Goal: Task Accomplishment & Management: Complete application form

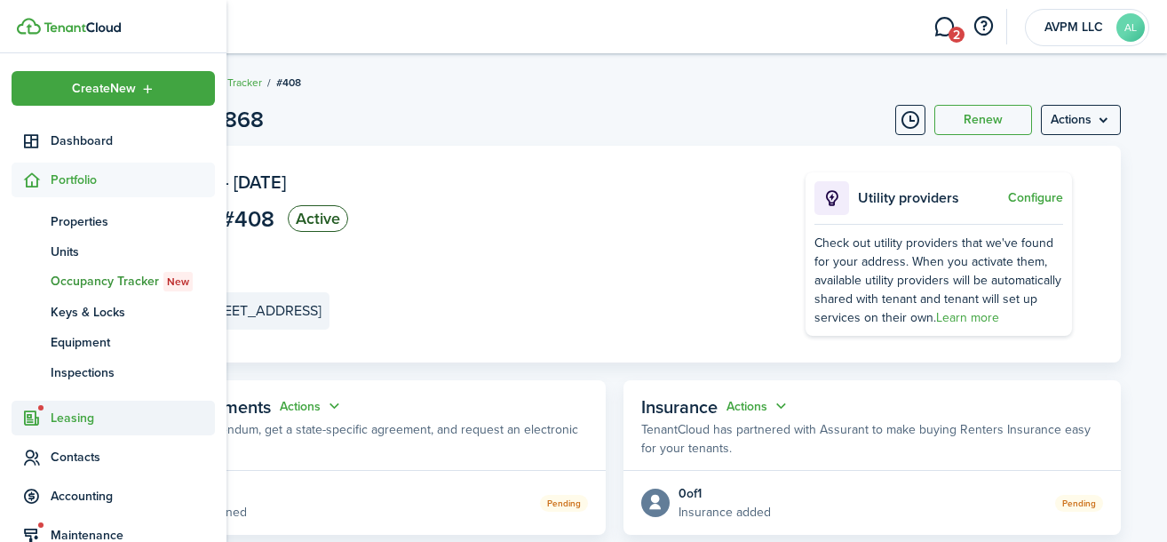
click at [83, 415] on span "Leasing" at bounding box center [133, 417] width 164 height 19
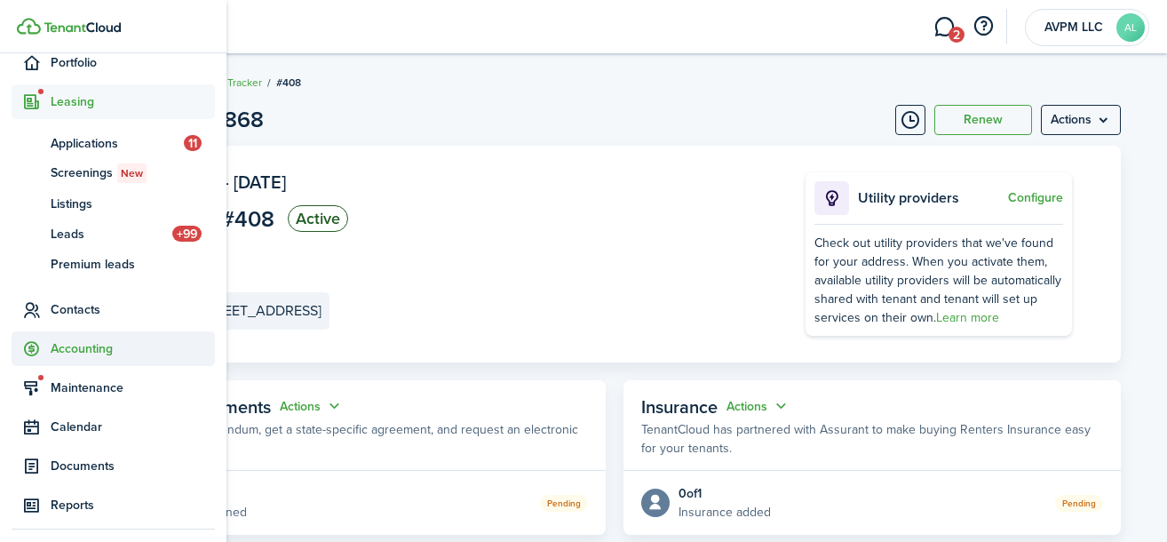
scroll to position [133, 0]
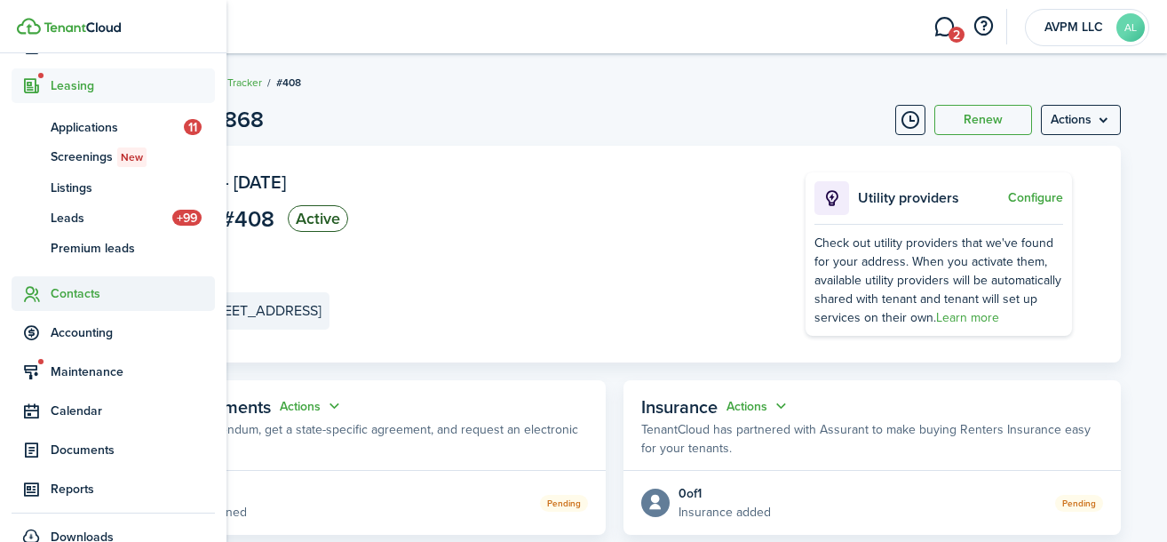
click at [115, 289] on span "Contacts" at bounding box center [133, 293] width 164 height 19
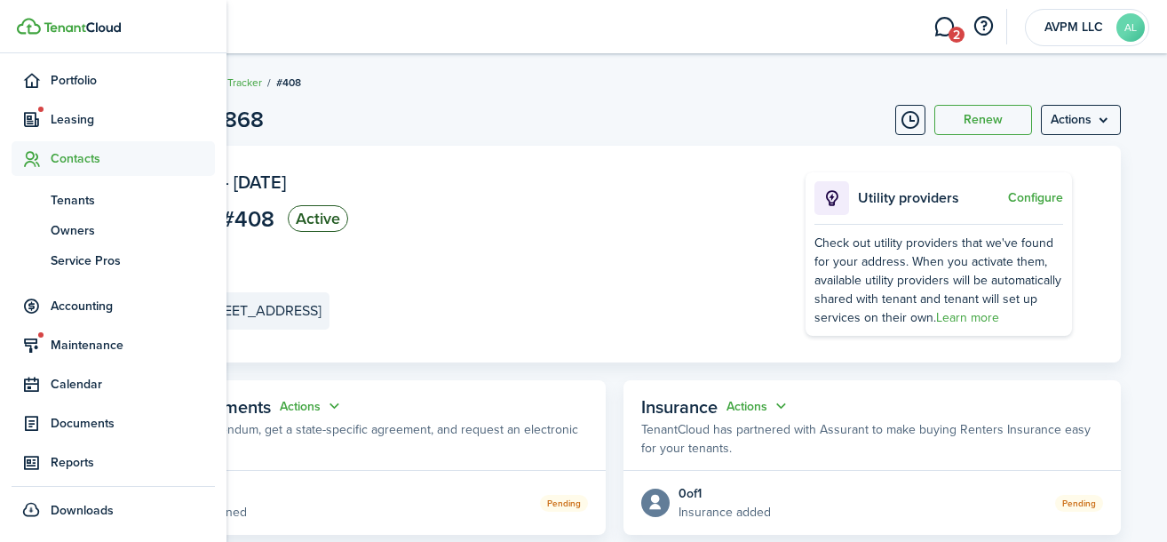
scroll to position [99, 0]
click at [114, 202] on span "Tenants" at bounding box center [133, 200] width 164 height 19
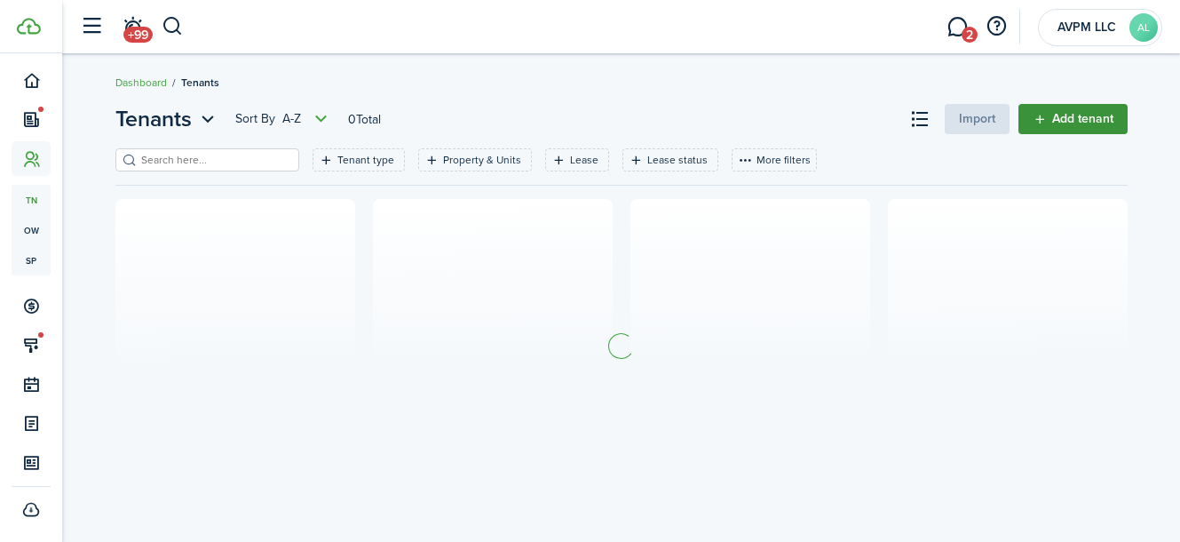
click at [1088, 120] on link "Add tenant" at bounding box center [1072, 119] width 109 height 30
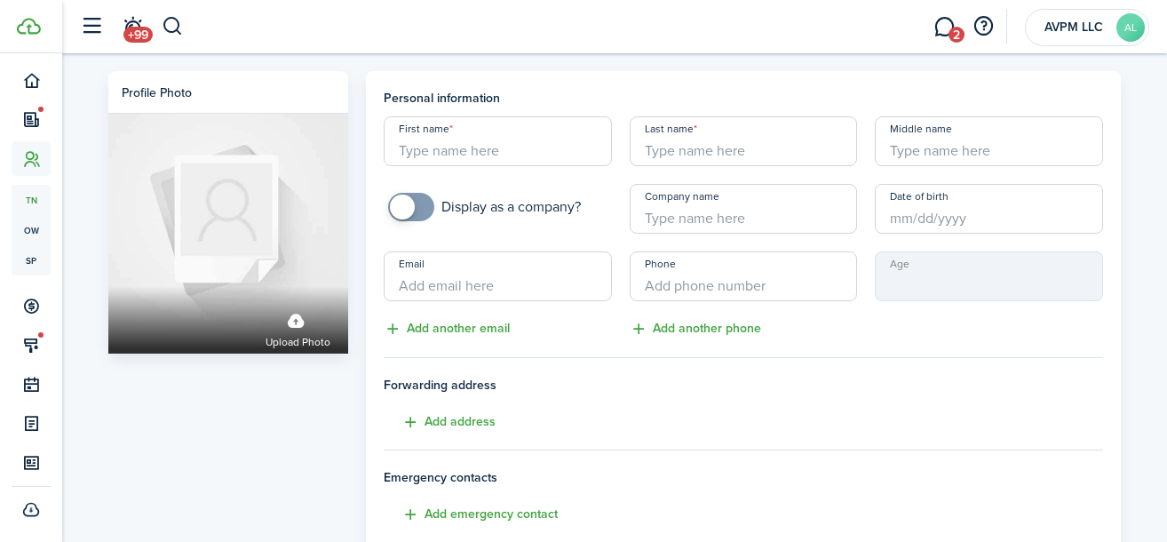
click at [510, 142] on input "First name" at bounding box center [498, 141] width 228 height 50
paste input "[PERSON_NAME]"
click at [473, 156] on input "[PERSON_NAME]" at bounding box center [498, 141] width 228 height 50
type input "[PERSON_NAME]"
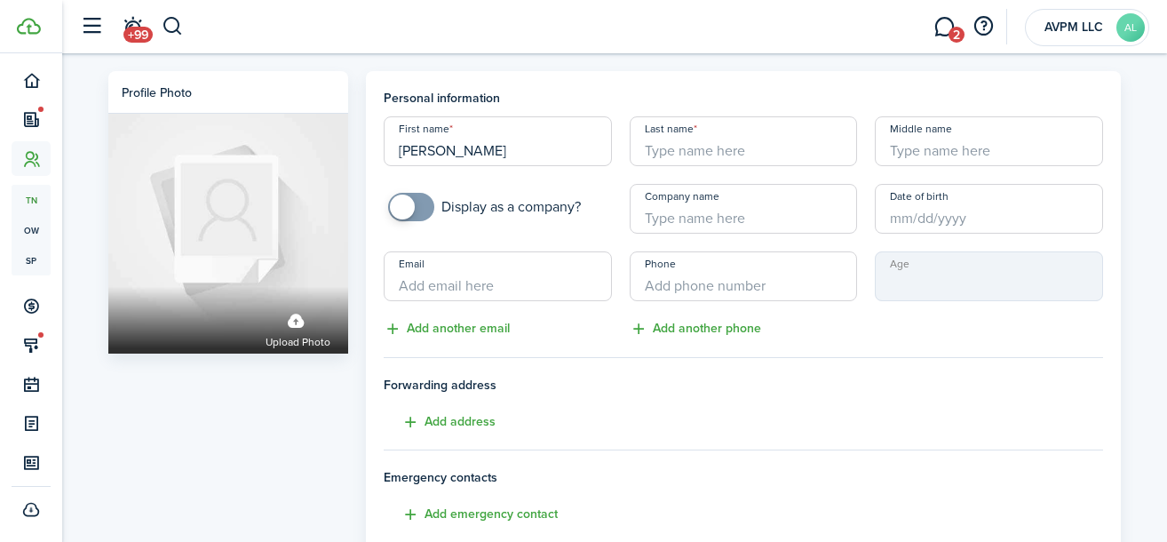
click at [776, 153] on input "Last name" at bounding box center [743, 141] width 228 height 50
paste input "[DEMOGRAPHIC_DATA]"
type input "[DEMOGRAPHIC_DATA]"
click at [450, 275] on input "Email" at bounding box center [498, 276] width 228 height 50
paste input "[DOMAIN_NAME][EMAIL_ADDRESS][DOMAIN_NAME]"
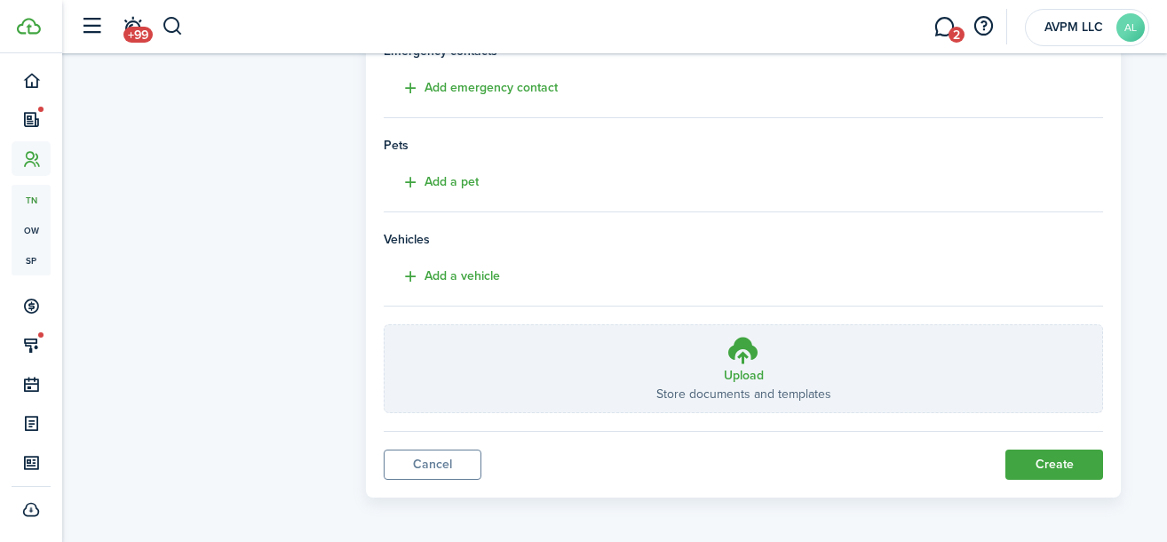
scroll to position [431, 0]
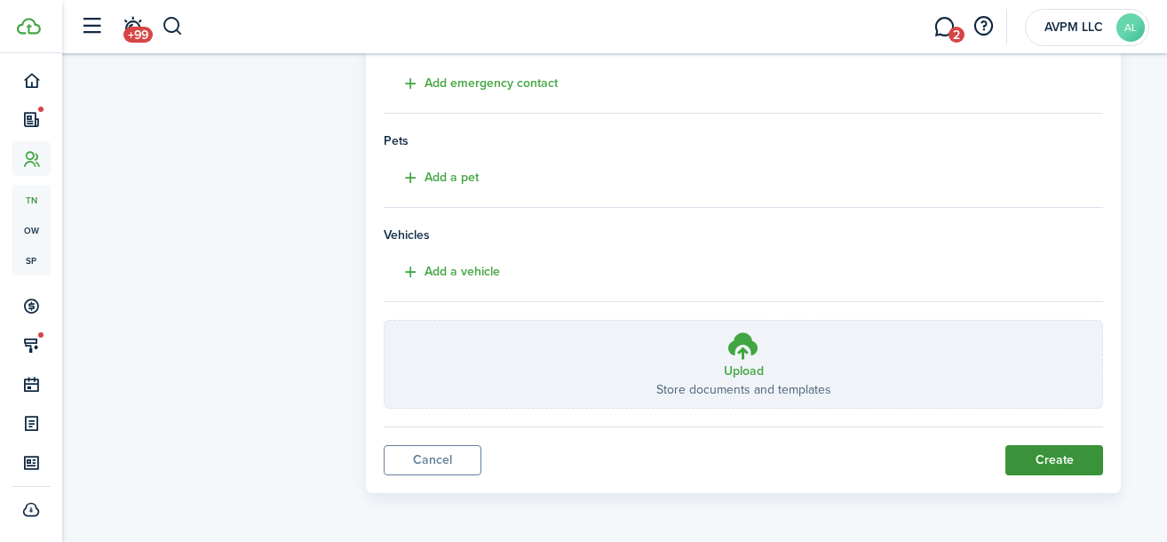
type input "[DOMAIN_NAME][EMAIL_ADDRESS][DOMAIN_NAME]"
click at [1063, 462] on button "Create" at bounding box center [1054, 460] width 98 height 30
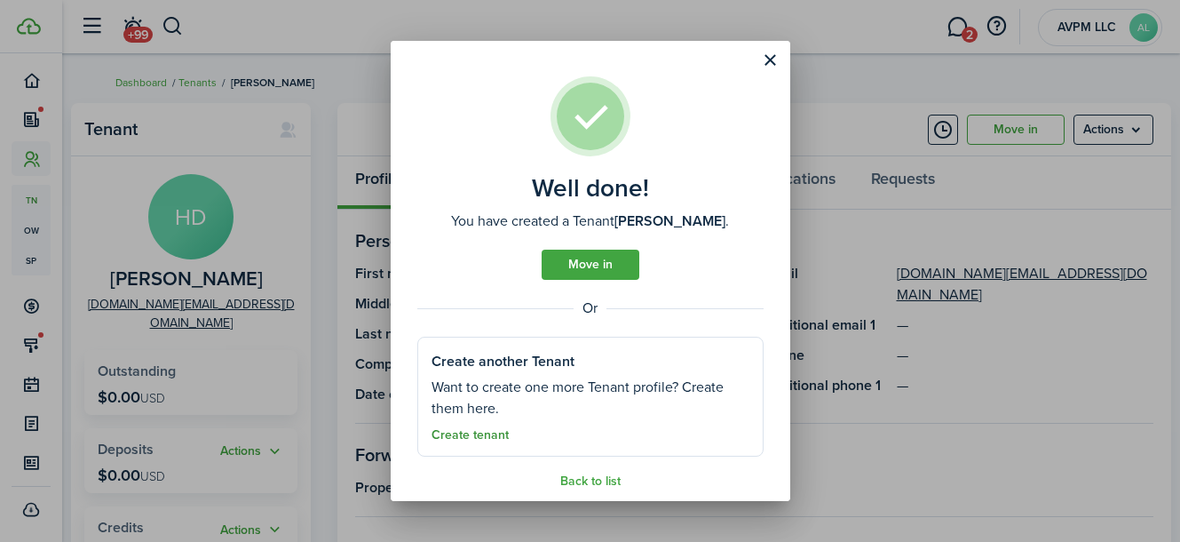
click at [471, 432] on link "Create tenant" at bounding box center [469, 435] width 77 height 14
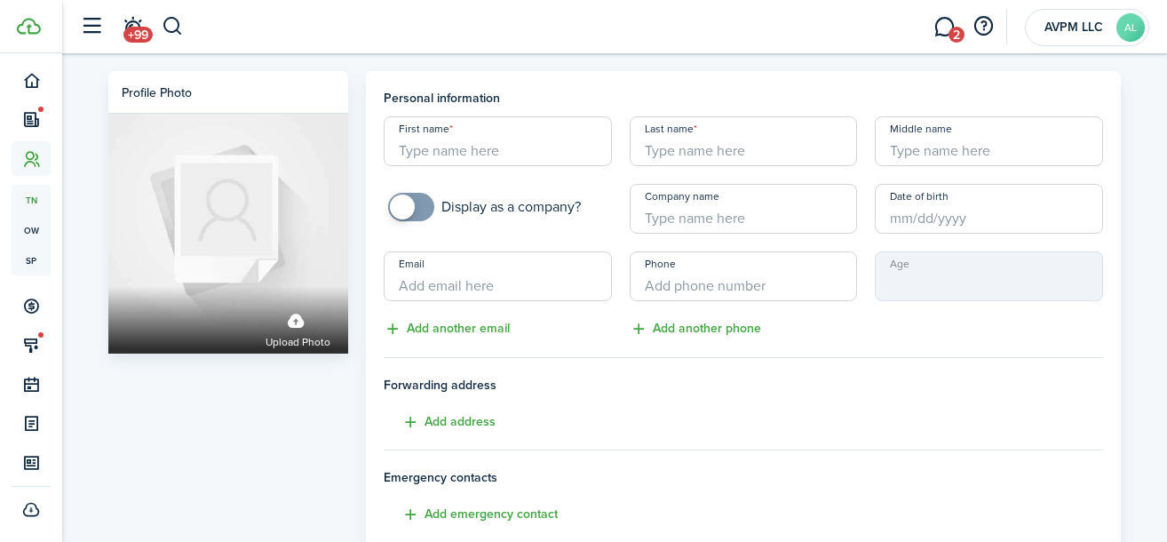
click at [495, 138] on input "First name" at bounding box center [498, 141] width 228 height 50
paste input "[PERSON_NAME]"
click at [465, 143] on input "[PERSON_NAME]" at bounding box center [498, 141] width 228 height 50
type input "Asmaa"
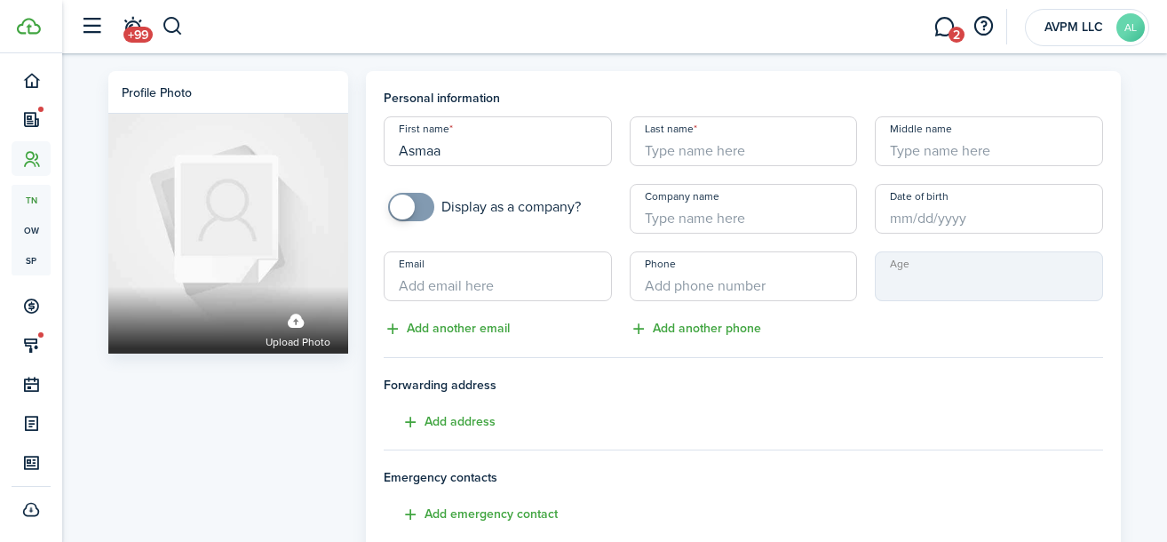
click at [698, 148] on input "Last name" at bounding box center [743, 141] width 228 height 50
paste input "Amini"
type input "Amini"
click at [510, 288] on input "Email" at bounding box center [498, 276] width 228 height 50
paste input "[EMAIL_ADDRESS][DOMAIN_NAME]"
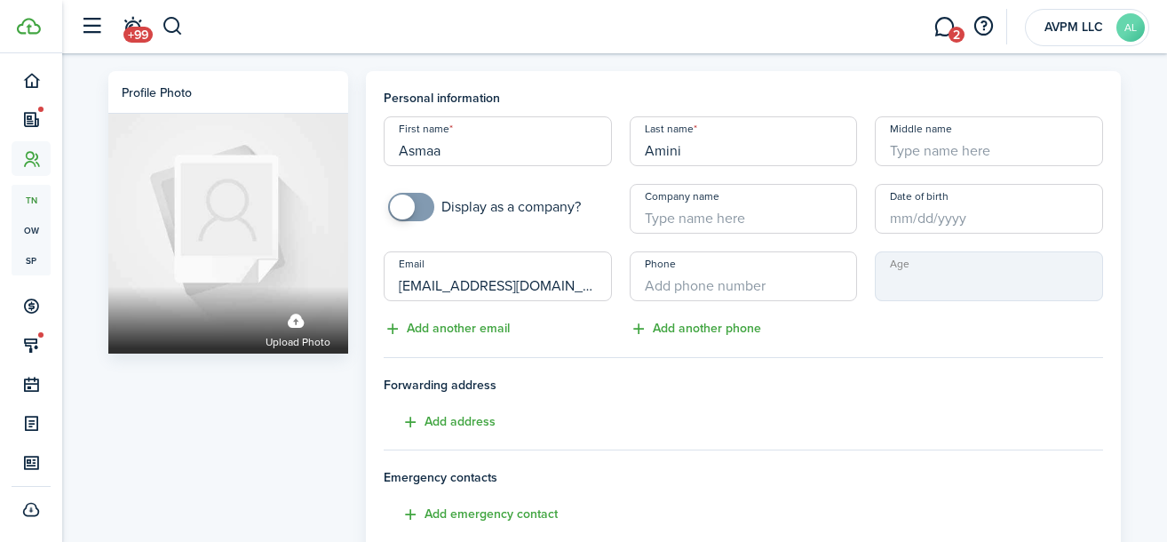
type input "[EMAIL_ADDRESS][DOMAIN_NAME]"
click at [691, 388] on span "Forwarding address" at bounding box center [743, 385] width 719 height 19
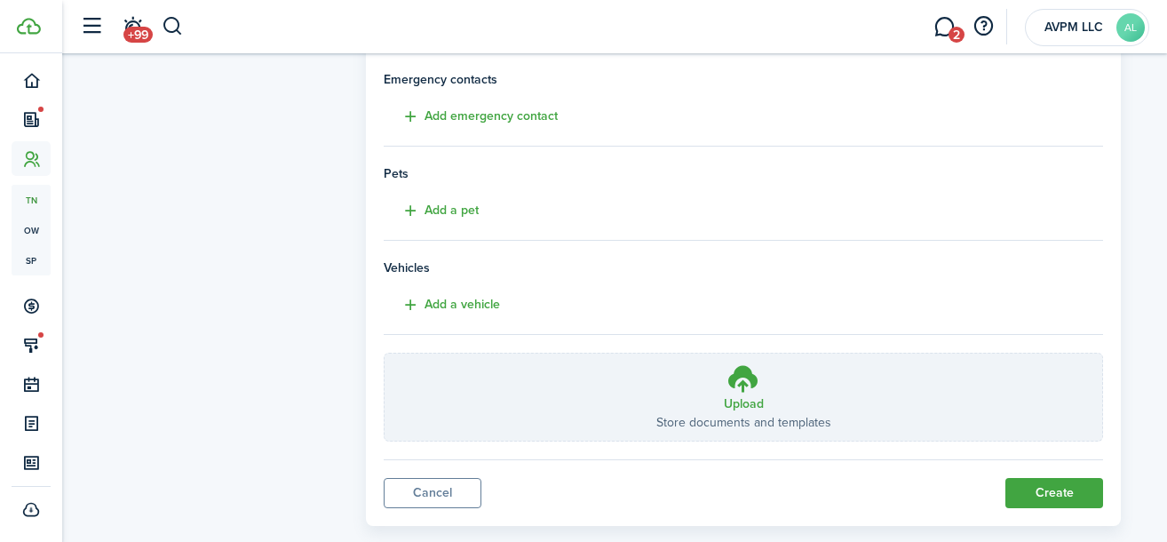
scroll to position [431, 0]
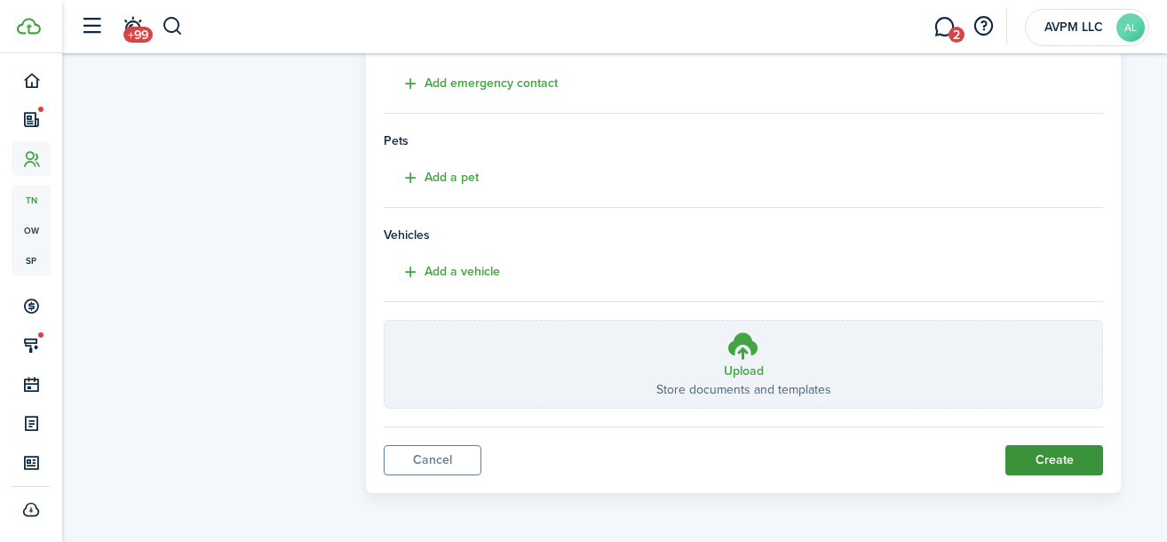
click at [1019, 461] on button "Create" at bounding box center [1054, 460] width 98 height 30
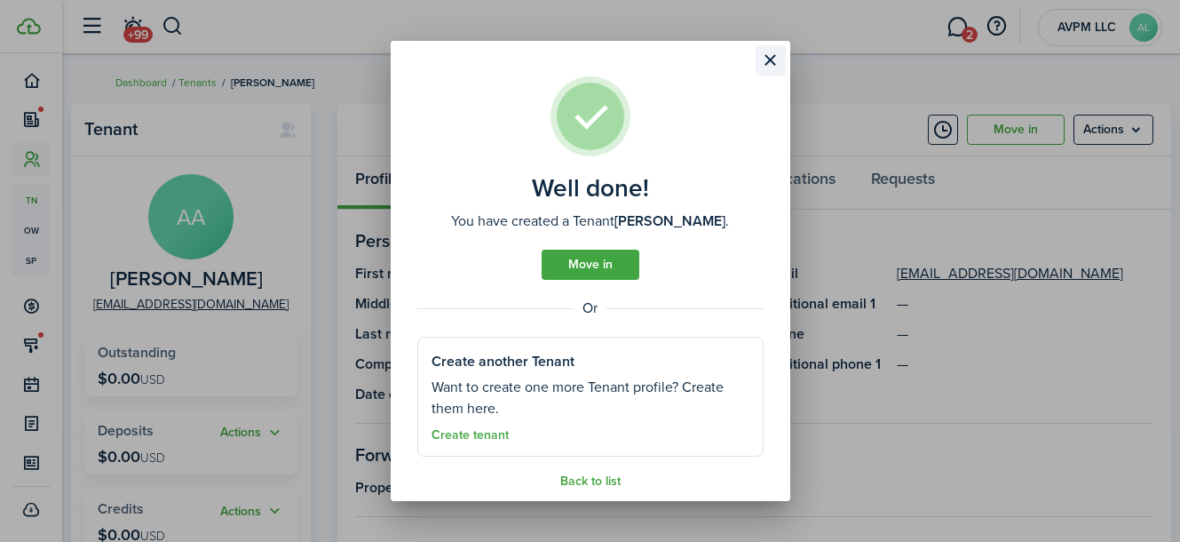
click at [771, 59] on button "Close modal" at bounding box center [771, 60] width 30 height 30
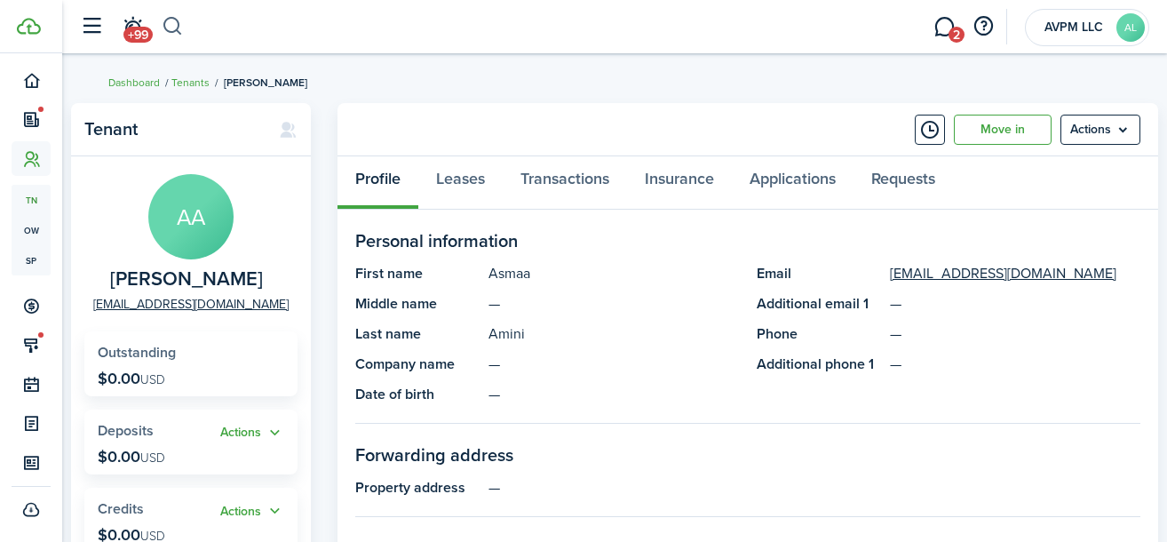
click at [166, 22] on button "button" at bounding box center [173, 27] width 22 height 30
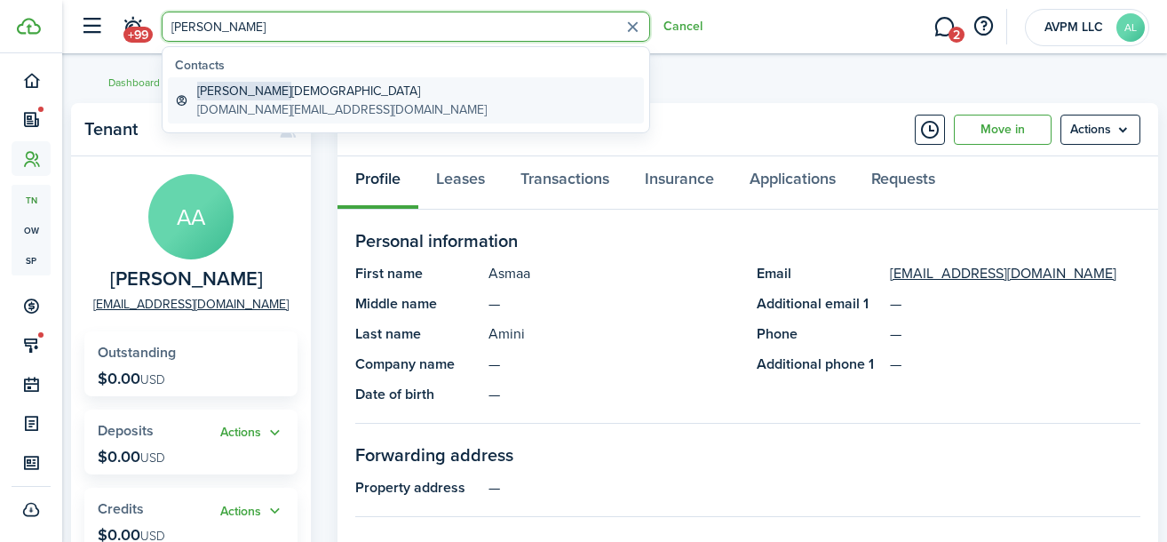
type input "[PERSON_NAME]"
click at [284, 104] on global-search-item-description "[DOMAIN_NAME][EMAIL_ADDRESS][DOMAIN_NAME]" at bounding box center [341, 109] width 289 height 19
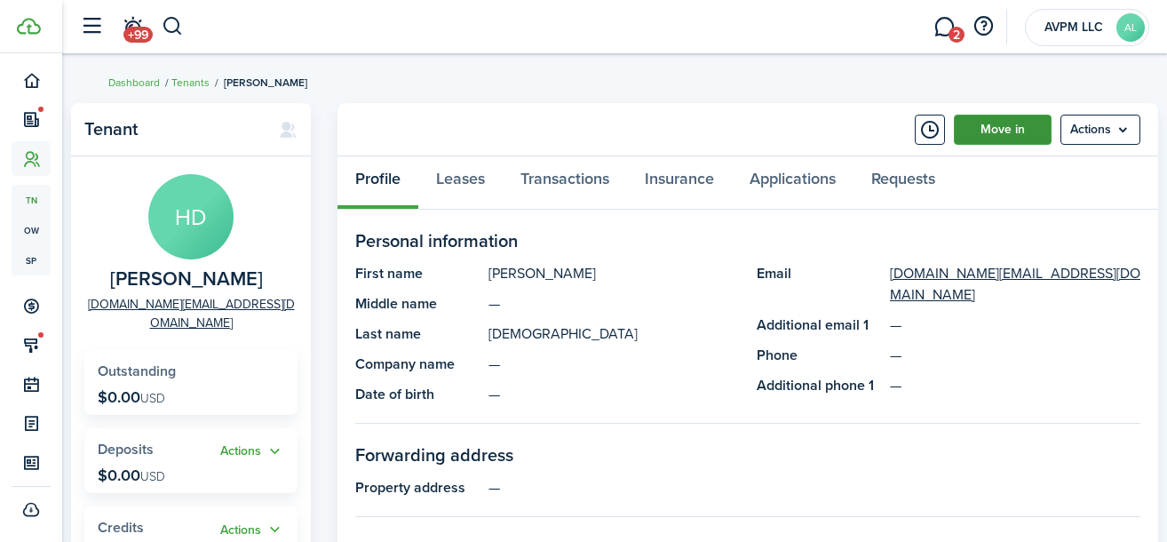
click at [1009, 136] on link "Move in" at bounding box center [1003, 130] width 98 height 30
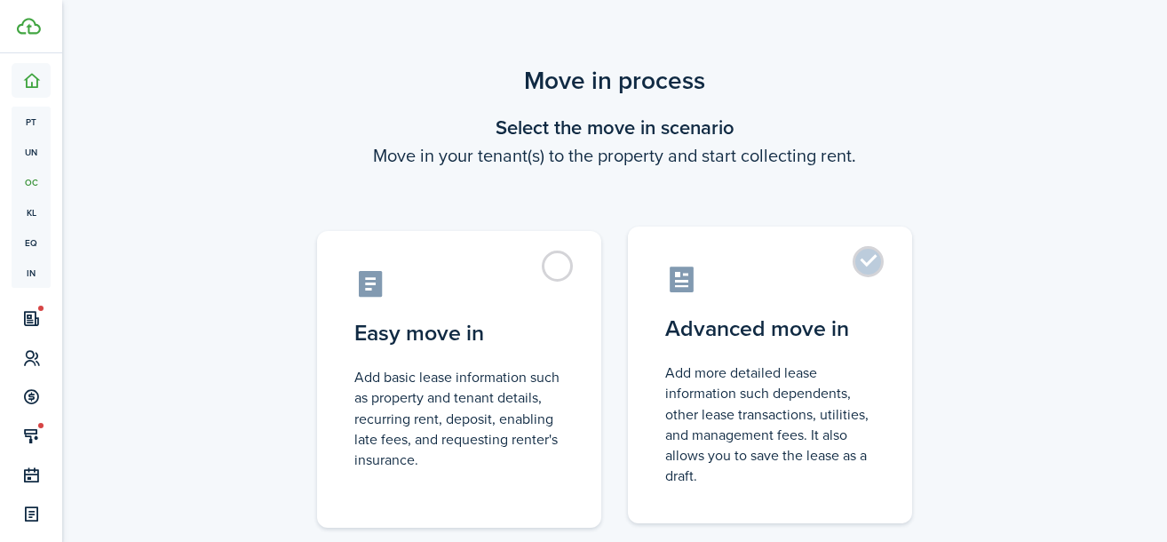
click at [858, 266] on label "Advanced move in Add more detailed lease information such dependents, other lea…" at bounding box center [770, 374] width 284 height 297
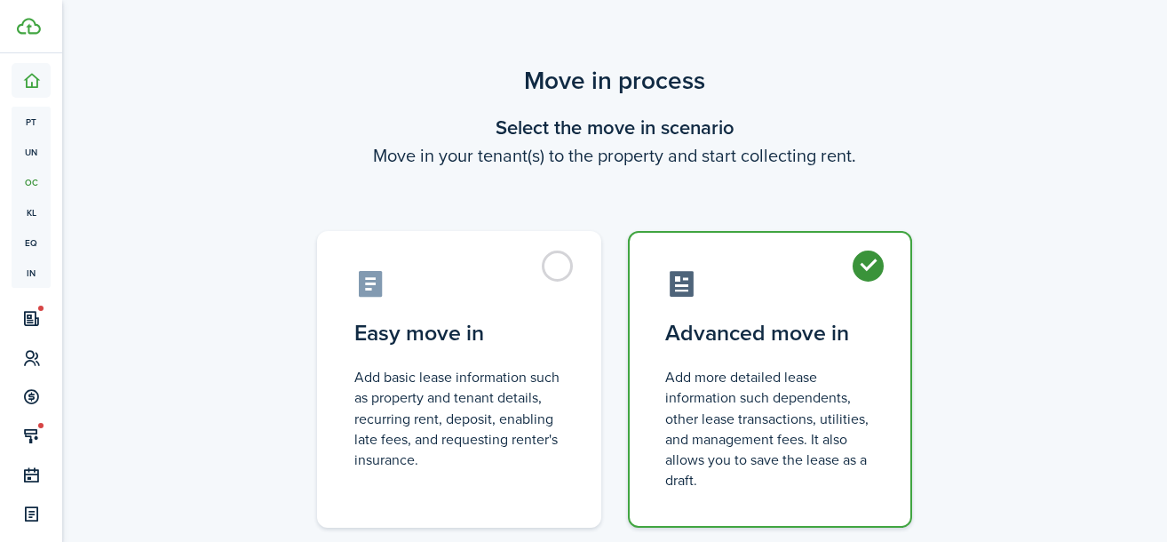
radio input "true"
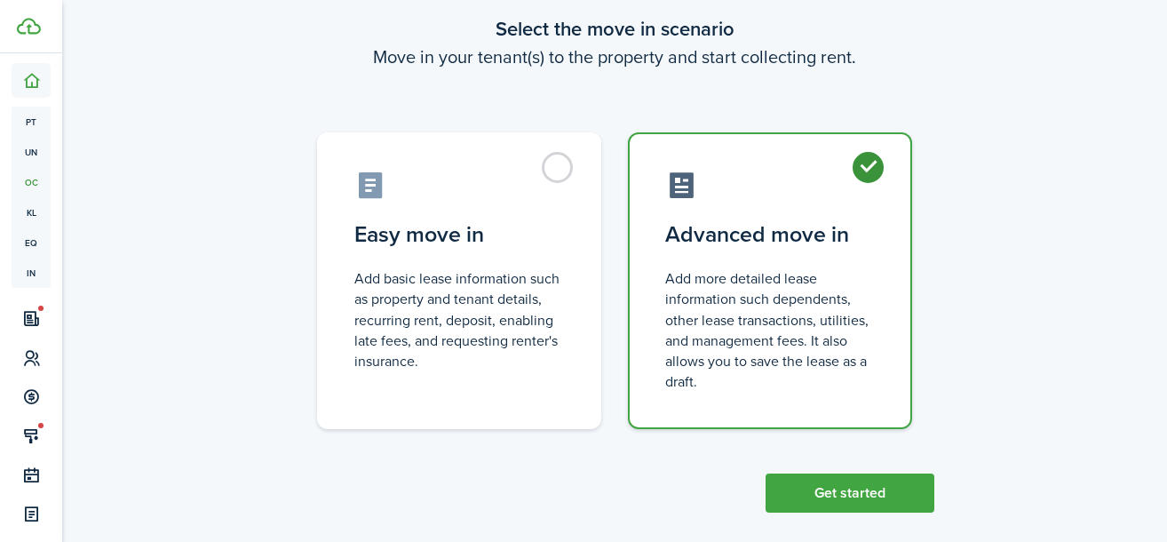
scroll to position [118, 0]
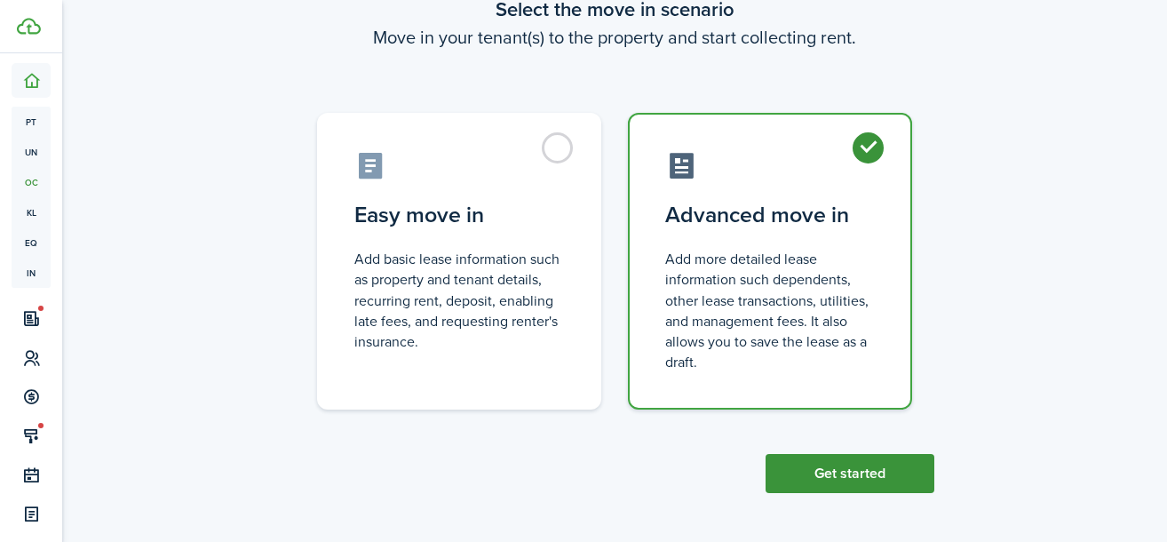
click at [825, 476] on button "Get started" at bounding box center [849, 473] width 169 height 39
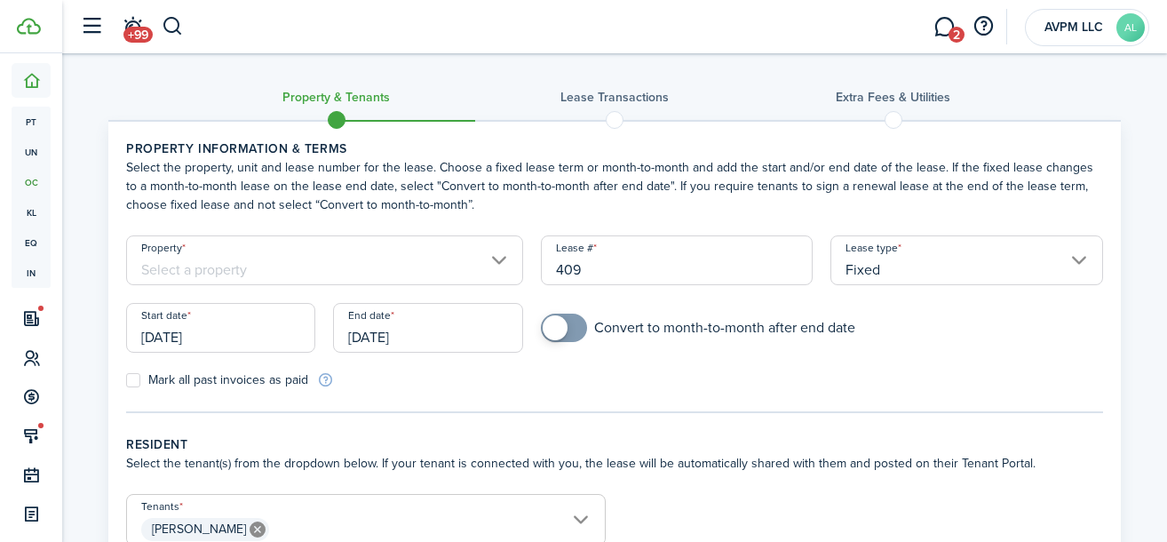
click at [407, 254] on input "Property" at bounding box center [324, 260] width 397 height 50
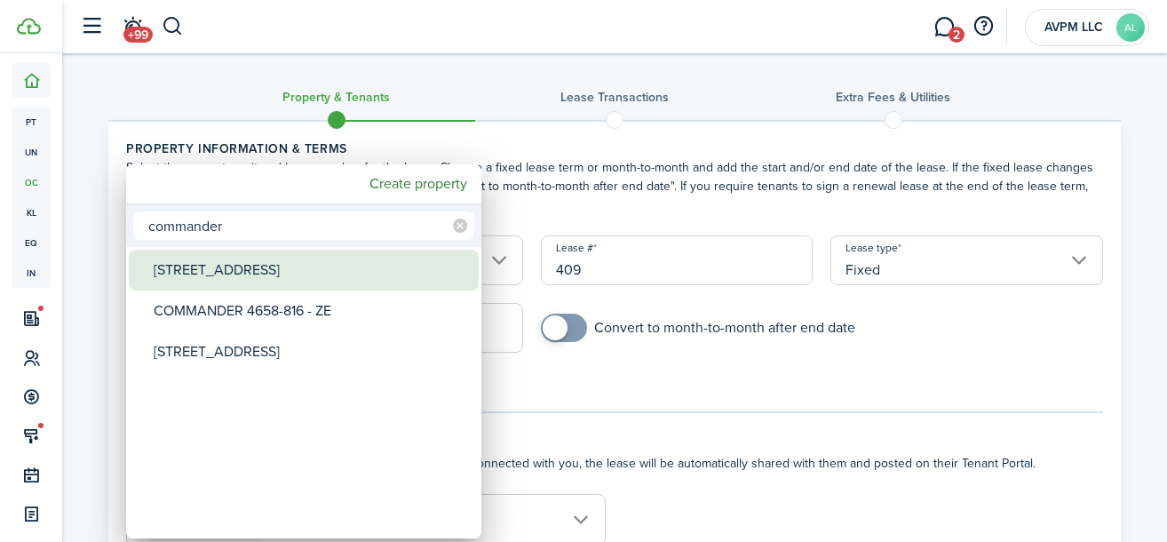
type input "commander"
click at [372, 264] on div "[STREET_ADDRESS]" at bounding box center [311, 269] width 314 height 41
type input "[STREET_ADDRESS]"
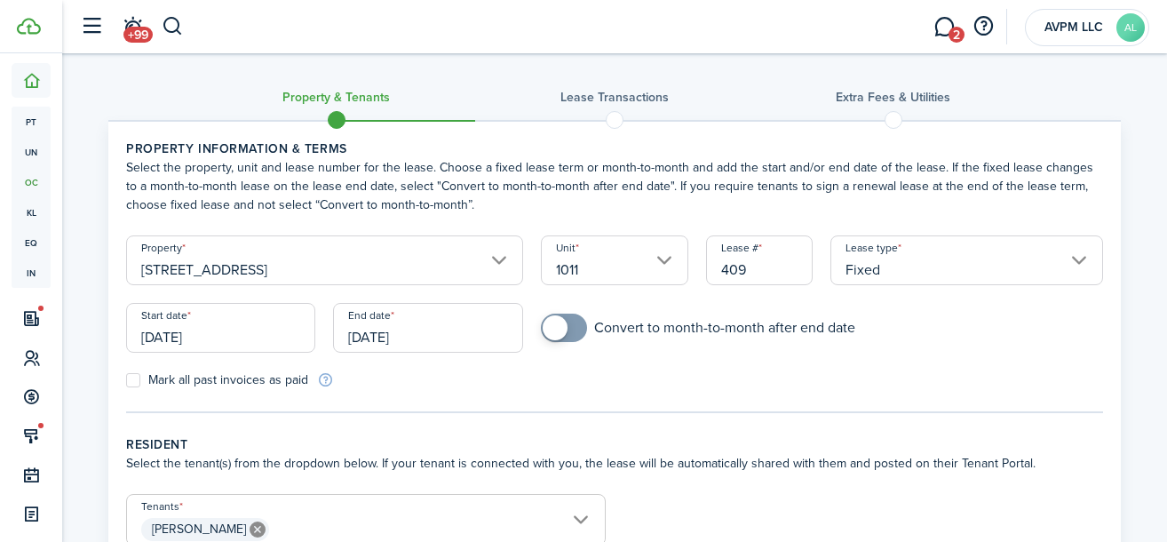
click at [239, 333] on input "[DATE]" at bounding box center [220, 328] width 189 height 50
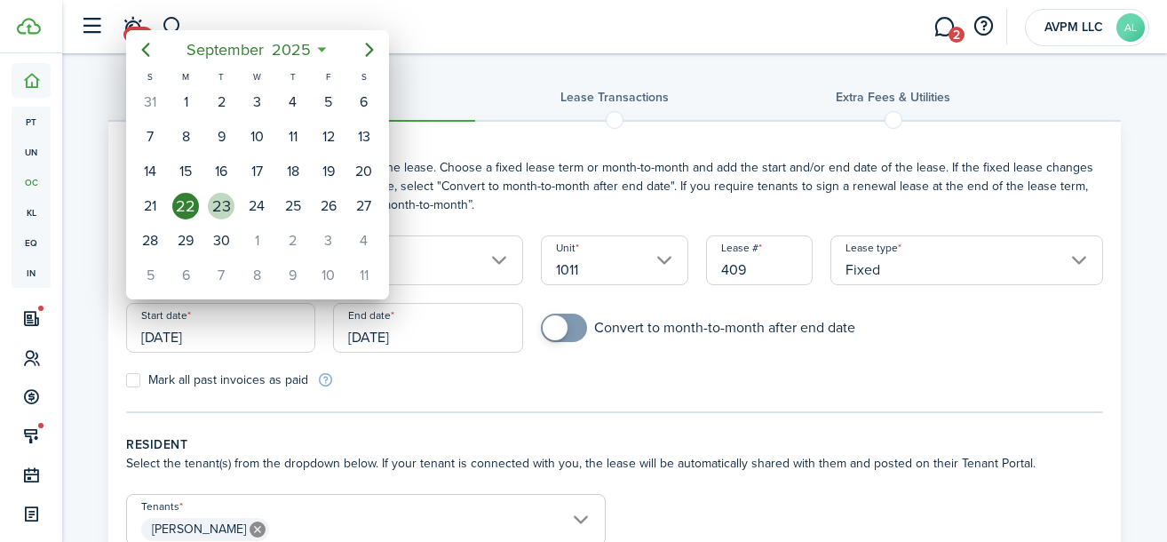
click at [221, 207] on div "23" at bounding box center [221, 206] width 27 height 27
type input "[DATE]"
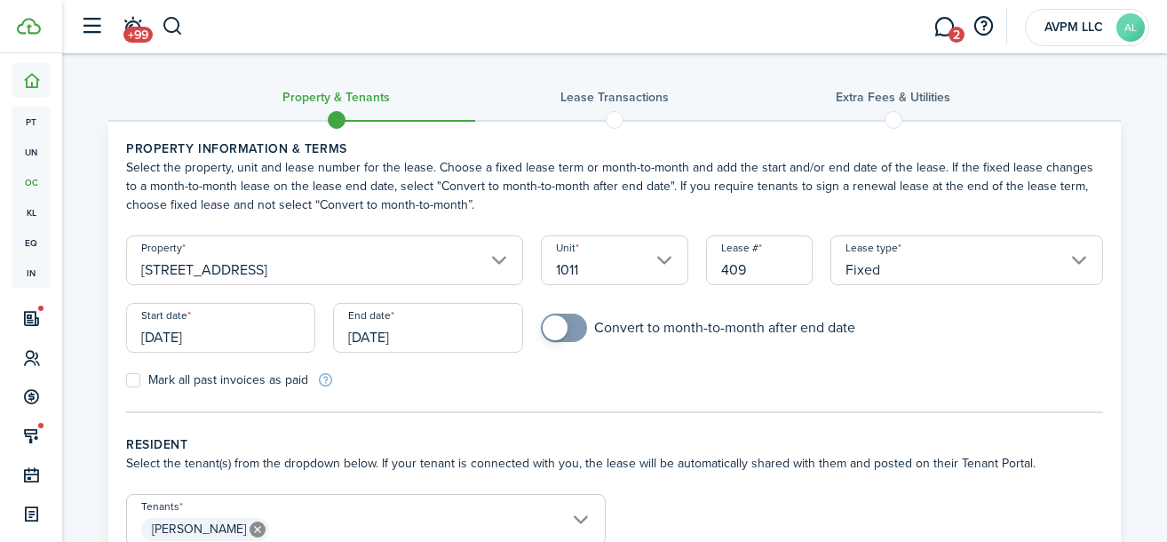
click at [371, 335] on input "[DATE]" at bounding box center [427, 328] width 189 height 50
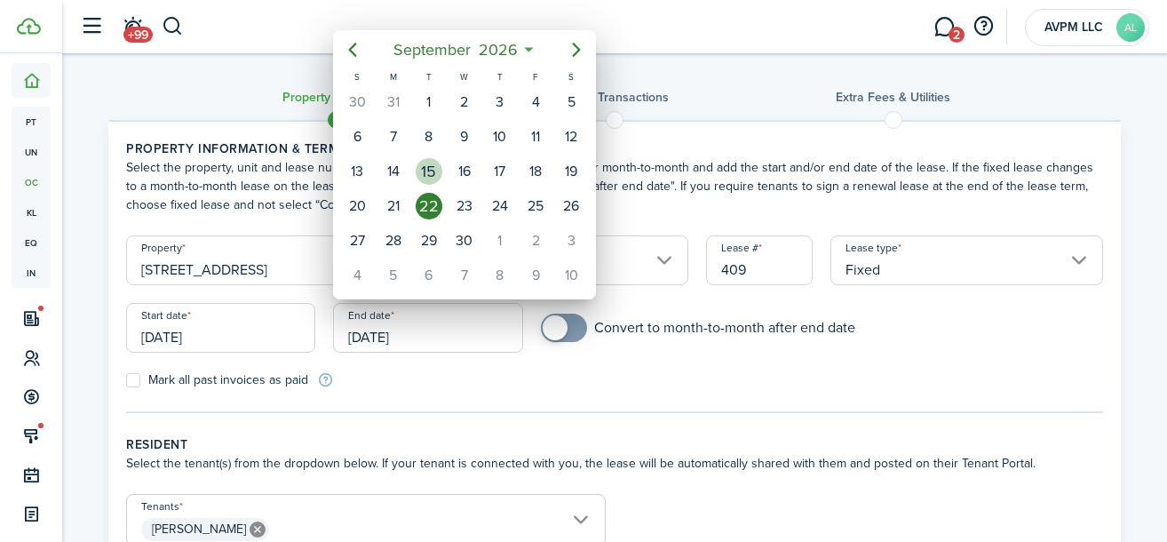
click at [433, 170] on div "15" at bounding box center [428, 171] width 27 height 27
type input "[DATE]"
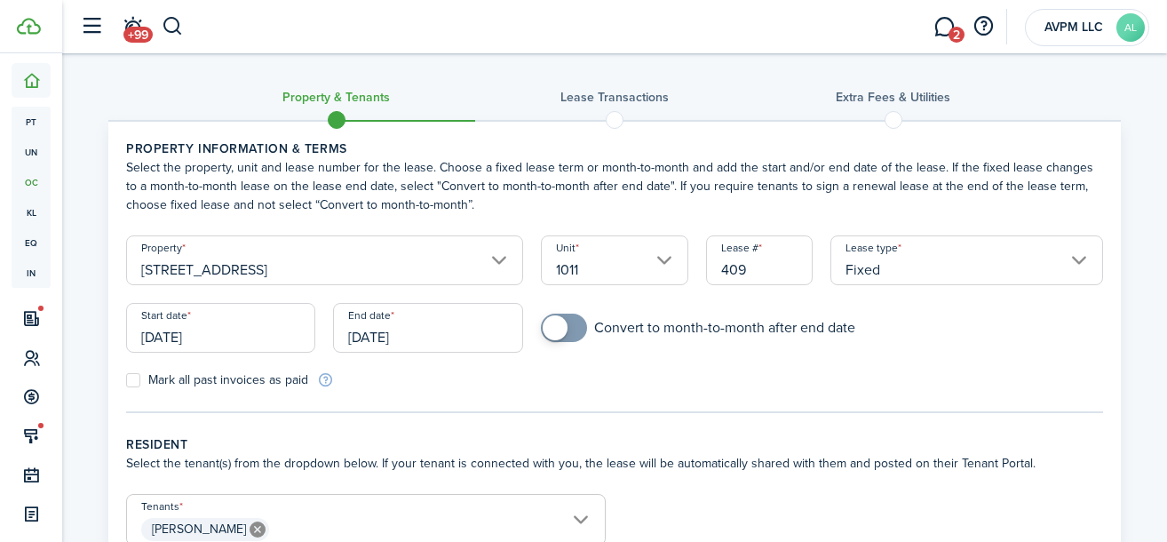
click at [494, 384] on div "Mark all past invoices as paid" at bounding box center [365, 379] width 497 height 19
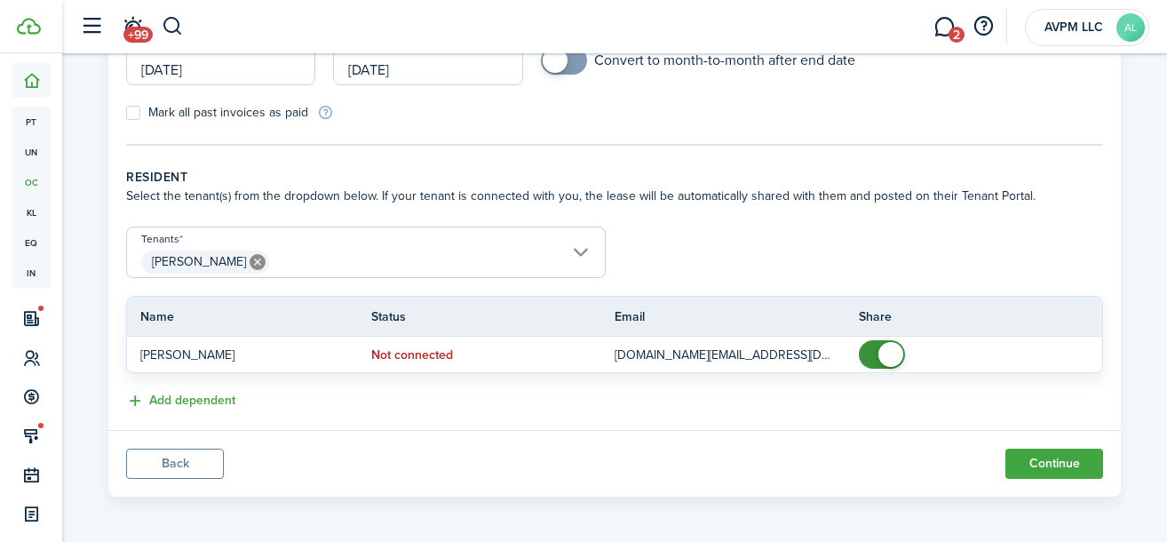
scroll to position [271, 0]
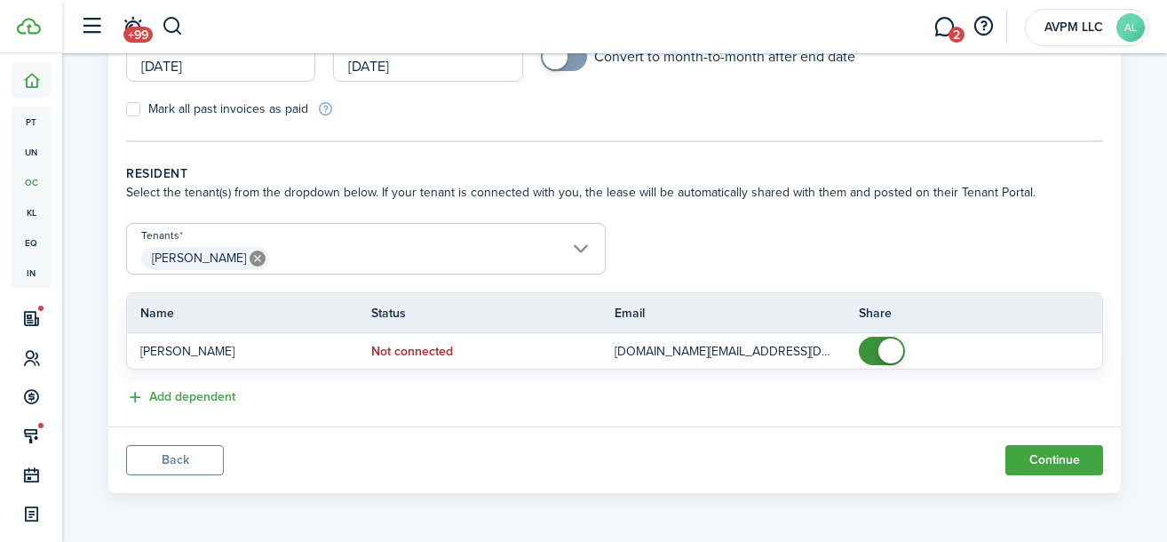
click at [471, 249] on span "[PERSON_NAME]" at bounding box center [366, 258] width 478 height 30
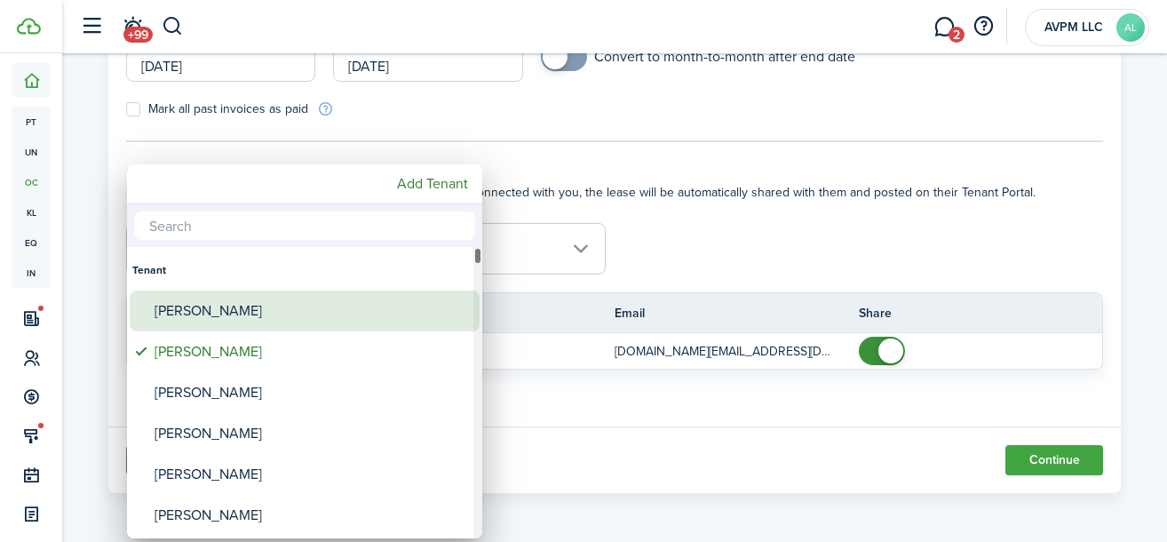
click at [313, 310] on div "[PERSON_NAME]" at bounding box center [311, 310] width 314 height 41
type input "[PERSON_NAME], [PERSON_NAME]"
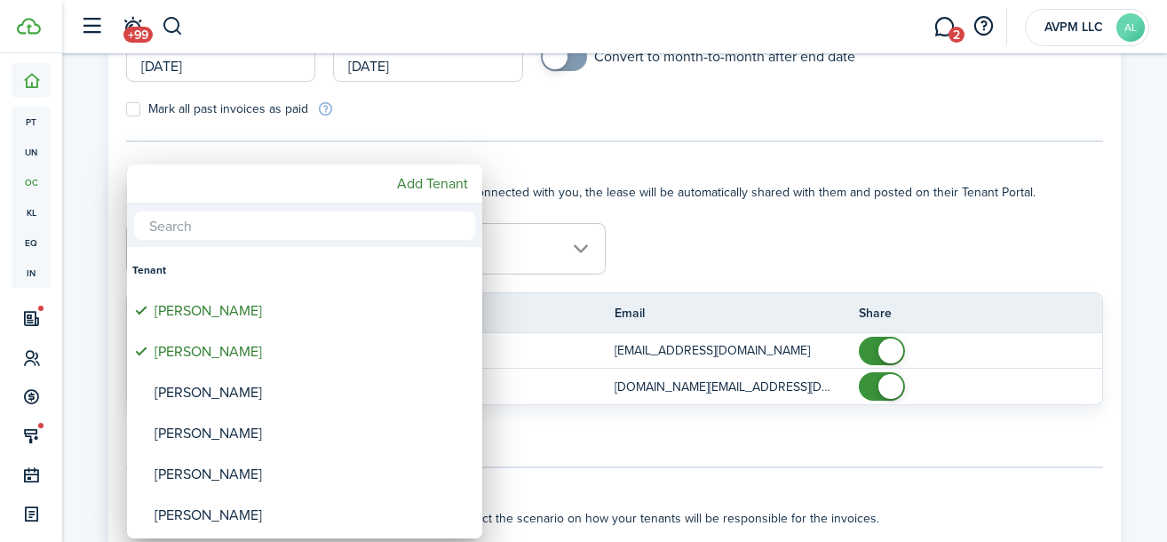
click at [764, 222] on div at bounding box center [583, 271] width 1451 height 826
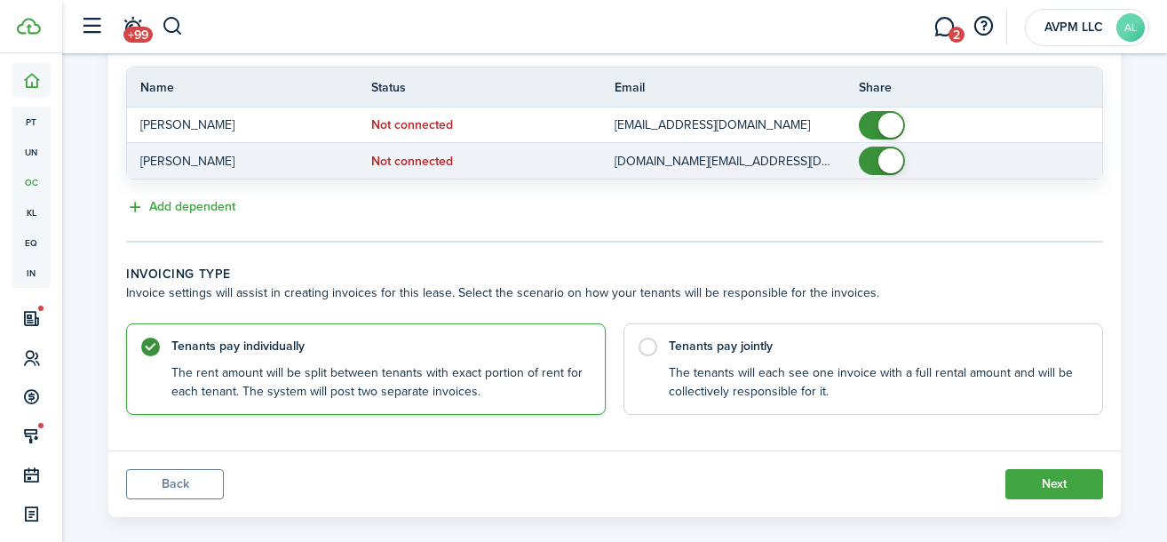
scroll to position [520, 0]
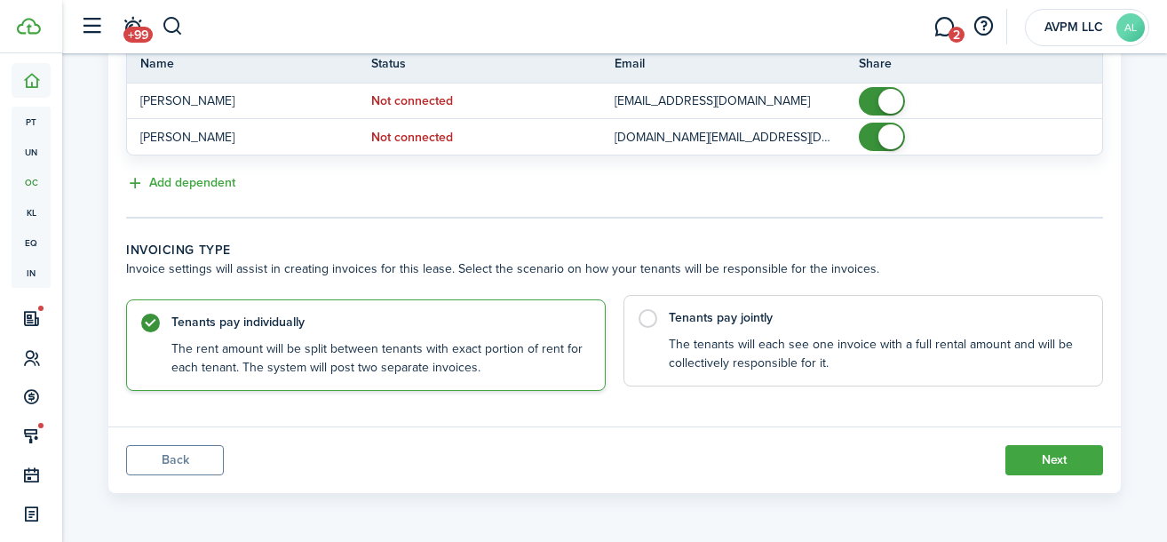
click at [767, 328] on label "Tenants pay jointly The tenants will each see one invoice with a full rental am…" at bounding box center [862, 340] width 479 height 91
radio input "false"
radio input "true"
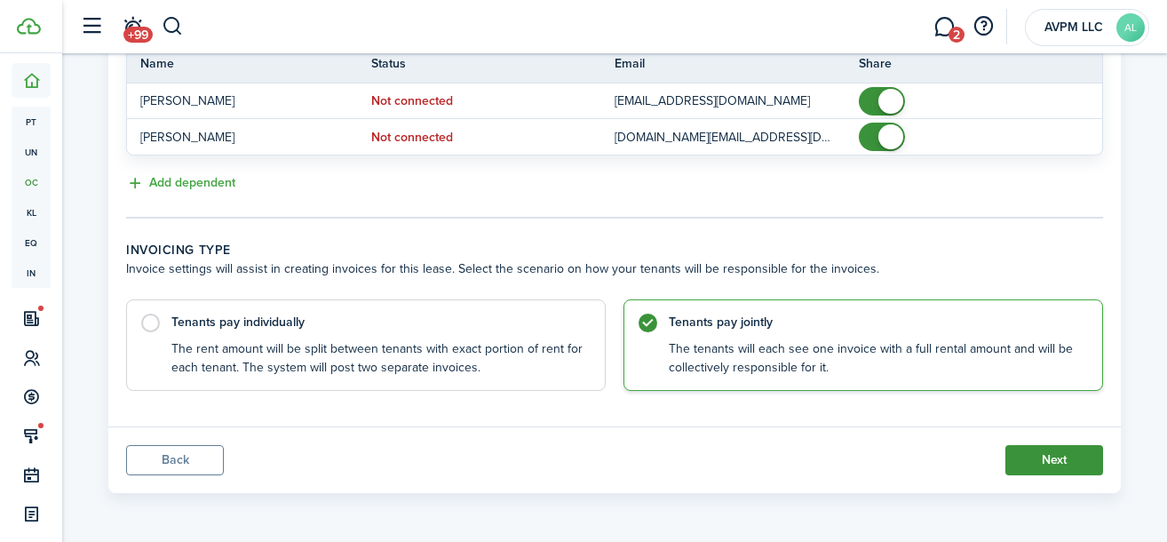
click at [1054, 460] on button "Next" at bounding box center [1054, 460] width 98 height 30
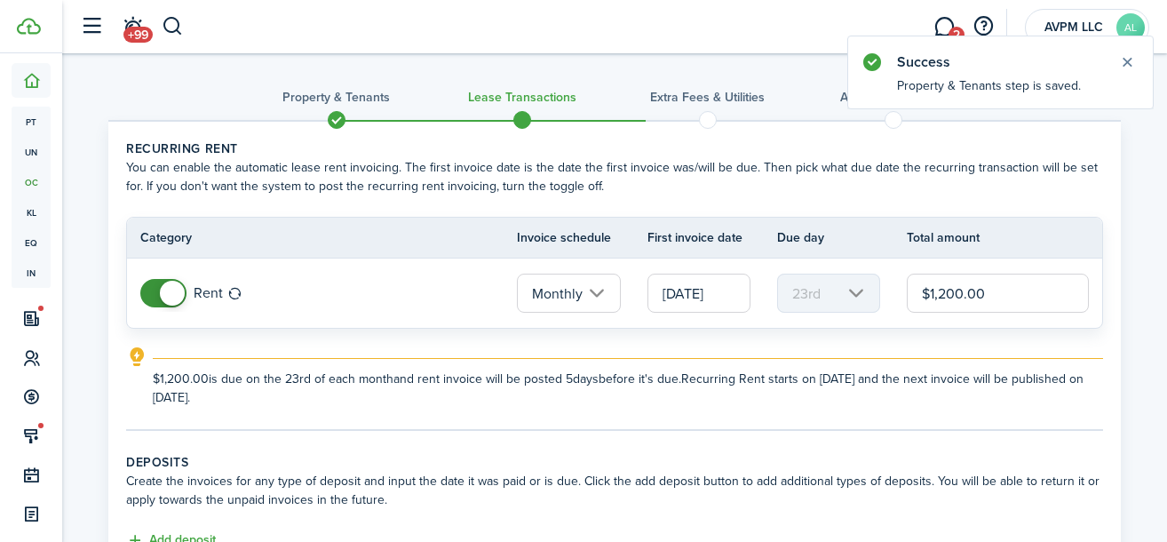
drag, startPoint x: 962, startPoint y: 291, endPoint x: 940, endPoint y: 294, distance: 22.4
click at [940, 294] on input "$1,200.00" at bounding box center [997, 292] width 182 height 39
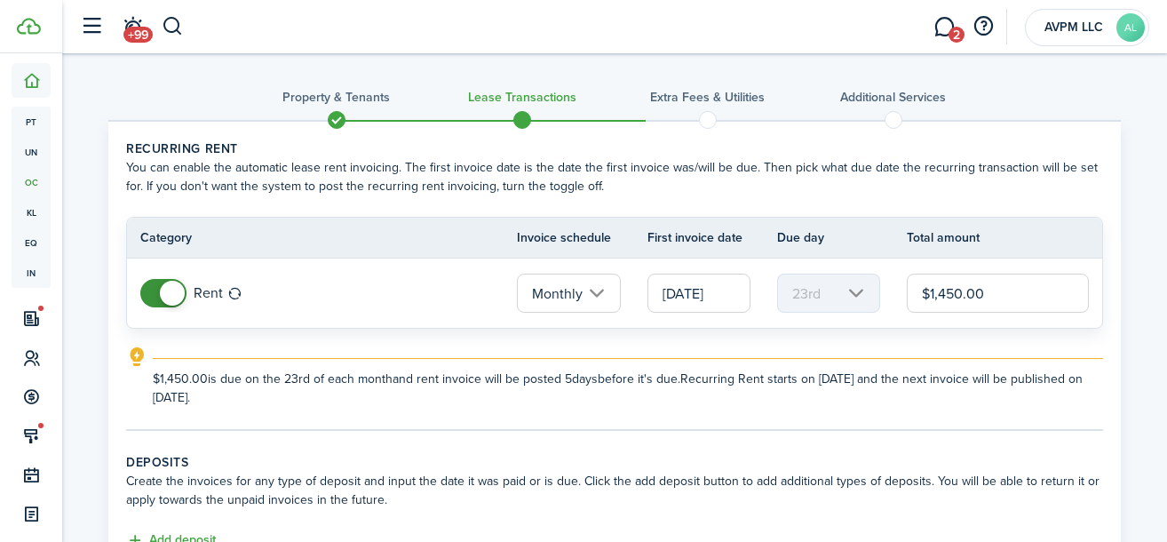
click at [726, 288] on input "[DATE]" at bounding box center [698, 292] width 103 height 39
type input "$1,450.00"
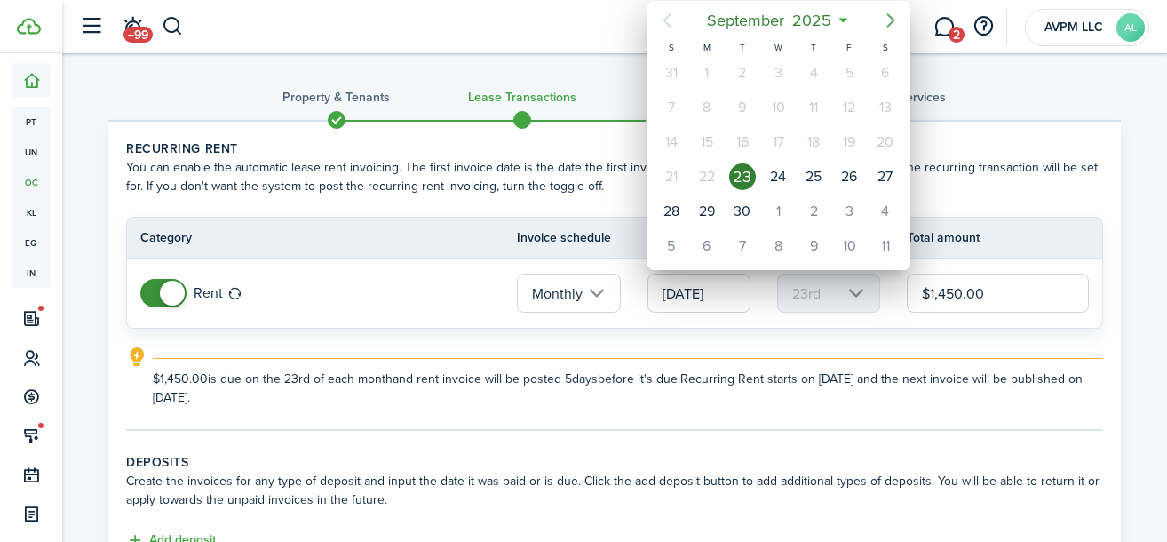
click at [885, 15] on icon "Next page" at bounding box center [890, 20] width 21 height 21
click at [893, 20] on icon "Next page" at bounding box center [890, 20] width 8 height 14
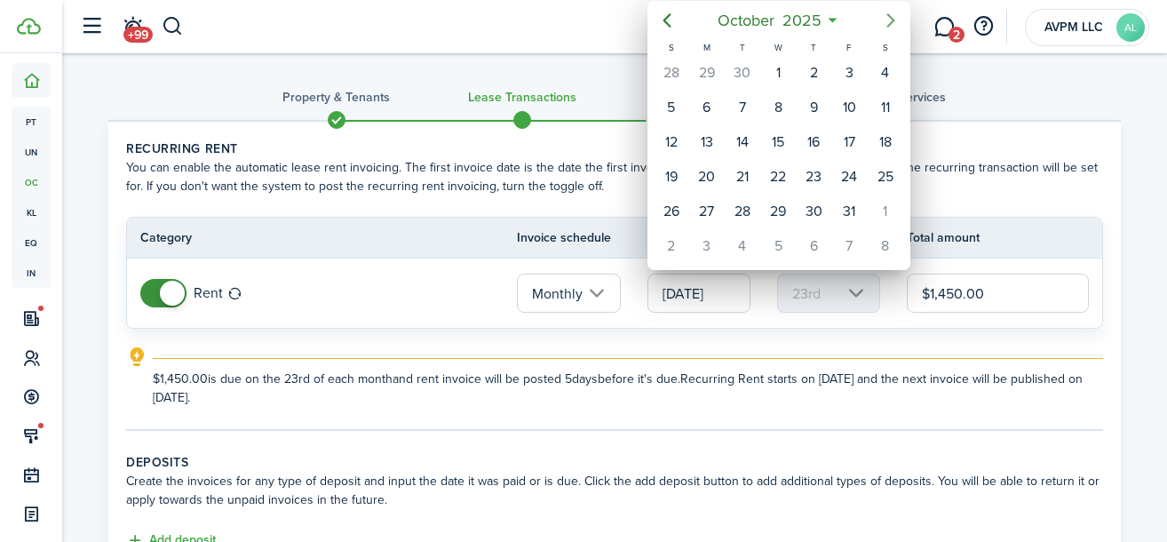
click at [892, 20] on icon "Next page" at bounding box center [890, 20] width 8 height 14
click at [881, 72] on div "1" at bounding box center [885, 72] width 27 height 27
type input "[DATE]"
type input "1st"
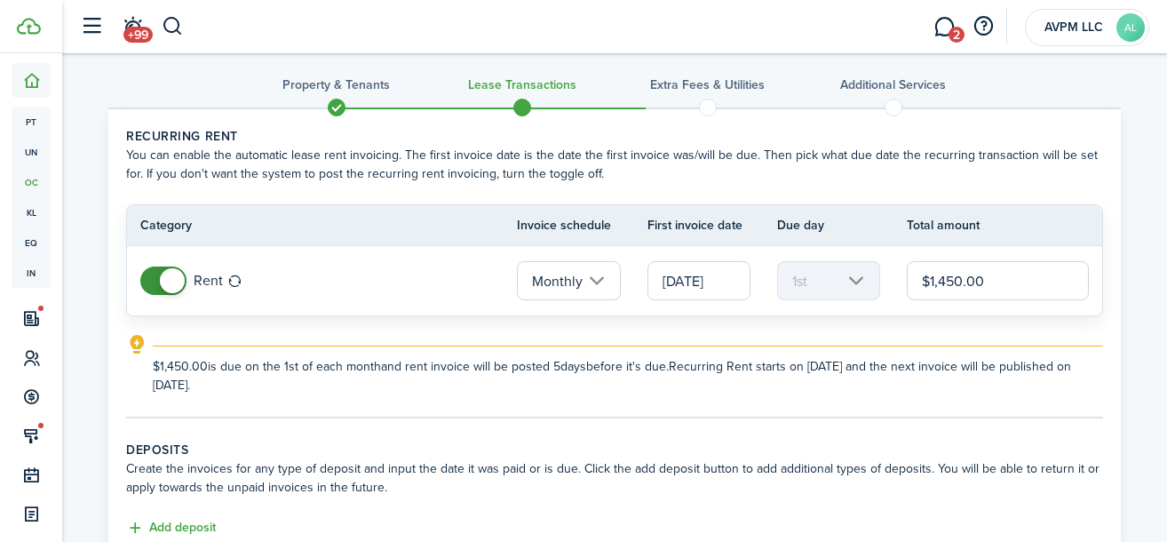
scroll to position [269, 0]
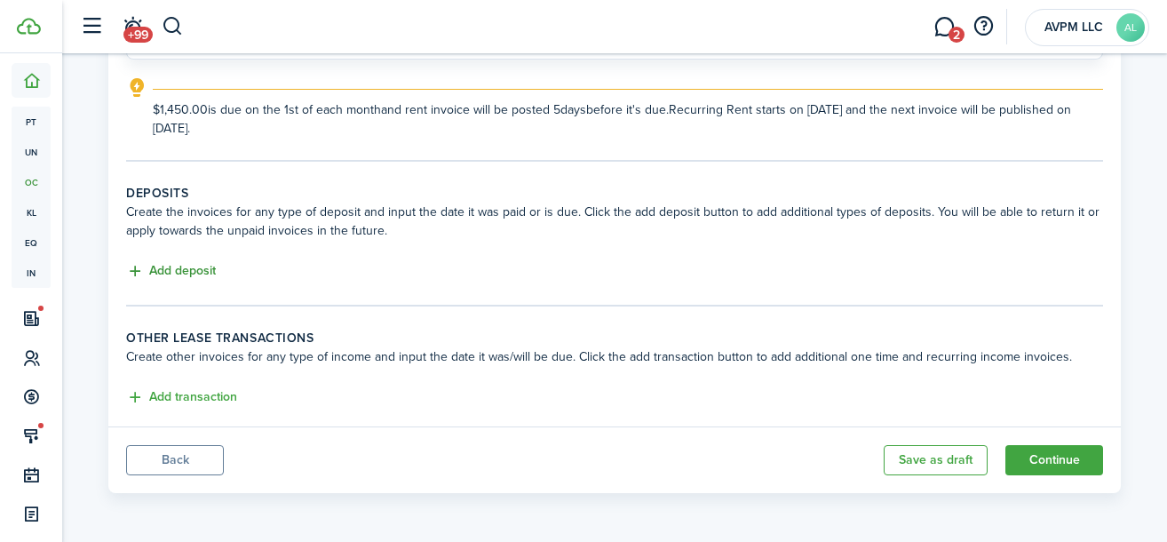
click at [178, 270] on button "Add deposit" at bounding box center [171, 271] width 90 height 20
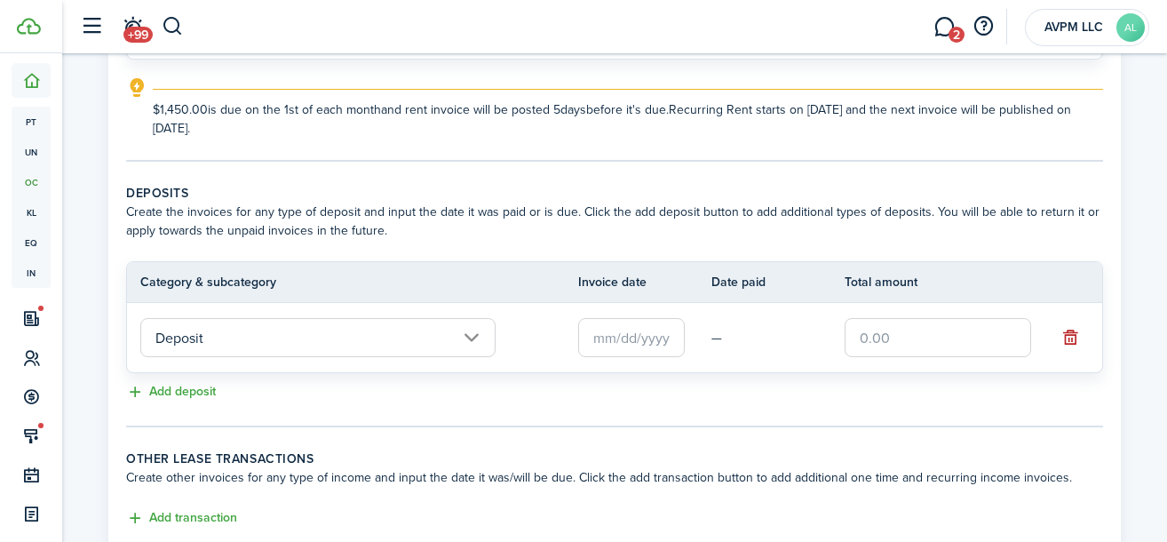
click at [593, 333] on input "text" at bounding box center [631, 337] width 107 height 39
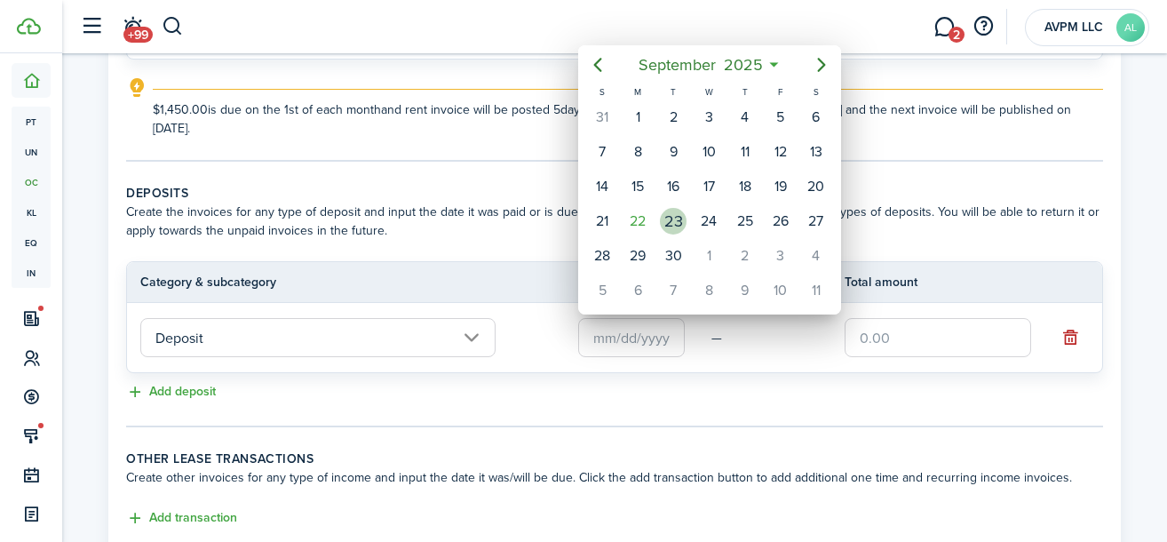
click at [669, 214] on div "23" at bounding box center [673, 221] width 27 height 27
type input "[DATE]"
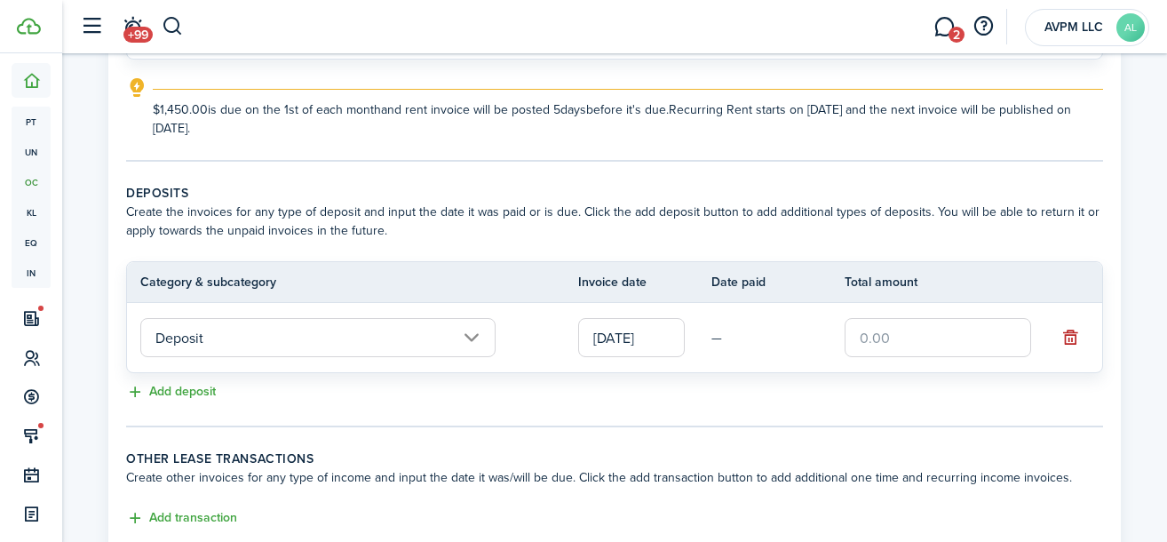
click at [896, 339] on input "text" at bounding box center [937, 337] width 186 height 39
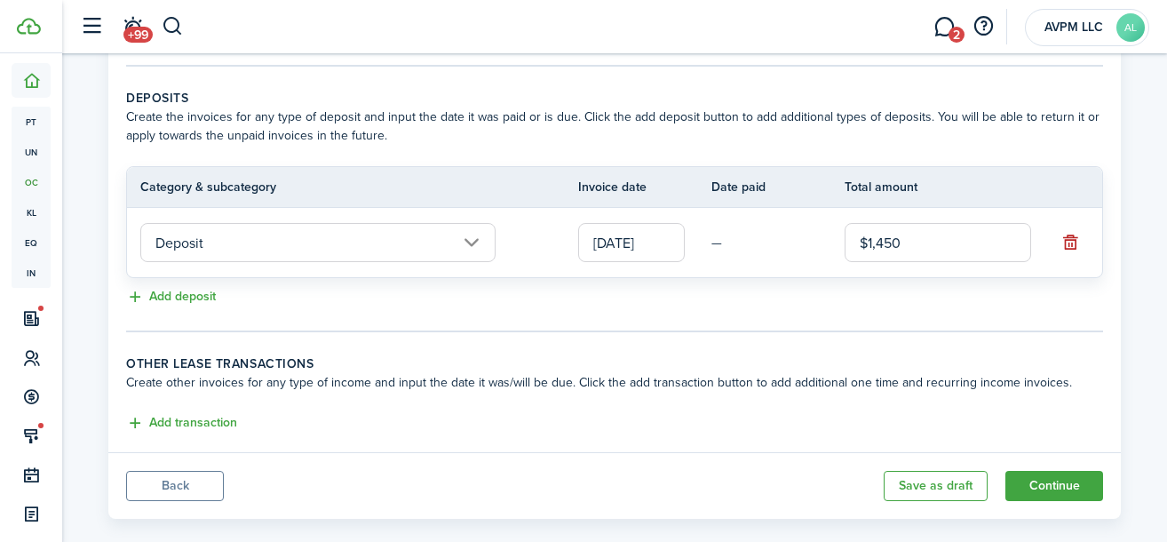
scroll to position [390, 0]
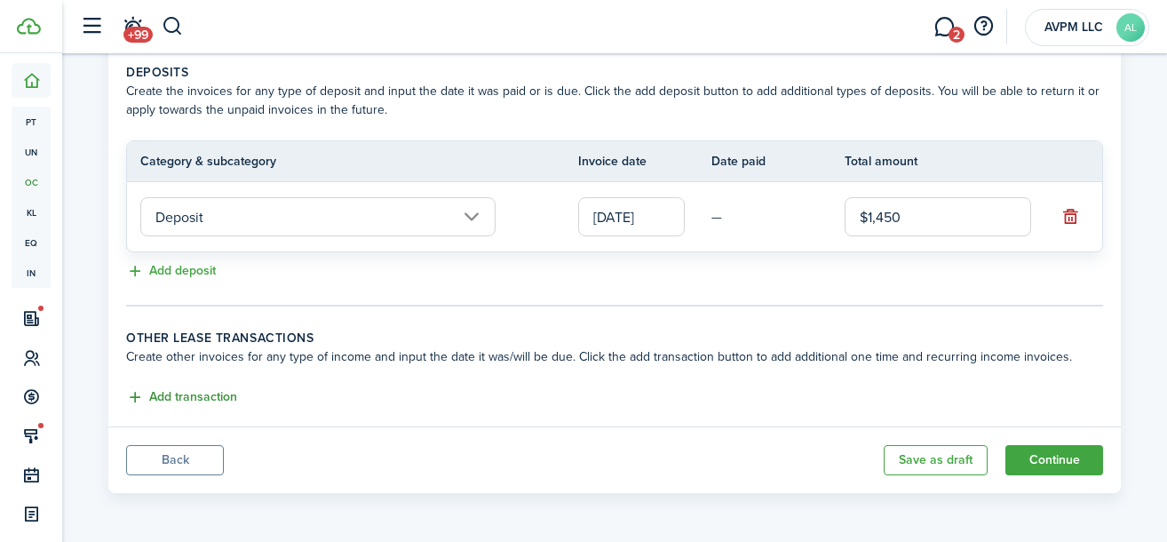
type input "$1,450.00"
click at [178, 394] on button "Add transaction" at bounding box center [181, 397] width 111 height 20
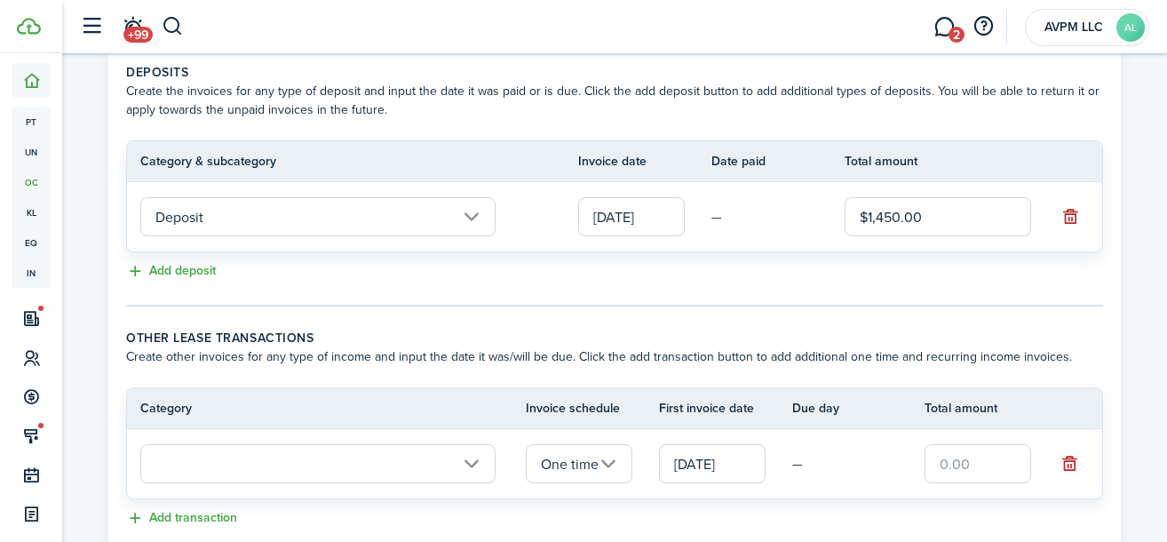
click at [551, 275] on div "Add deposit" at bounding box center [614, 271] width 977 height 21
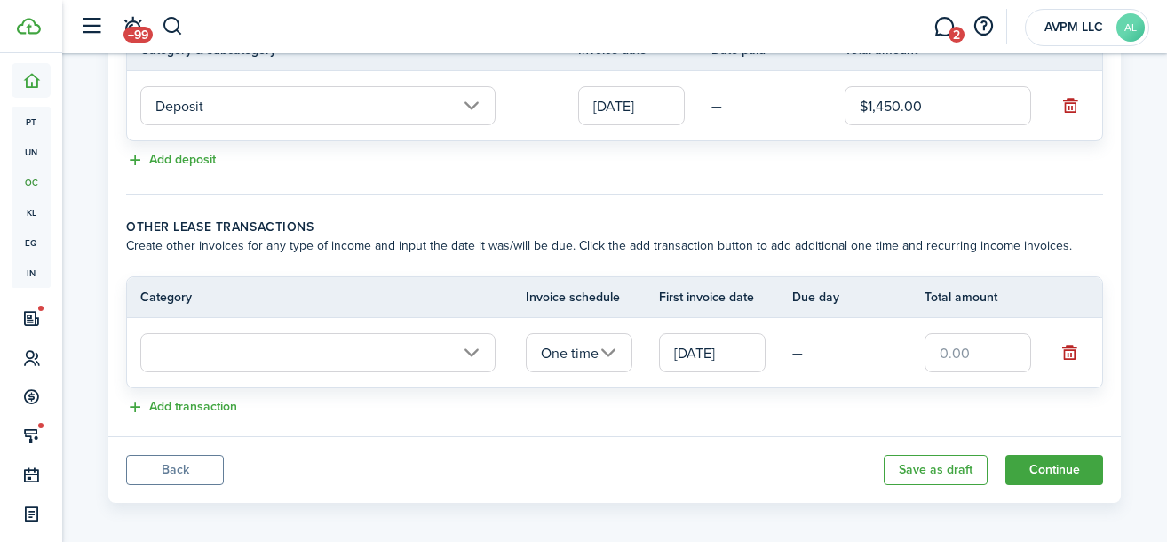
scroll to position [510, 0]
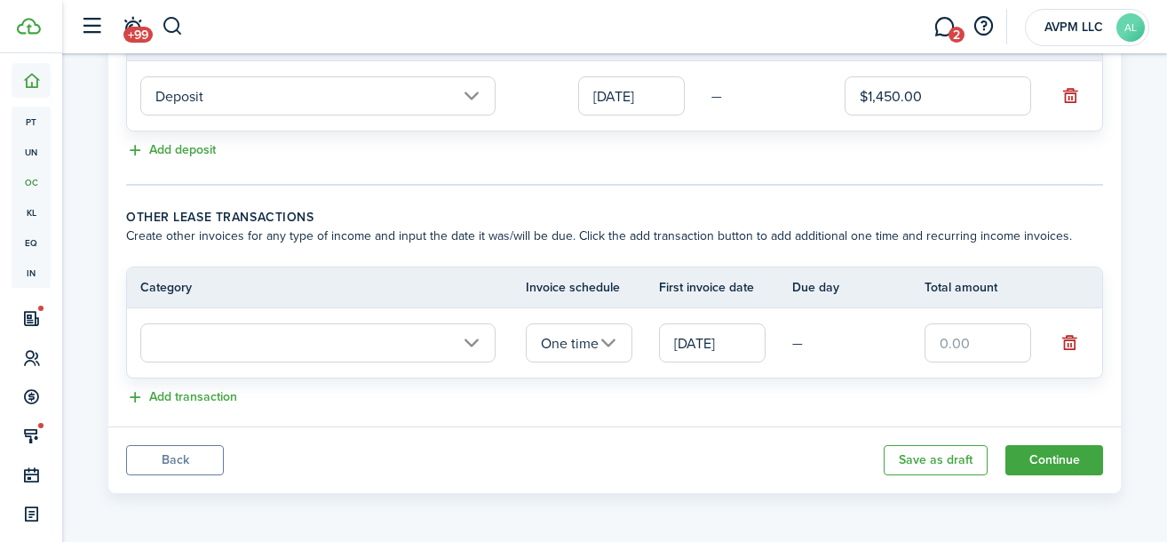
click at [407, 342] on input "text" at bounding box center [317, 342] width 355 height 39
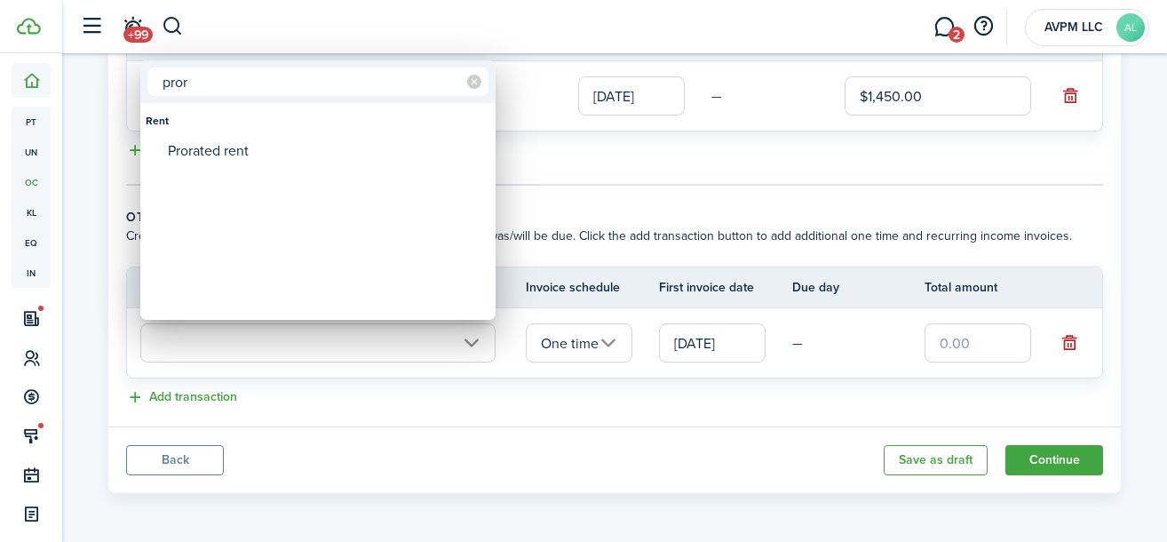
type input "pror"
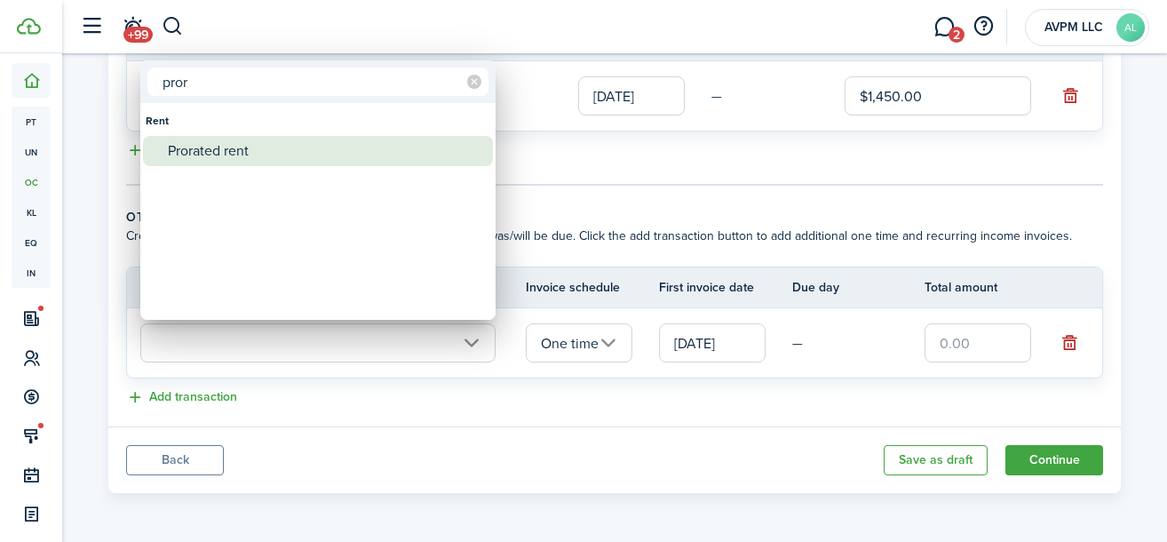
click at [240, 148] on div "Prorated rent" at bounding box center [325, 151] width 314 height 30
type input "Rent / Prorated rent"
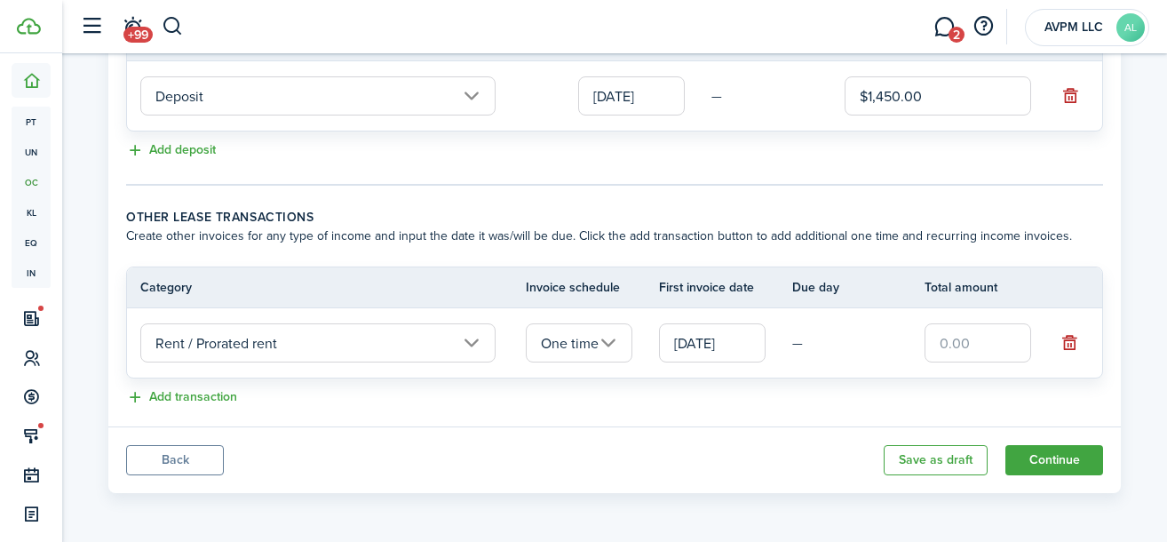
click at [724, 344] on input "[DATE]" at bounding box center [712, 342] width 107 height 39
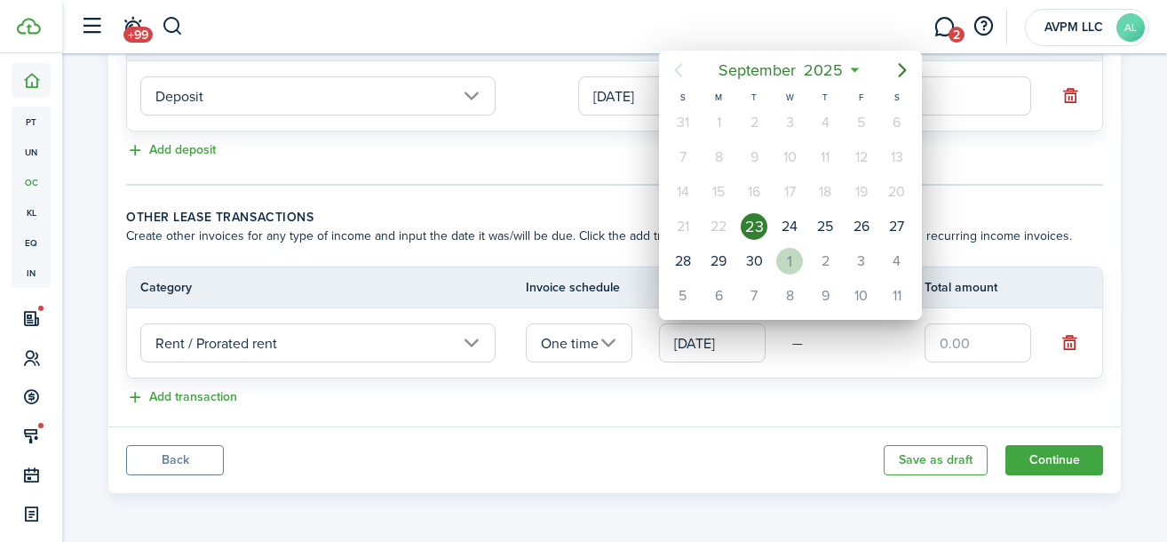
drag, startPoint x: 794, startPoint y: 256, endPoint x: 842, endPoint y: 318, distance: 78.5
click at [794, 256] on div "1" at bounding box center [789, 261] width 27 height 27
type input "[DATE]"
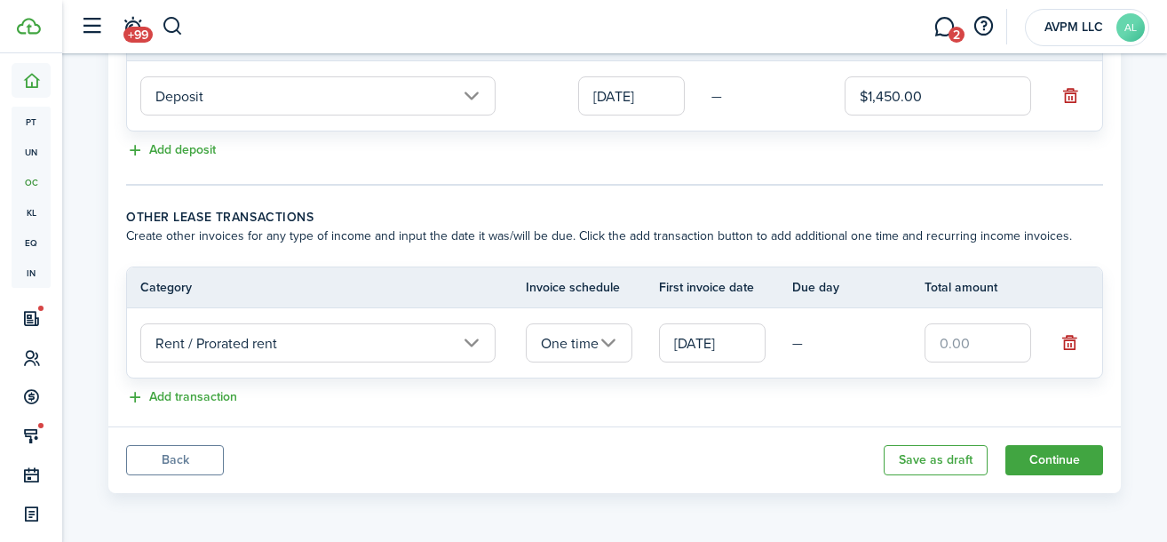
click at [921, 334] on td "—" at bounding box center [858, 343] width 133 height 28
click at [938, 334] on input "text" at bounding box center [977, 342] width 107 height 39
type input "$386.64"
click at [1073, 457] on button "Continue" at bounding box center [1054, 460] width 98 height 30
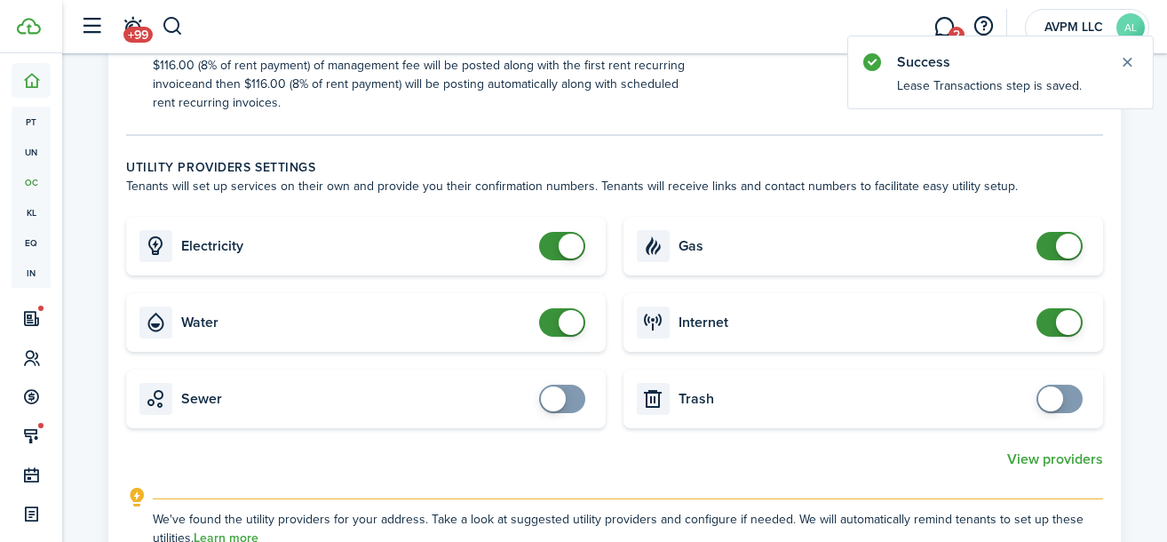
scroll to position [944, 0]
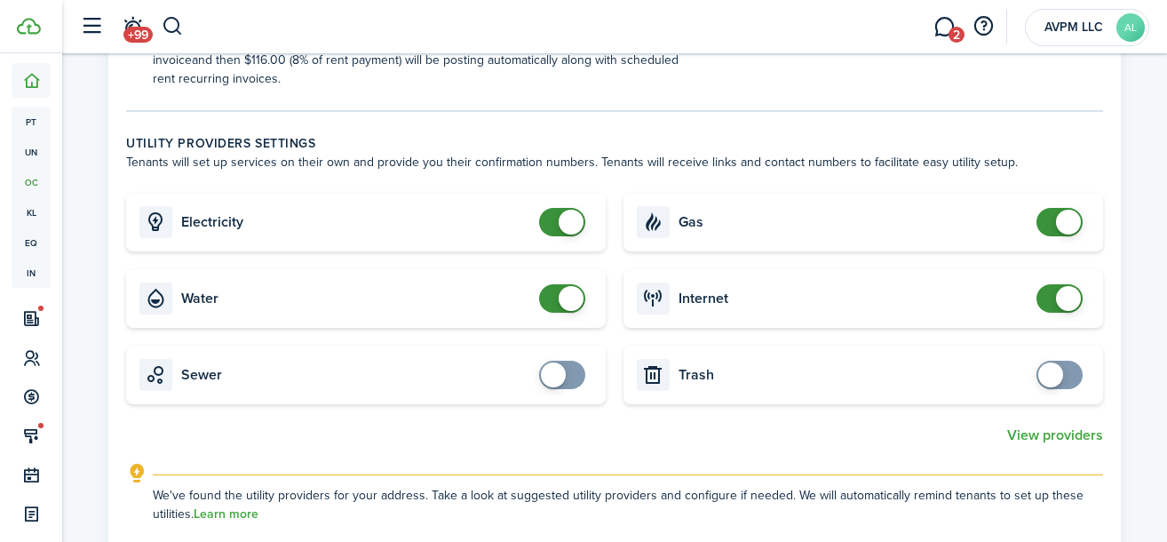
checkbox input "false"
click at [553, 223] on span at bounding box center [562, 222] width 18 height 28
checkbox input "false"
click at [556, 297] on span at bounding box center [562, 298] width 18 height 28
checkbox input "false"
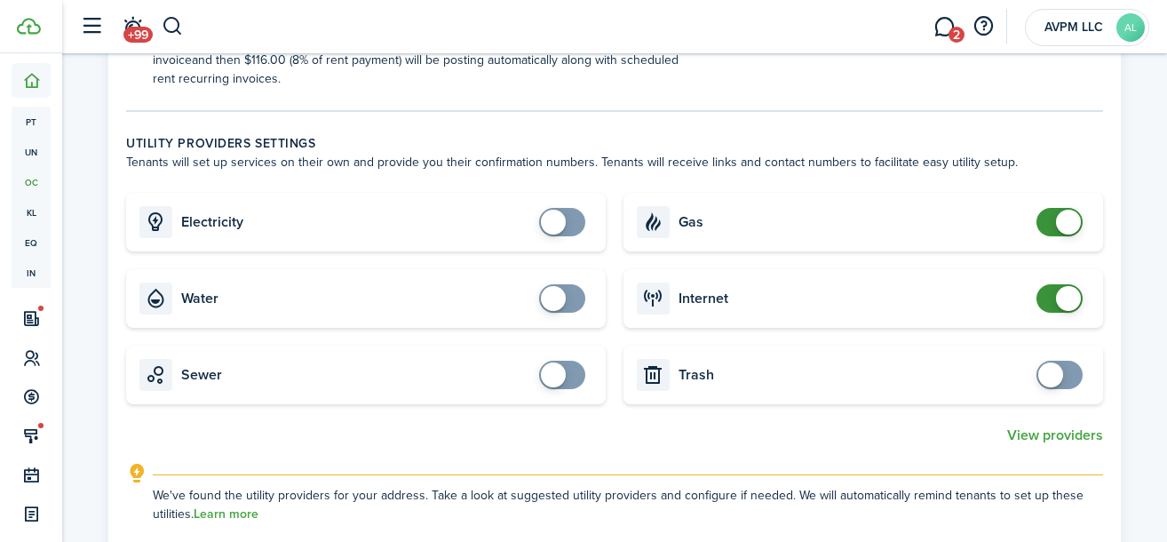
click at [1050, 225] on span at bounding box center [1059, 222] width 18 height 28
checkbox input "false"
click at [1050, 303] on span at bounding box center [1059, 298] width 18 height 28
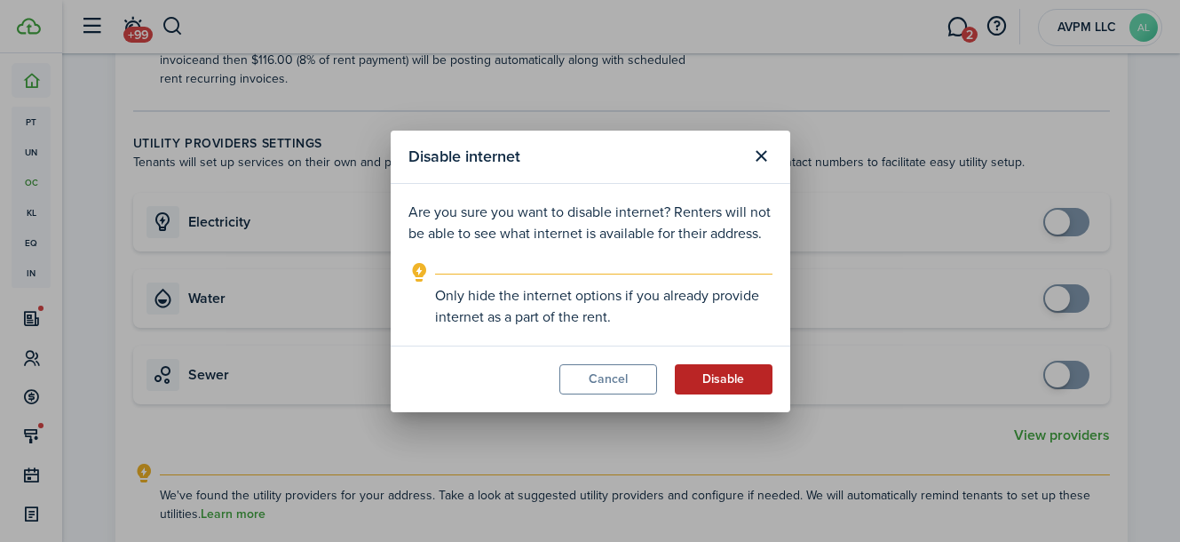
click at [726, 384] on button "Disable" at bounding box center [724, 379] width 98 height 30
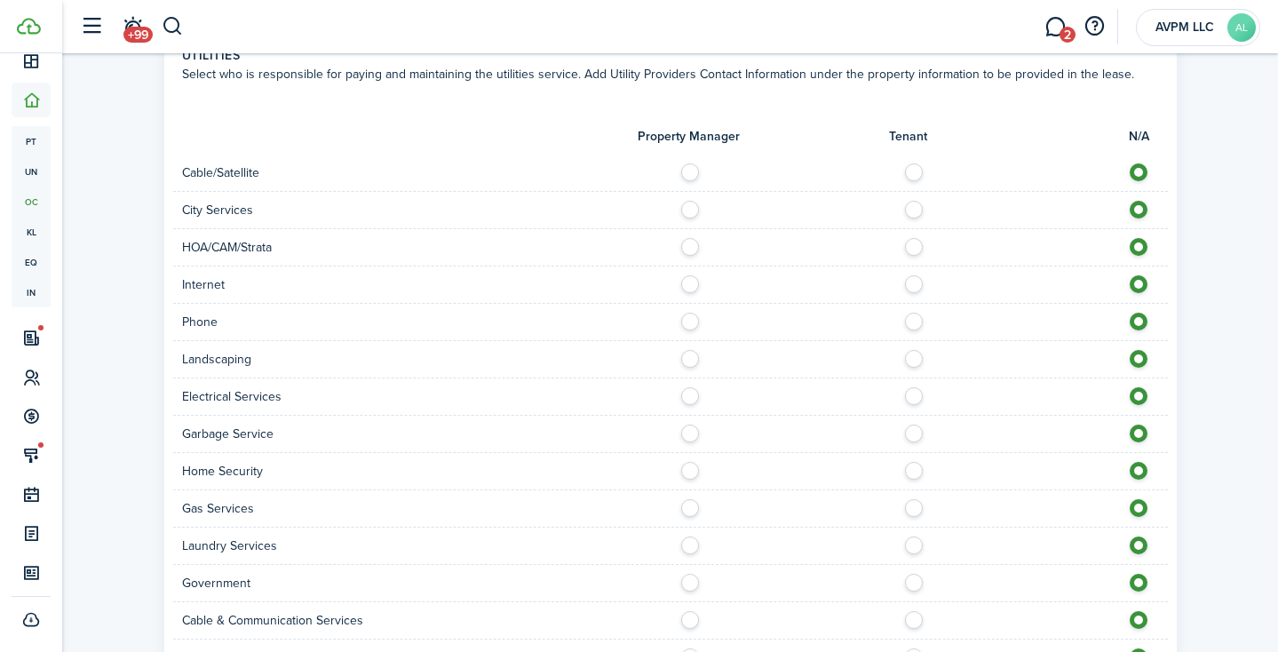
scroll to position [1500, 0]
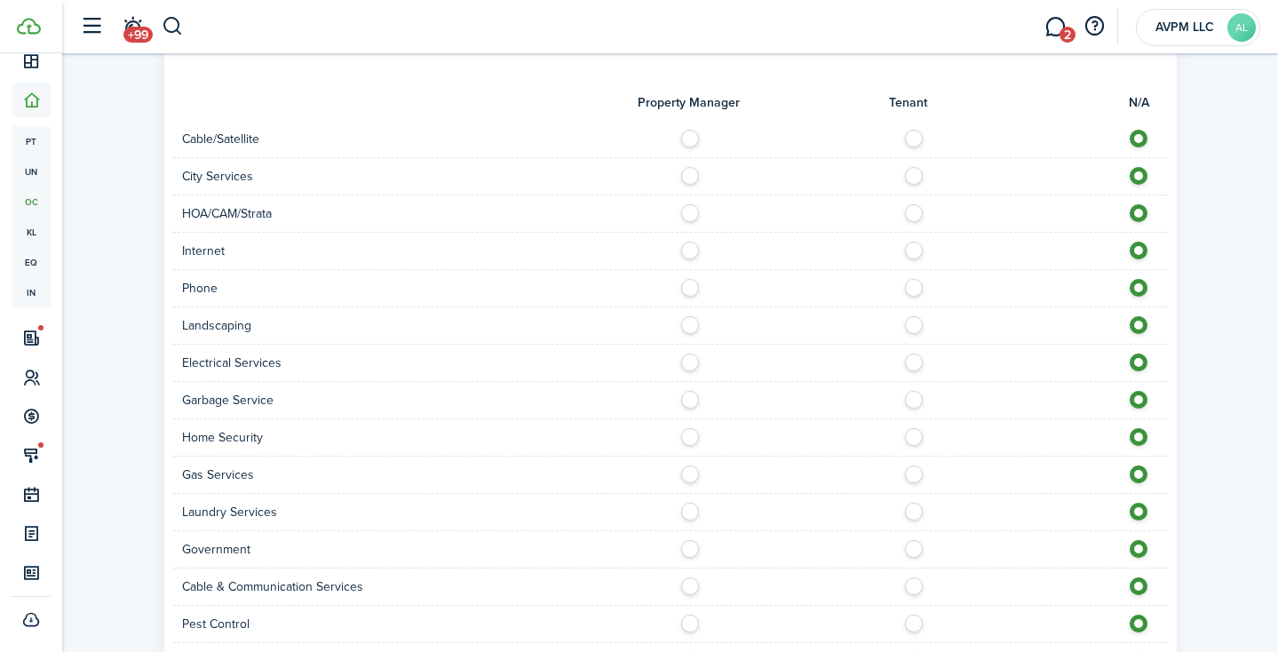
click at [686, 209] on label at bounding box center [694, 208] width 31 height 9
radio input "true"
click at [690, 325] on label at bounding box center [694, 320] width 31 height 9
radio input "true"
click at [920, 360] on label at bounding box center [918, 357] width 31 height 9
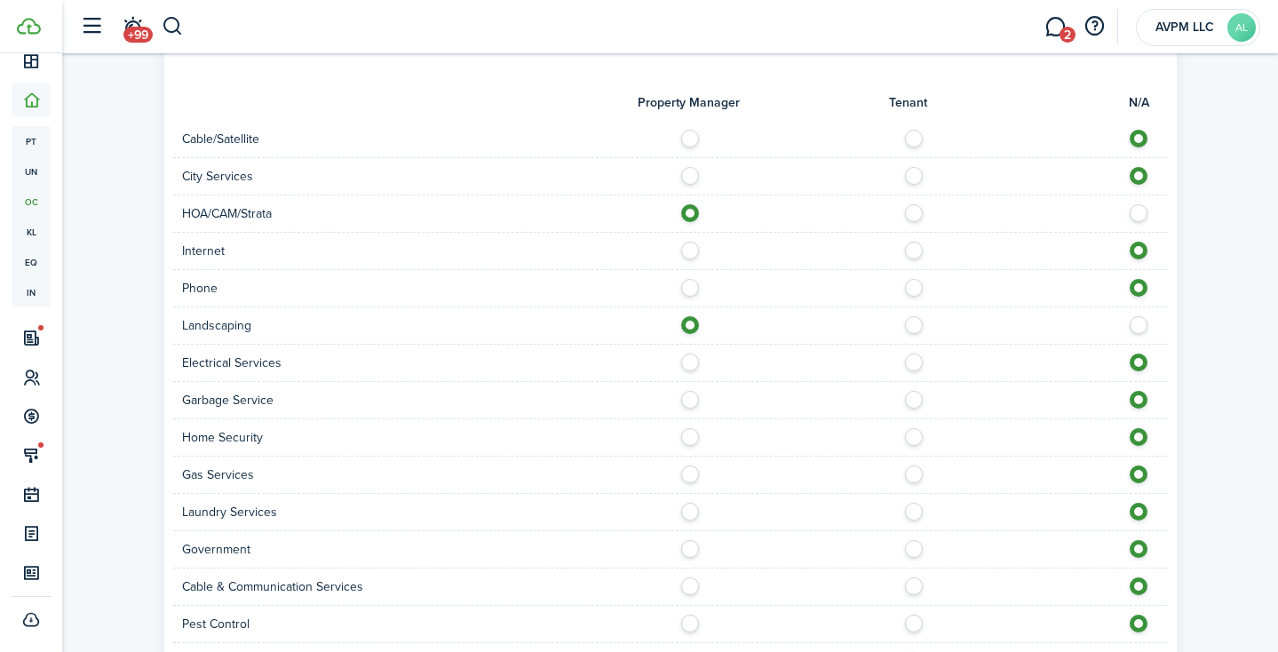
radio input "true"
click at [689, 400] on label at bounding box center [694, 395] width 31 height 9
radio input "true"
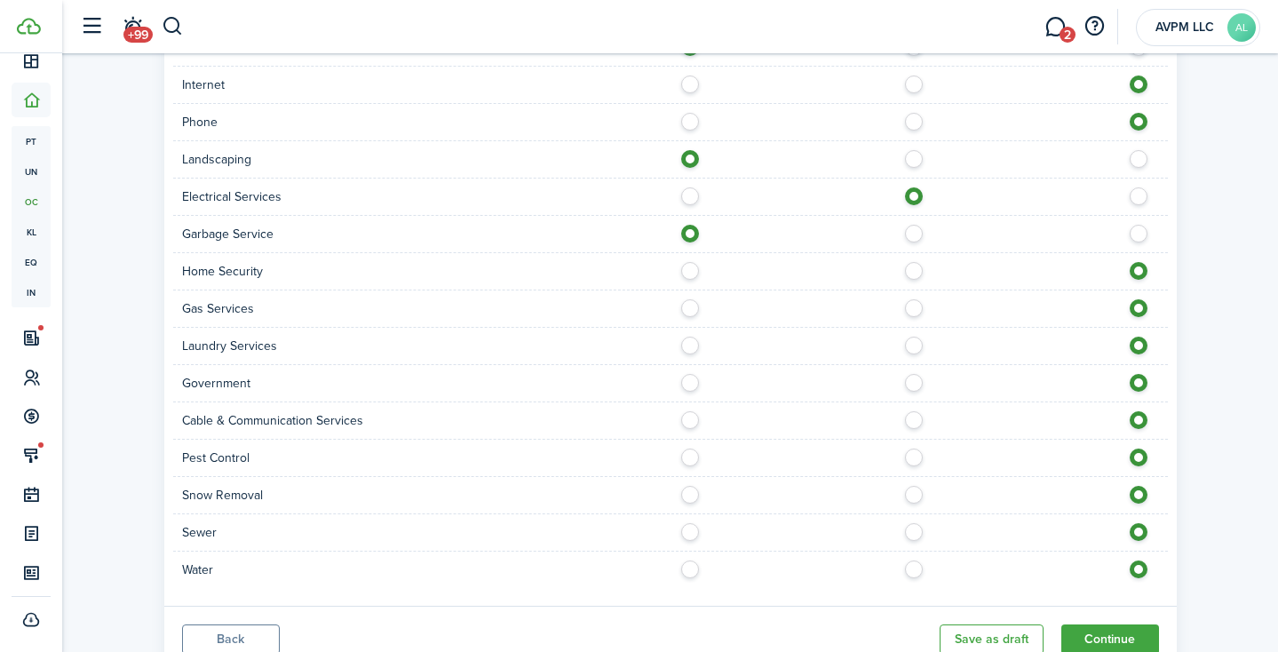
scroll to position [1682, 0]
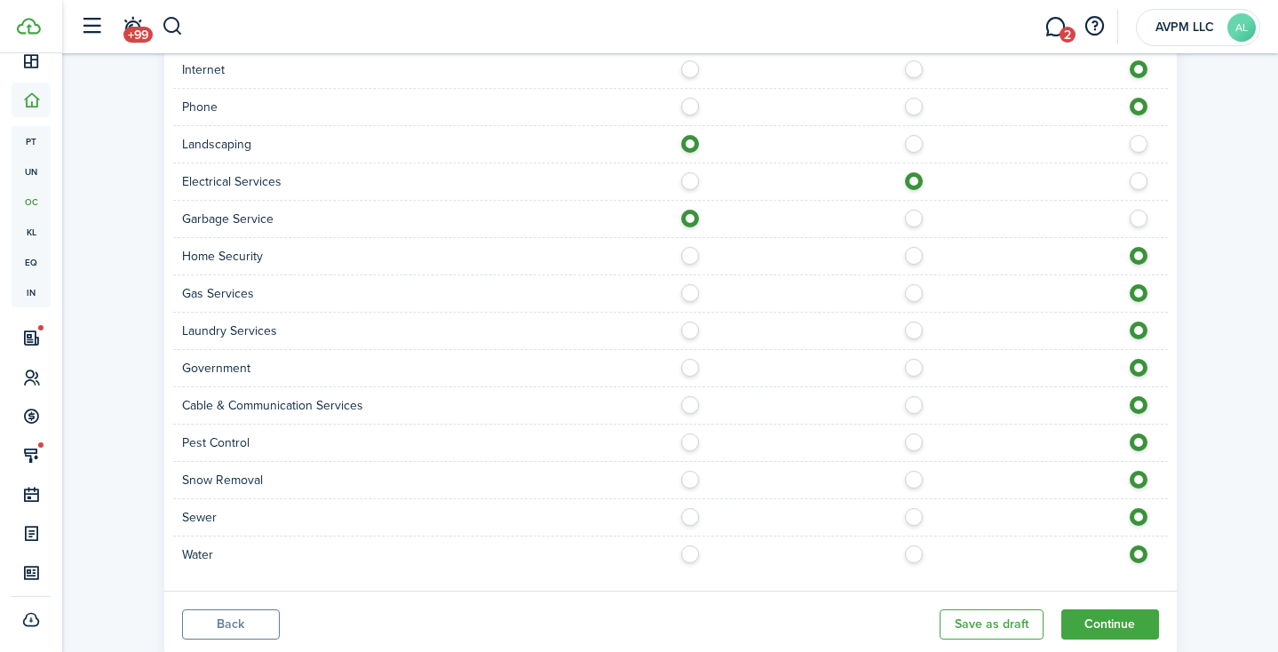
click at [910, 329] on label at bounding box center [918, 325] width 31 height 9
radio input "true"
click at [689, 442] on label at bounding box center [694, 437] width 31 height 9
radio input "true"
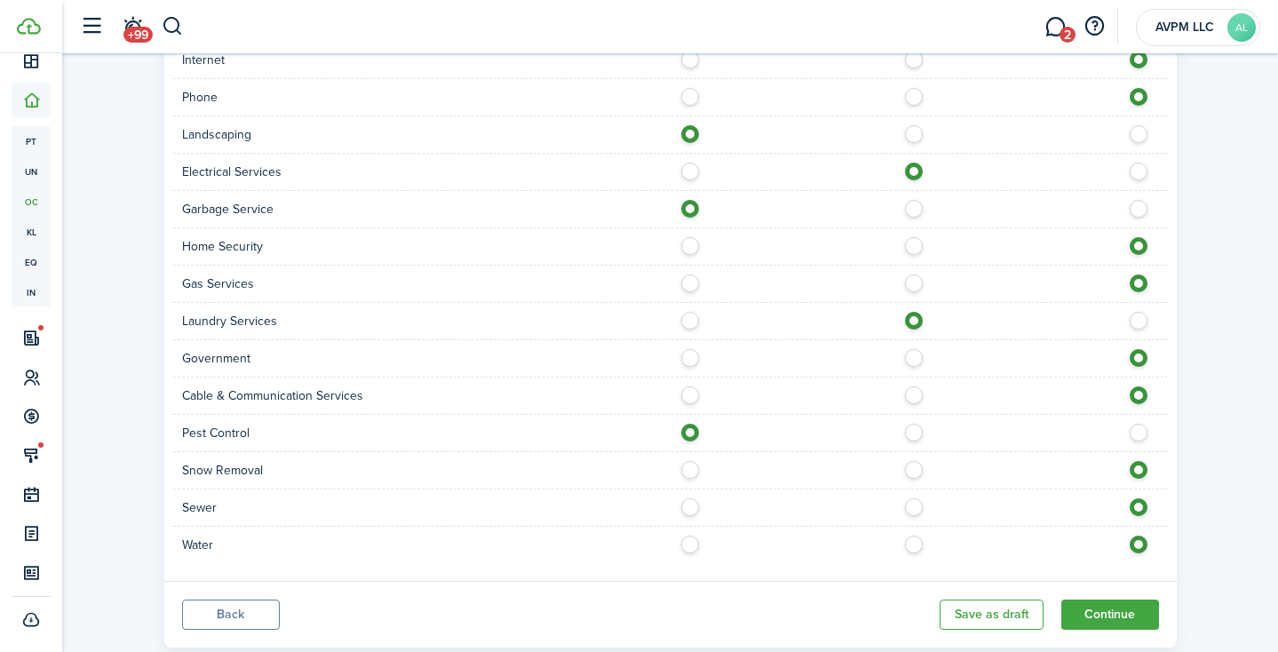
scroll to position [1736, 0]
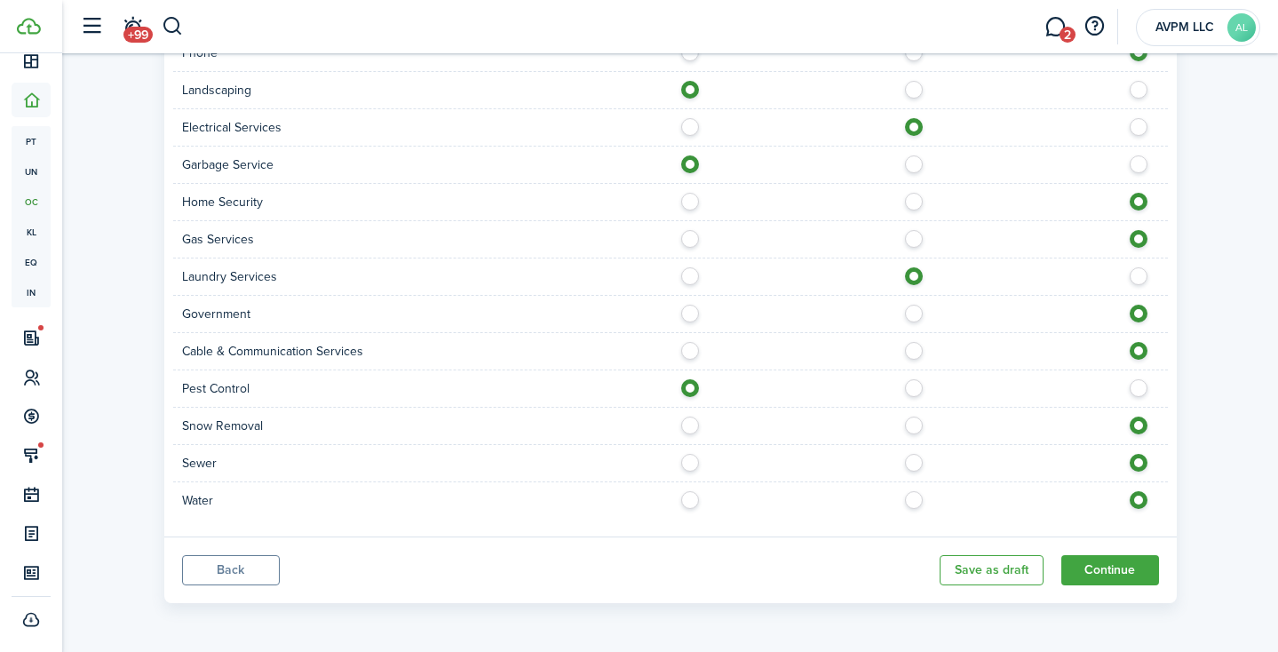
click at [692, 460] on label at bounding box center [694, 458] width 31 height 9
radio input "true"
click at [685, 500] on label at bounding box center [694, 495] width 31 height 9
radio input "true"
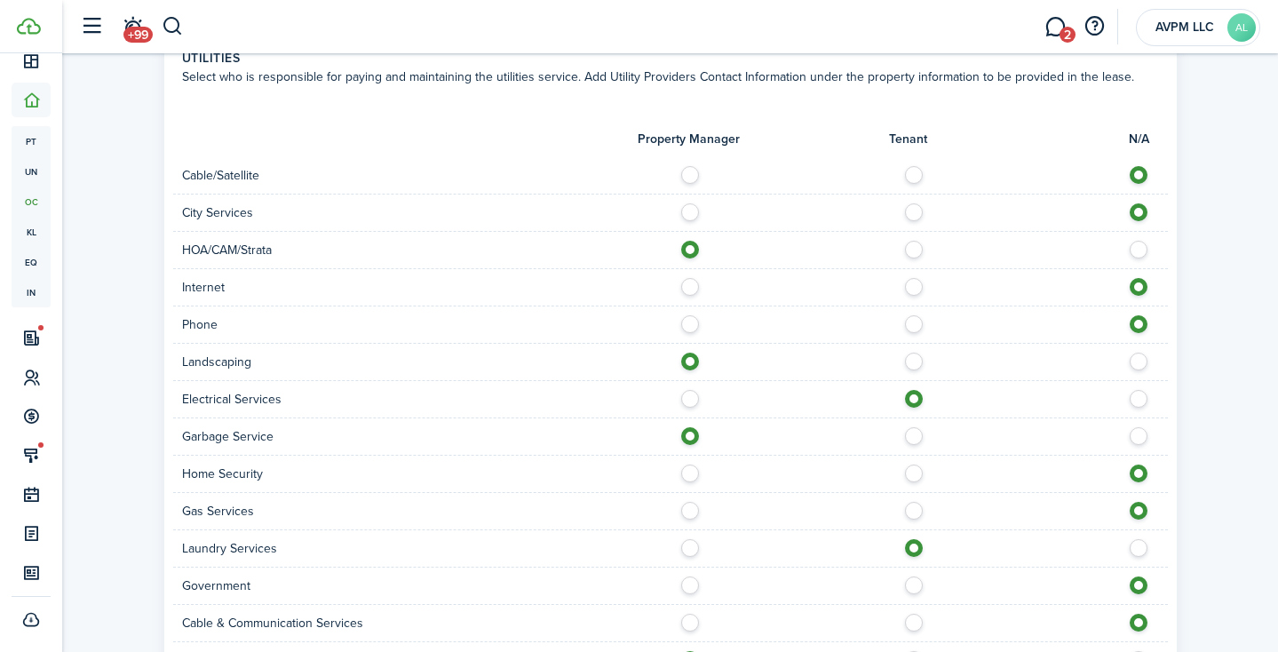
scroll to position [1456, 0]
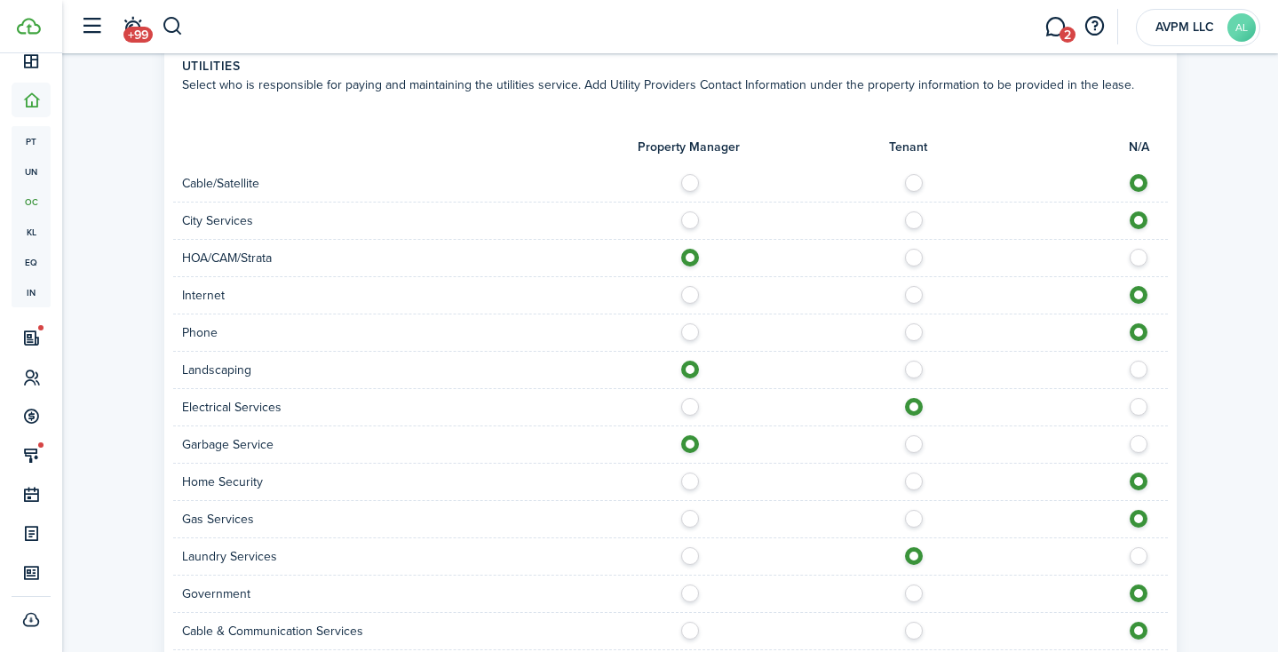
click at [914, 179] on label at bounding box center [918, 178] width 31 height 9
radio input "true"
click at [918, 289] on label at bounding box center [918, 290] width 31 height 9
radio input "true"
click at [916, 183] on label at bounding box center [918, 178] width 31 height 9
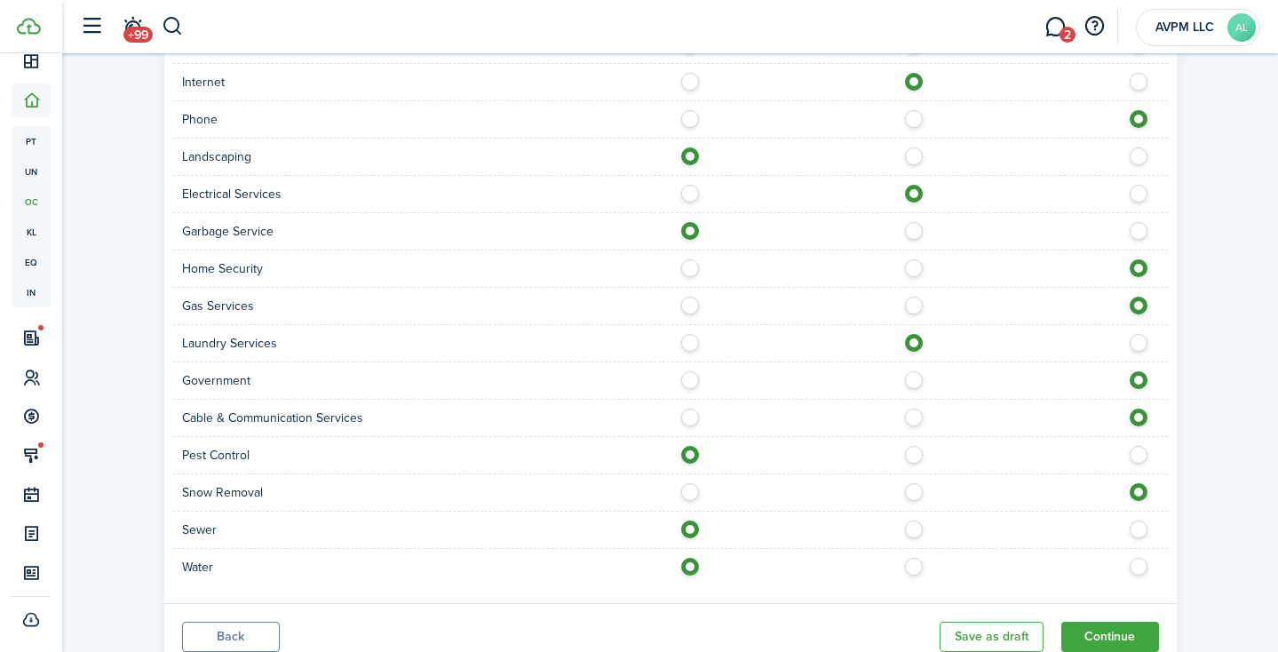
scroll to position [1682, 0]
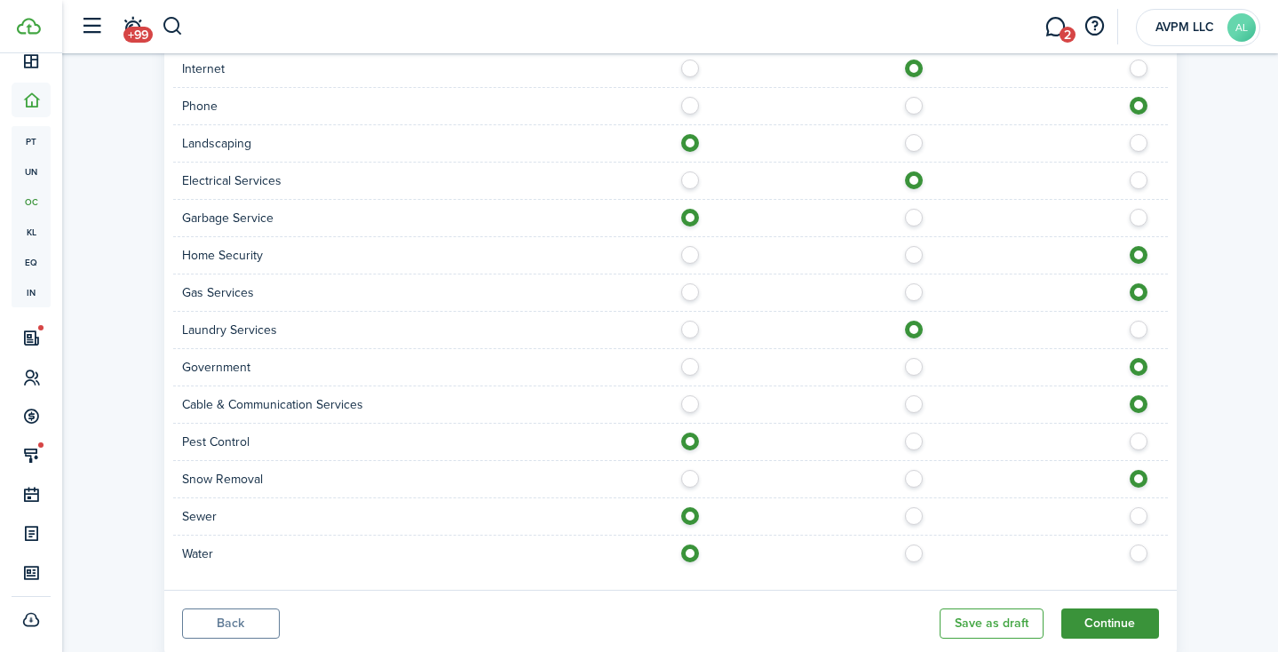
click at [1108, 541] on button "Continue" at bounding box center [1110, 623] width 98 height 30
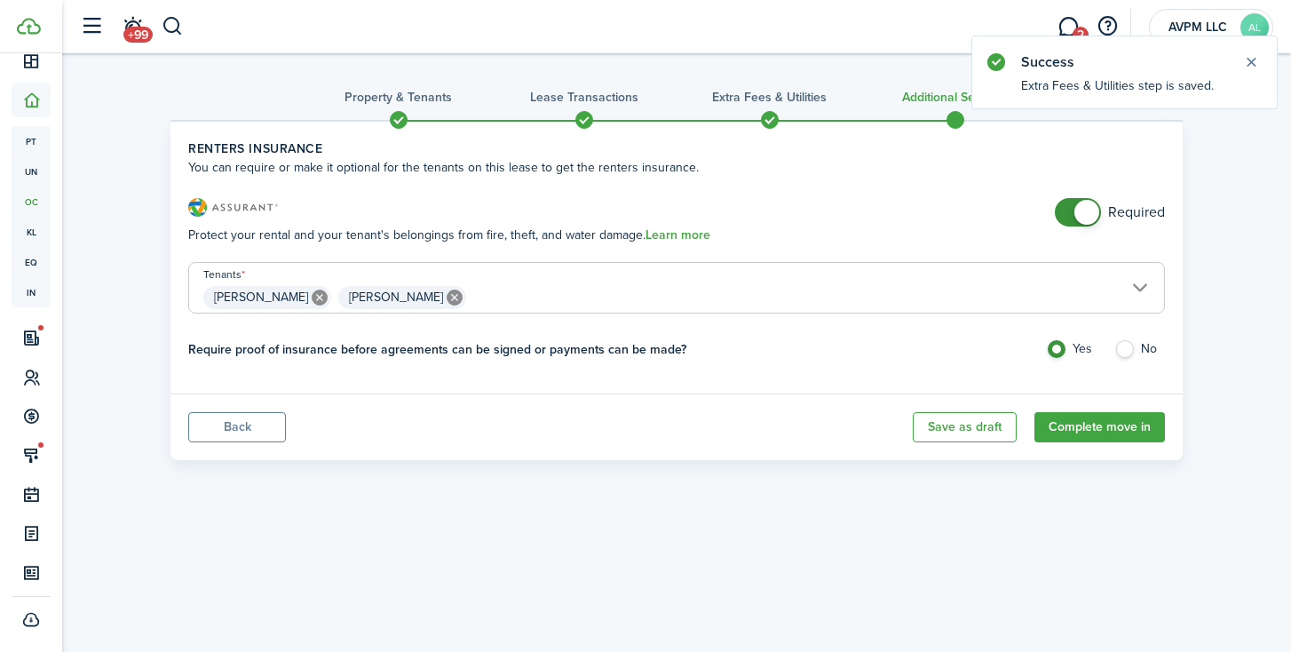
click at [447, 296] on icon at bounding box center [455, 297] width 16 height 16
type input "[PERSON_NAME]"
click at [1104, 429] on button "Complete move in" at bounding box center [1099, 427] width 131 height 30
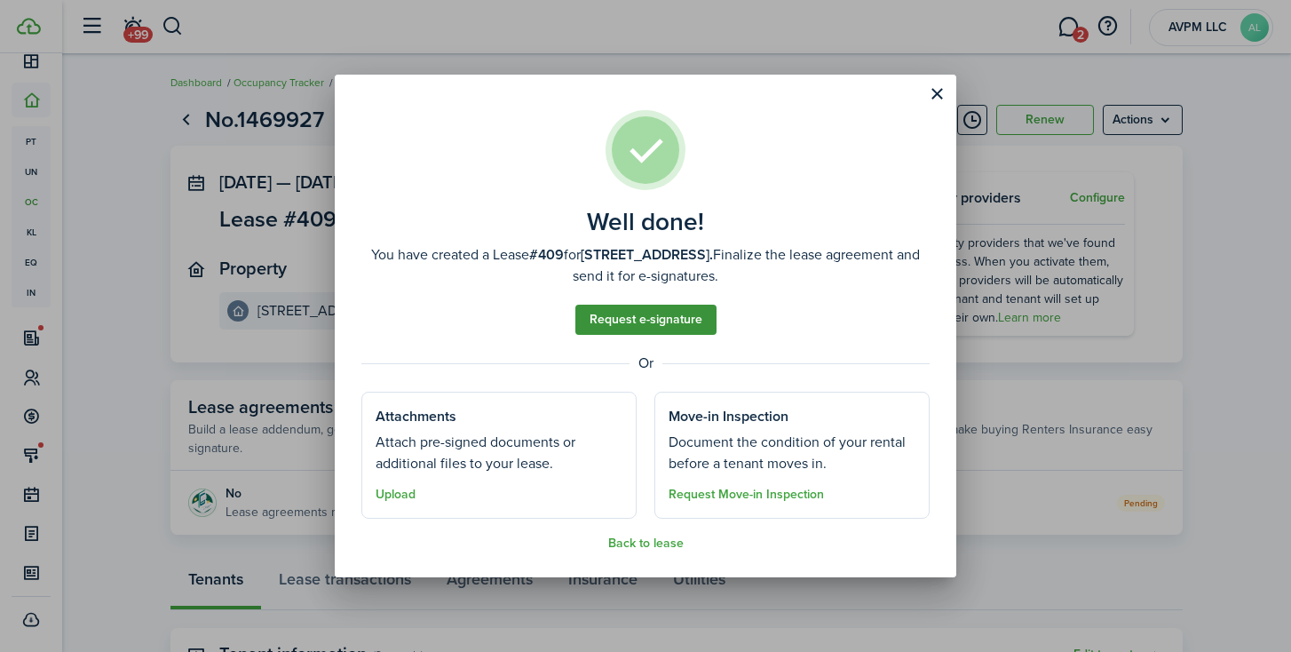
click at [661, 317] on link "Request e-signature" at bounding box center [645, 320] width 141 height 30
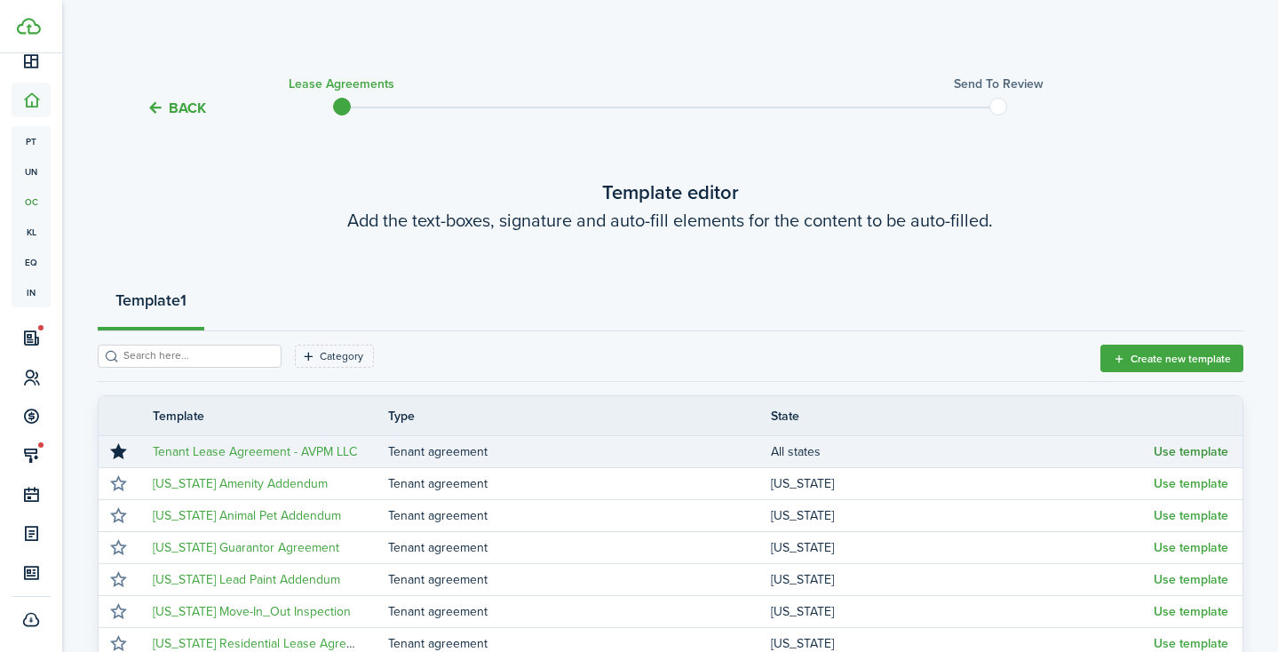
click at [1166, 449] on button "Use template" at bounding box center [1190, 452] width 75 height 14
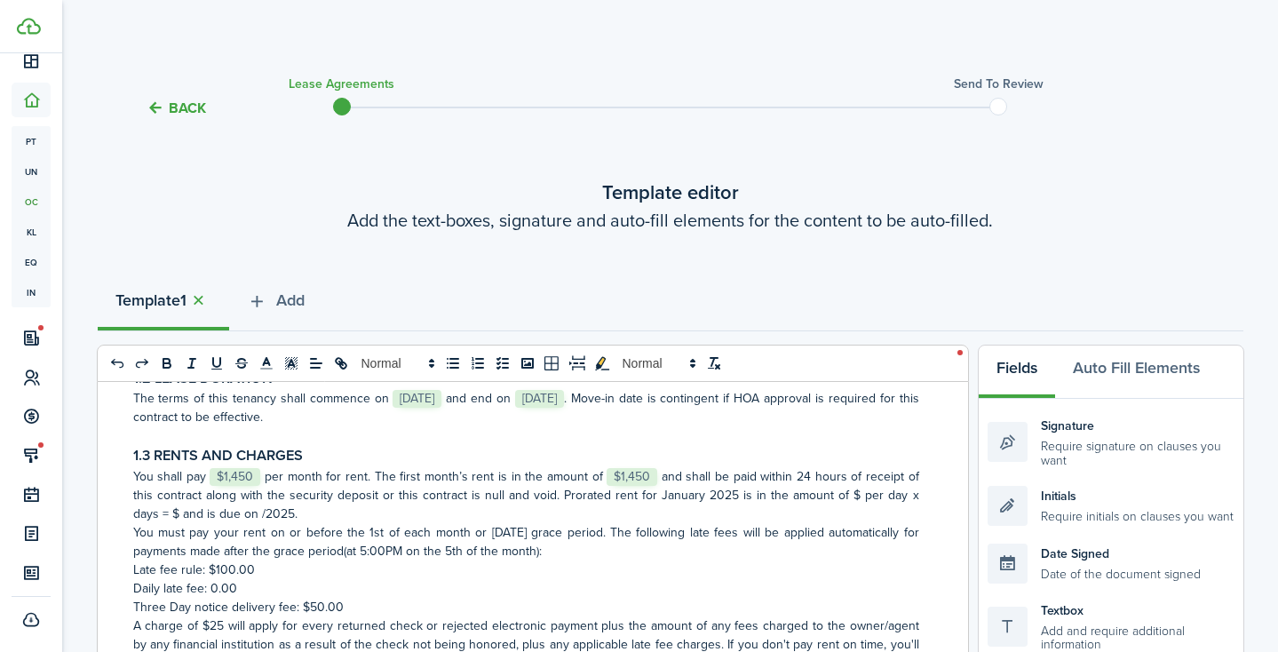
scroll to position [447, 0]
click at [672, 495] on p "You shall pay ﻿ $1,450 ﻿ per month for rent. The first month’s rent is in the a…" at bounding box center [526, 495] width 786 height 56
click at [851, 492] on p "You shall pay ﻿ $1,450 ﻿ per month for rent. The first month’s rent is in the a…" at bounding box center [526, 495] width 786 height 56
click at [167, 514] on p "You shall pay ﻿ $1,450 ﻿ per month for rent. The first month’s rent is in the a…" at bounding box center [526, 495] width 786 height 56
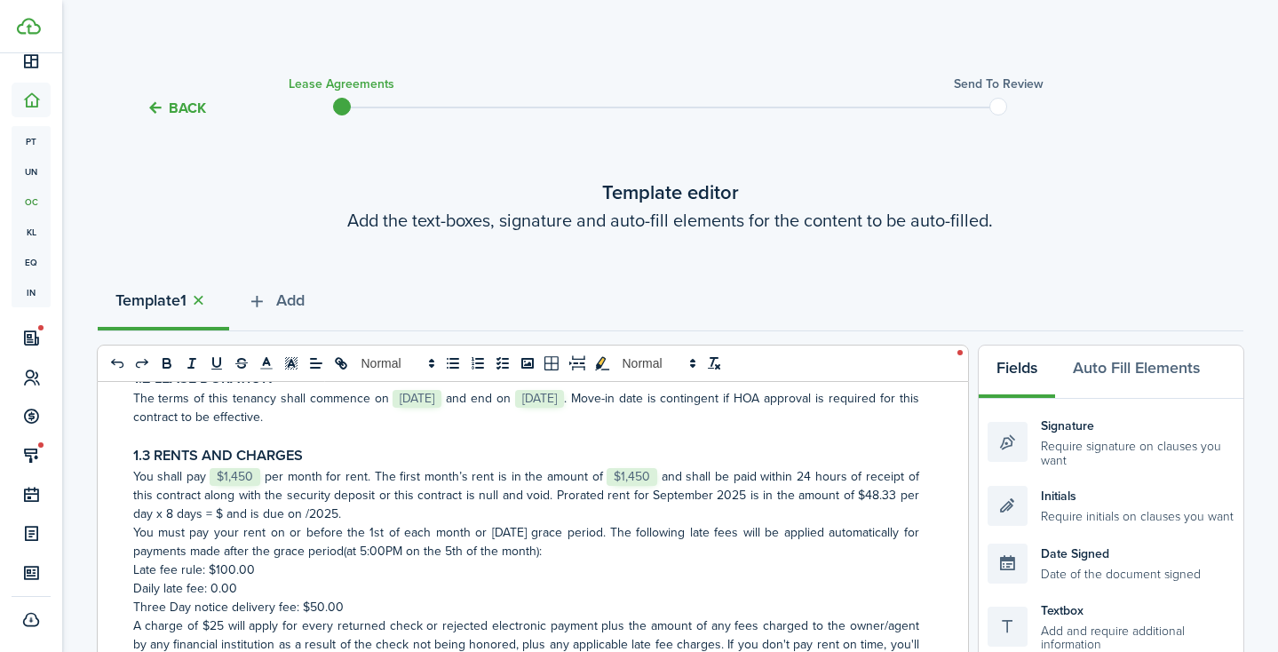
click at [222, 514] on p "You shall pay ﻿ $1,450 ﻿ per month for rent. The first month’s rent is in the a…" at bounding box center [526, 495] width 786 height 56
click at [343, 512] on p "You shall pay ﻿ $1,450 ﻿ per month for rent. The first month’s rent is in the a…" at bounding box center [526, 495] width 786 height 56
click at [337, 514] on p "You shall pay ﻿ $1,450 ﻿ per month for rent. The first month’s rent is in the a…" at bounding box center [526, 495] width 786 height 56
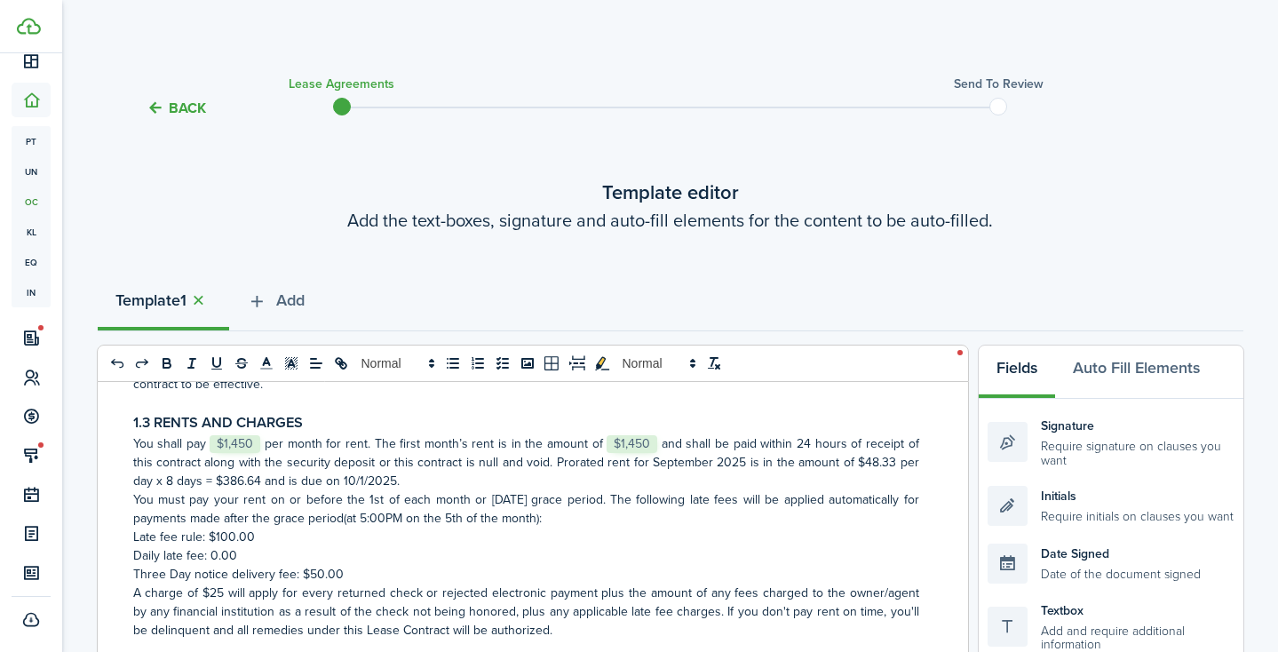
scroll to position [502, 0]
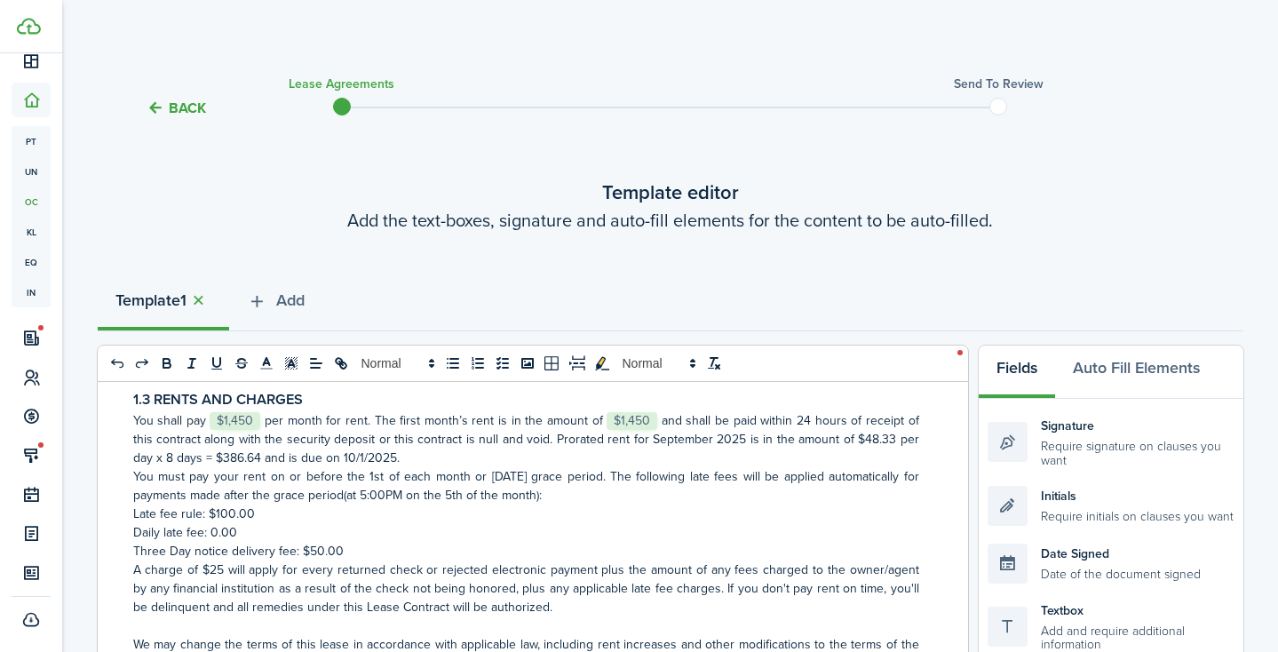
click at [408, 456] on p "You shall pay ﻿ $1,450 ﻿ per month for rent. The first month’s rent is in the a…" at bounding box center [526, 439] width 786 height 56
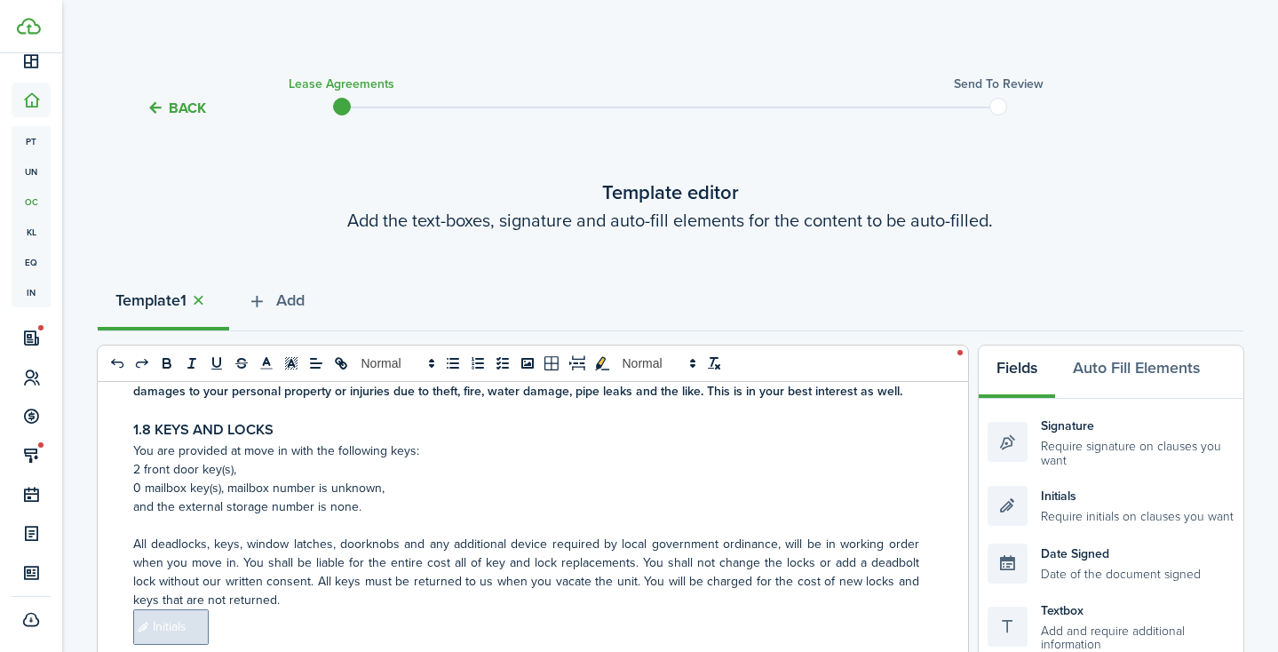
scroll to position [1646, 0]
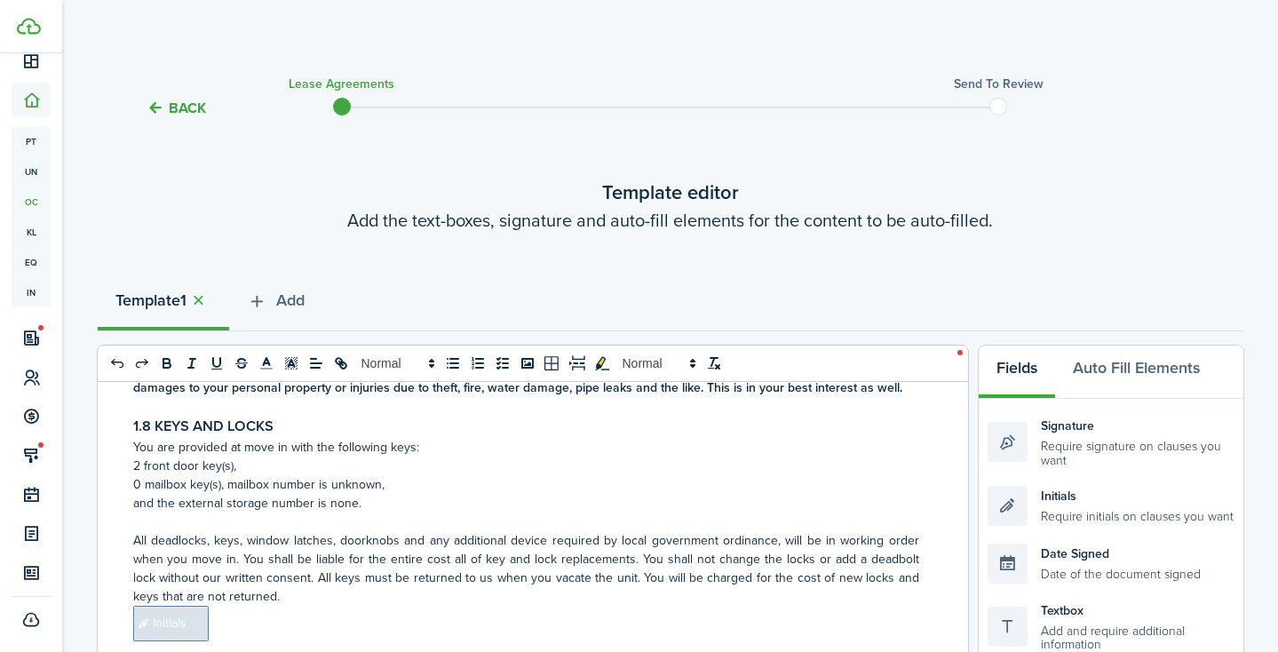
click at [391, 486] on p "0 mailbox key(s), mailbox number is unknown," at bounding box center [526, 484] width 786 height 19
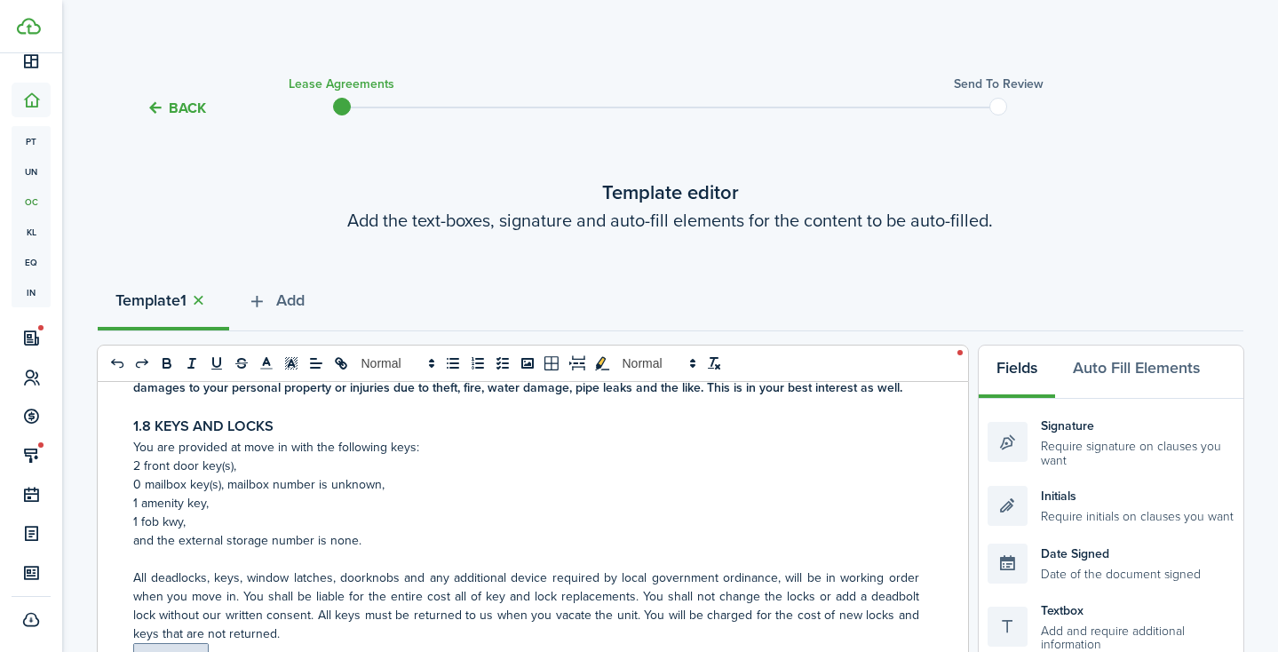
click at [178, 524] on p "1 fob kwy," at bounding box center [526, 521] width 786 height 19
drag, startPoint x: 375, startPoint y: 541, endPoint x: 179, endPoint y: 523, distance: 196.1
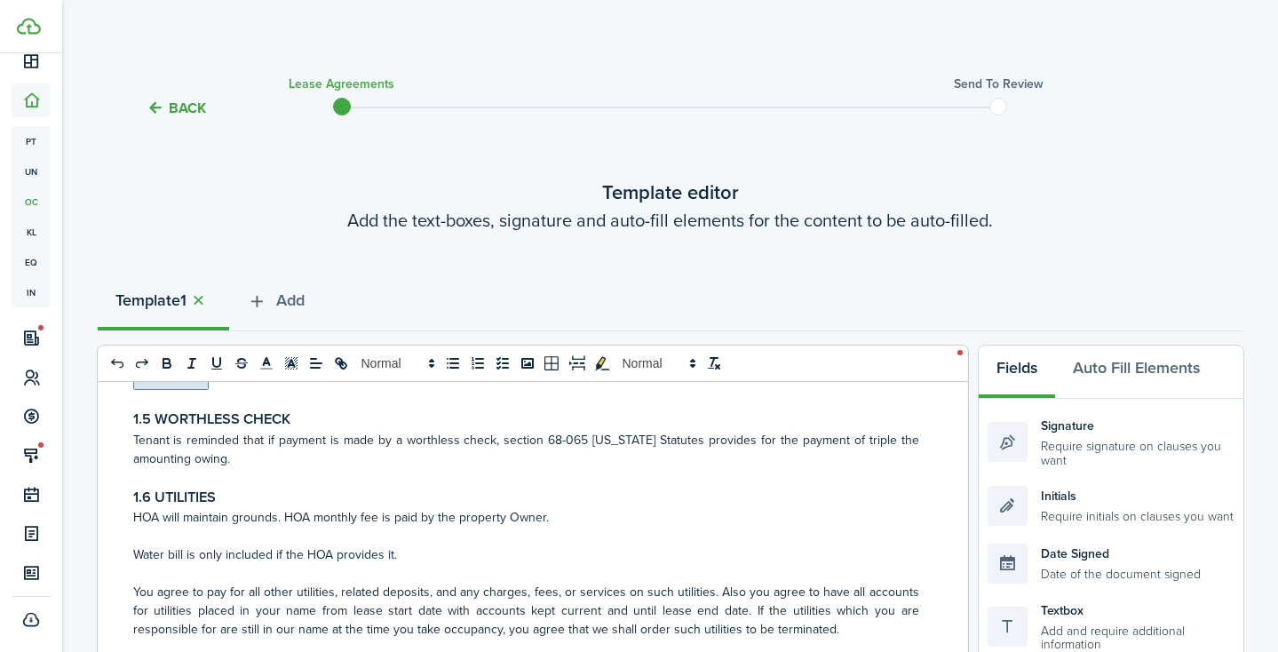
scroll to position [1252, 0]
click at [427, 541] on p "Water bill is only included if the HOA provides it." at bounding box center [526, 554] width 786 height 19
drag, startPoint x: 439, startPoint y: 557, endPoint x: 398, endPoint y: 558, distance: 40.9
click at [397, 541] on p "Water bill is only included if the HOA provides it. Amini" at bounding box center [526, 554] width 786 height 19
click at [479, 541] on p "Water bill is only included if the HOA provides it. Electricity" at bounding box center [526, 554] width 786 height 19
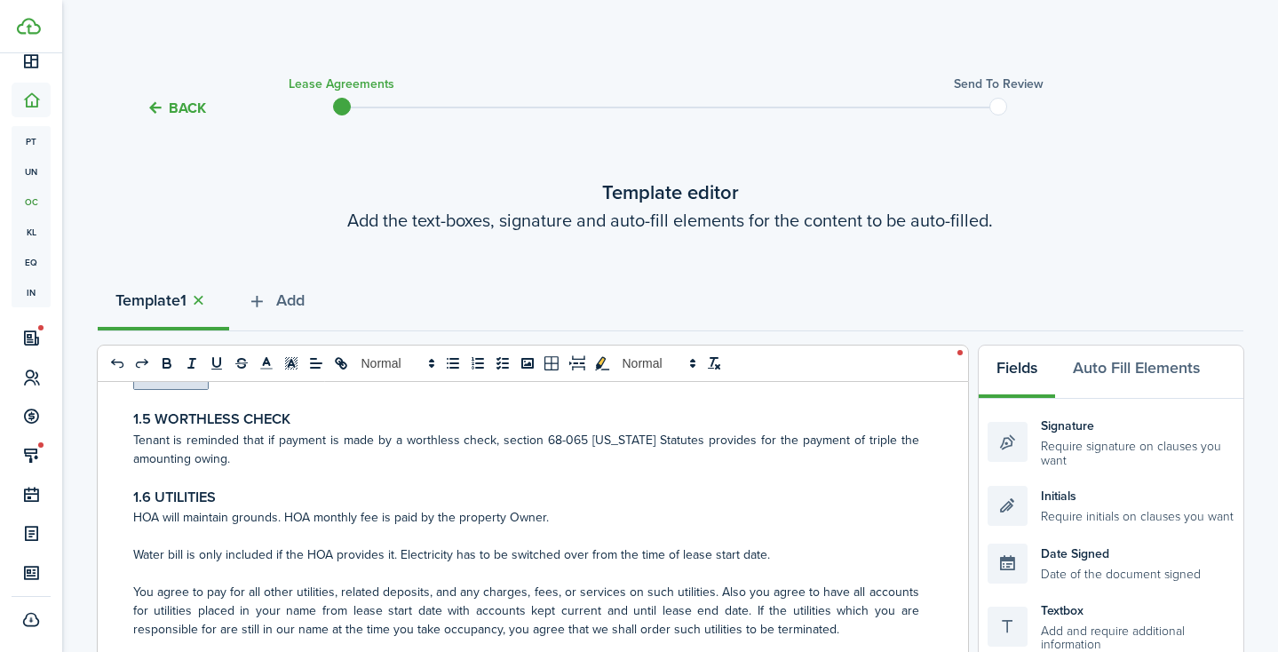
click at [798, 534] on p at bounding box center [526, 535] width 786 height 19
click at [779, 541] on p "Water bill is only included if the HOA provides it. Electricity has to be switc…" at bounding box center [526, 554] width 786 height 19
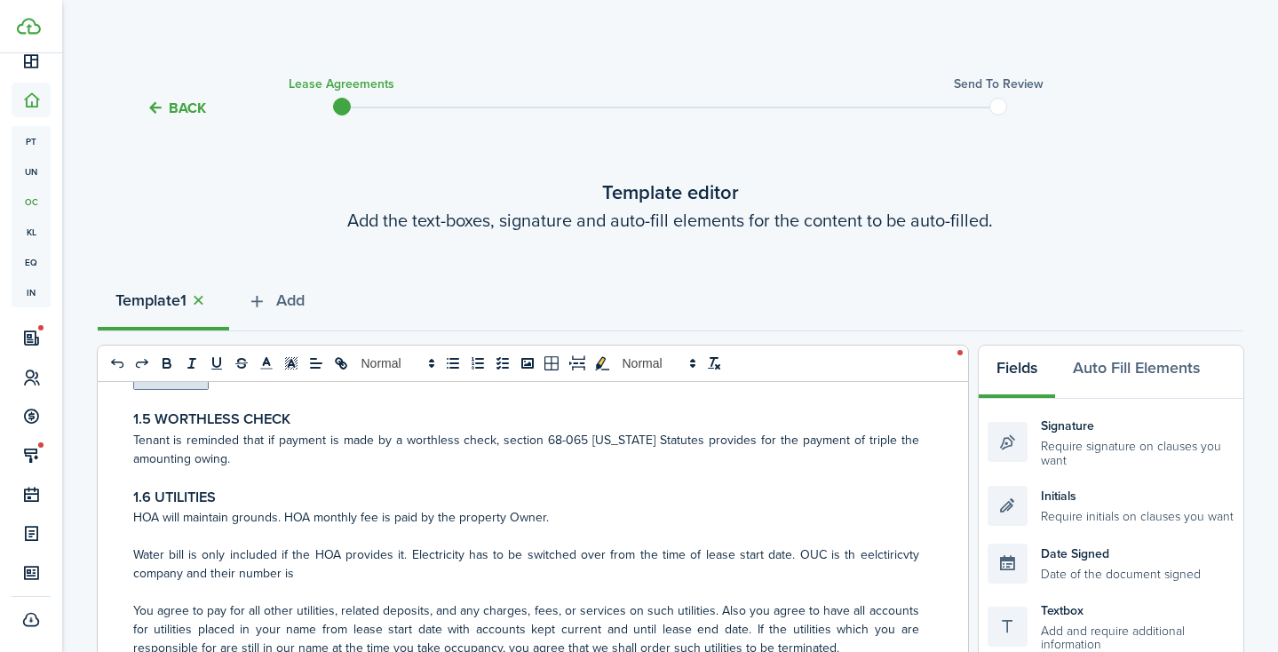
click at [894, 541] on p "Water bill is only included if the HOA provides it. Electricity has to be switc…" at bounding box center [526, 563] width 786 height 37
click at [890, 541] on p "Water bill is only included if the HOA provides it. Electricity has to be switc…" at bounding box center [526, 563] width 786 height 37
click at [898, 541] on p "Water bill is only included if the HOA provides it. Electricity has to be switc…" at bounding box center [526, 563] width 786 height 37
click at [861, 541] on p "Water bill is only included if the HOA provides it. Electricity has to be switc…" at bounding box center [526, 563] width 786 height 37
click at [868, 541] on p "Water bill is only included if the HOA provides it. Electricity has to be switc…" at bounding box center [526, 563] width 786 height 37
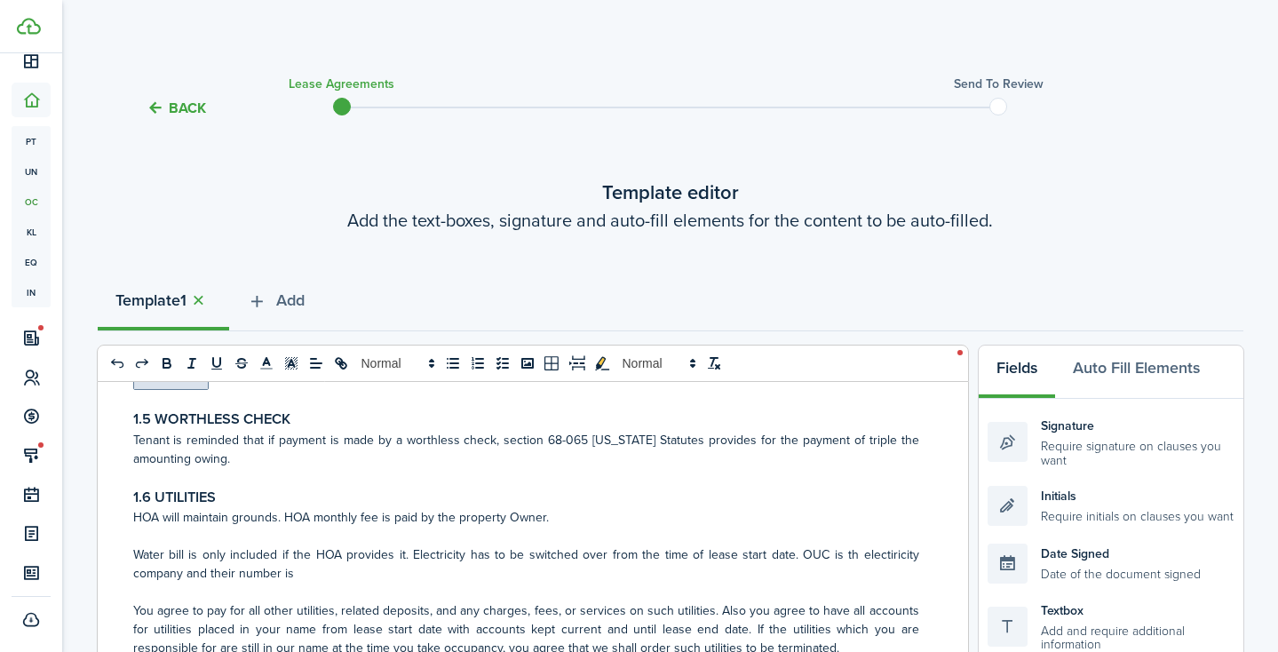
click at [334, 541] on p "Water bill is only included if the HOA provides it. Electricity has to be switc…" at bounding box center [526, 563] width 786 height 37
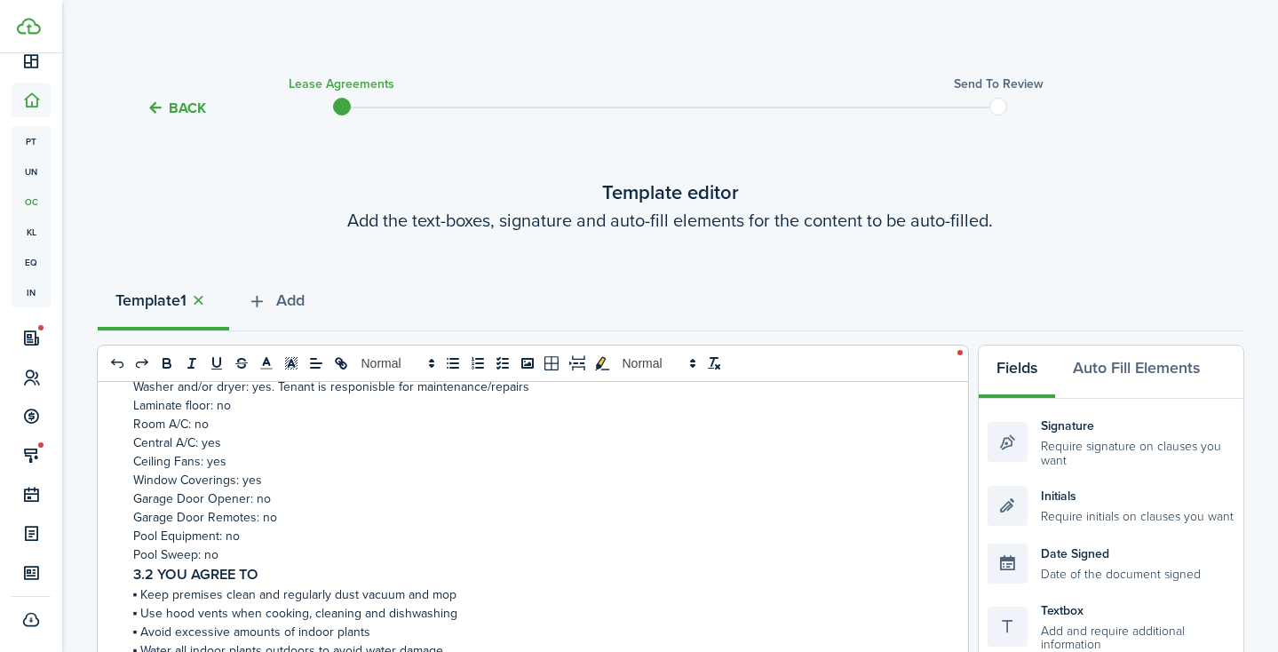
scroll to position [4728, 0]
click at [165, 410] on p "Laminate floor: no" at bounding box center [526, 406] width 786 height 19
click at [245, 410] on p "Vinyl and Tile floor: no" at bounding box center [526, 406] width 786 height 19
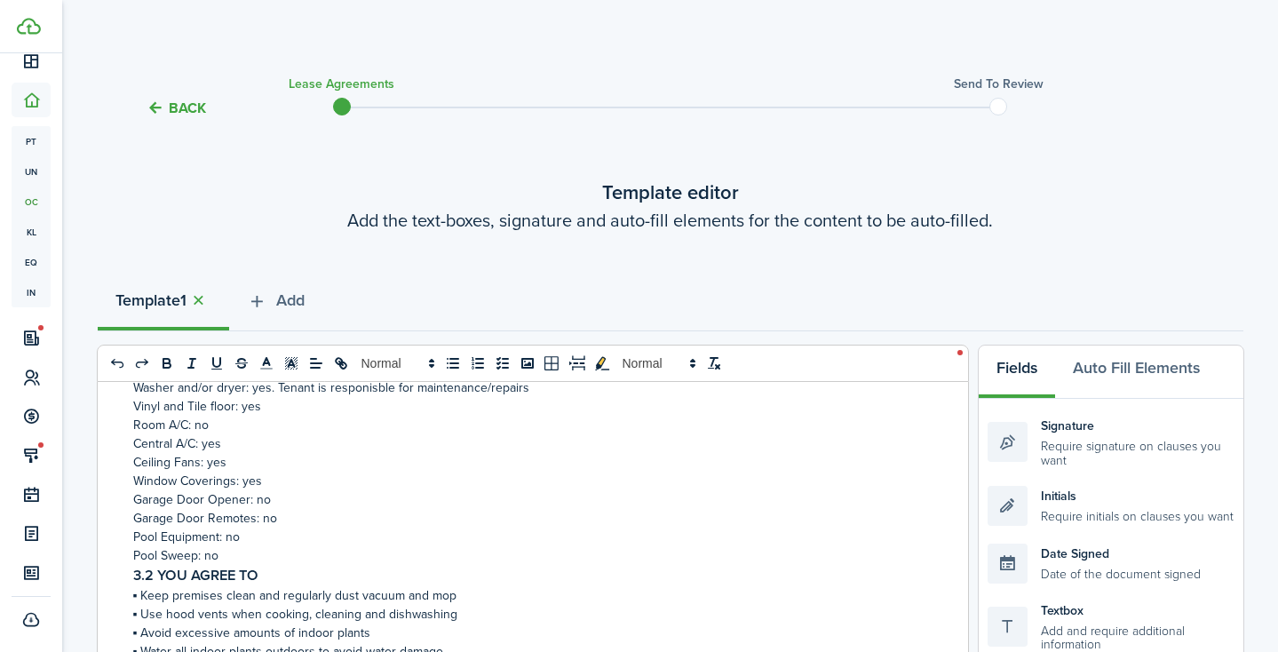
click at [235, 410] on p "Vinyl and Tile floor: yes" at bounding box center [526, 406] width 786 height 19
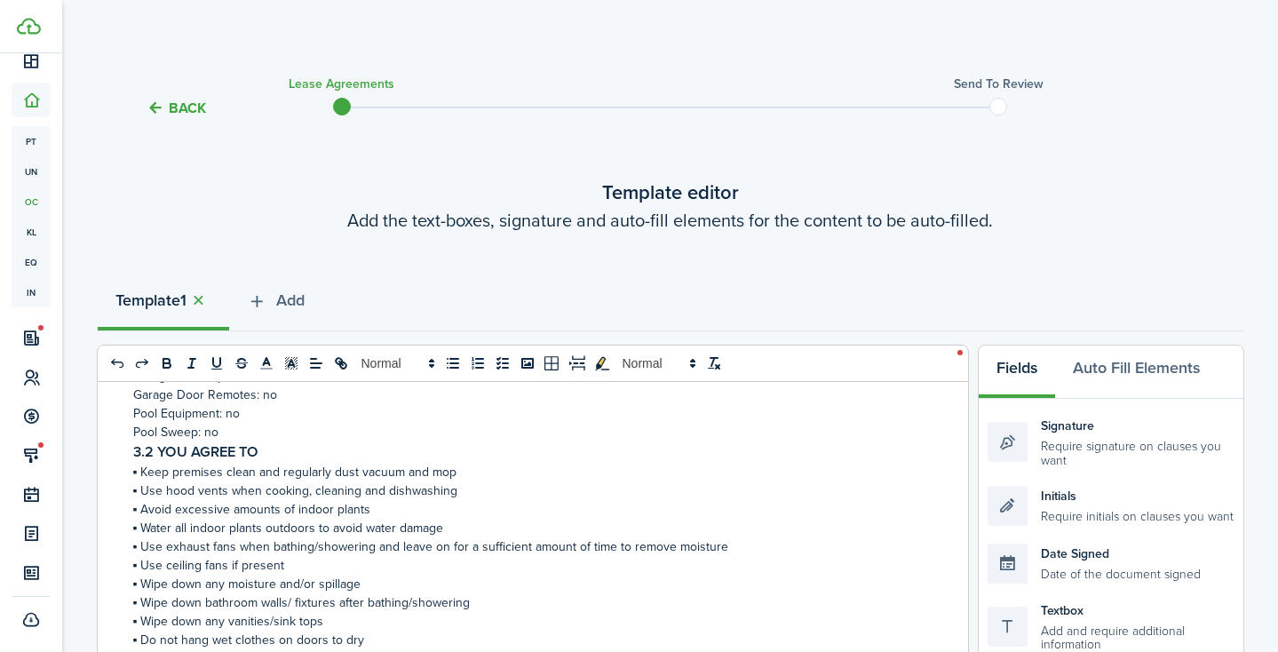
scroll to position [4855, 0]
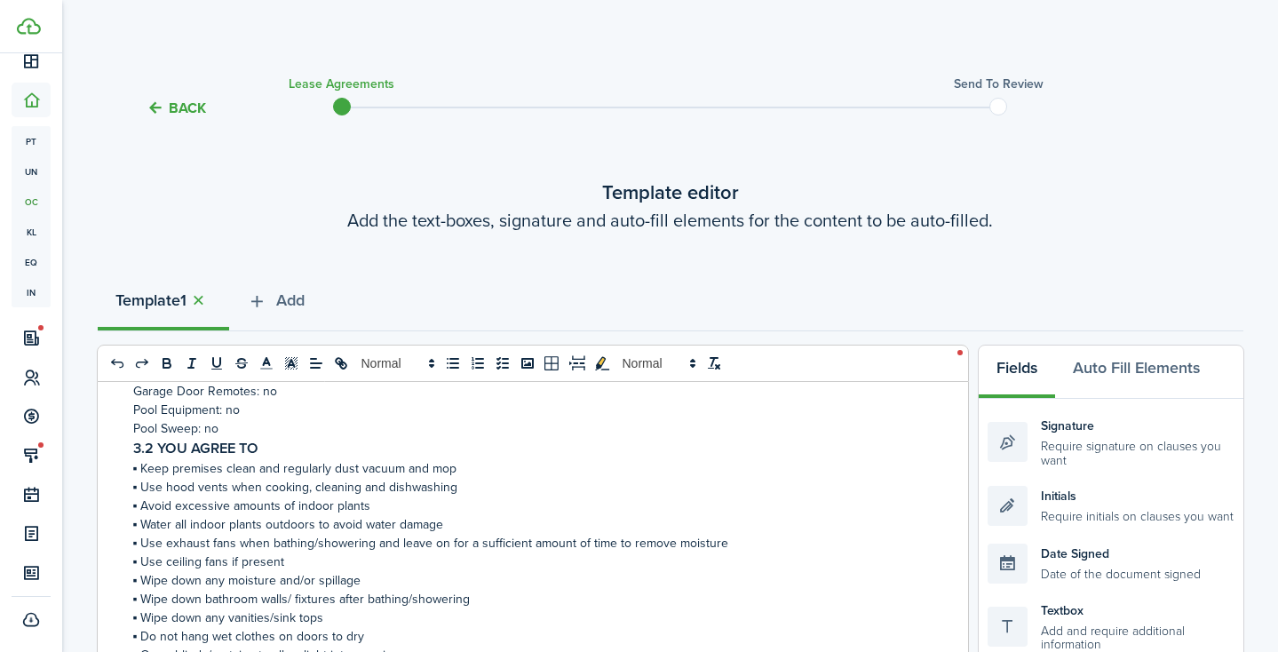
click at [135, 452] on h3 "3.2 YOU AGREE TO" at bounding box center [526, 449] width 786 height 22
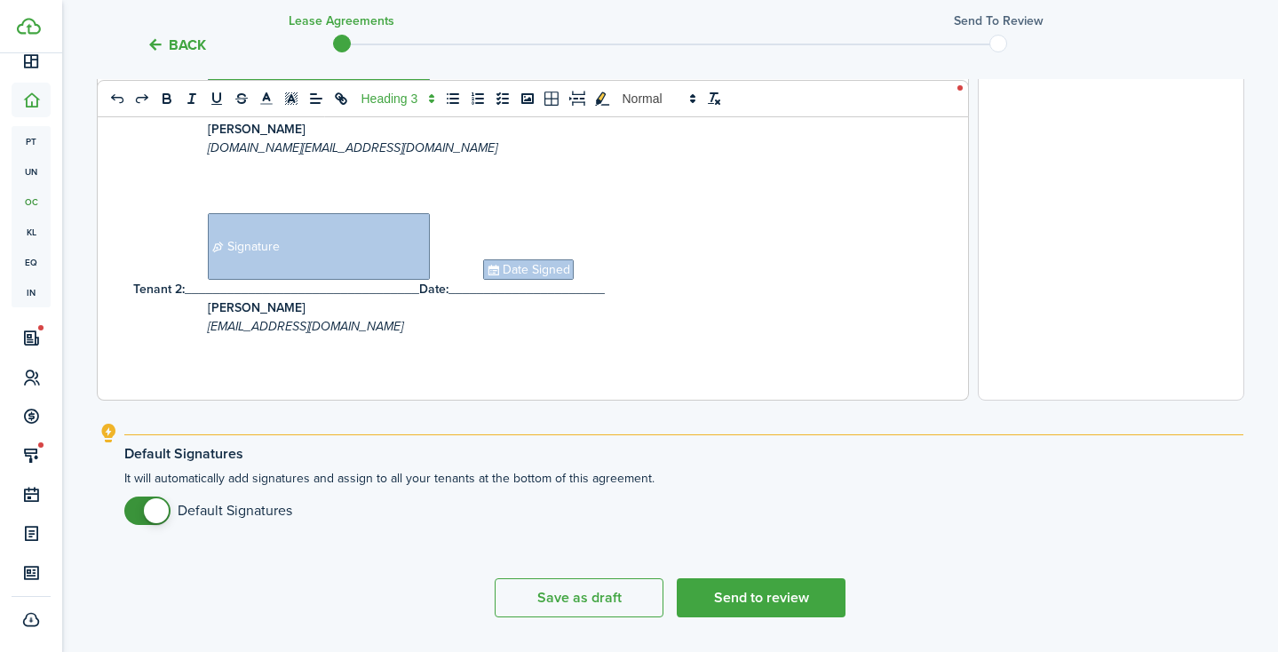
scroll to position [729, 0]
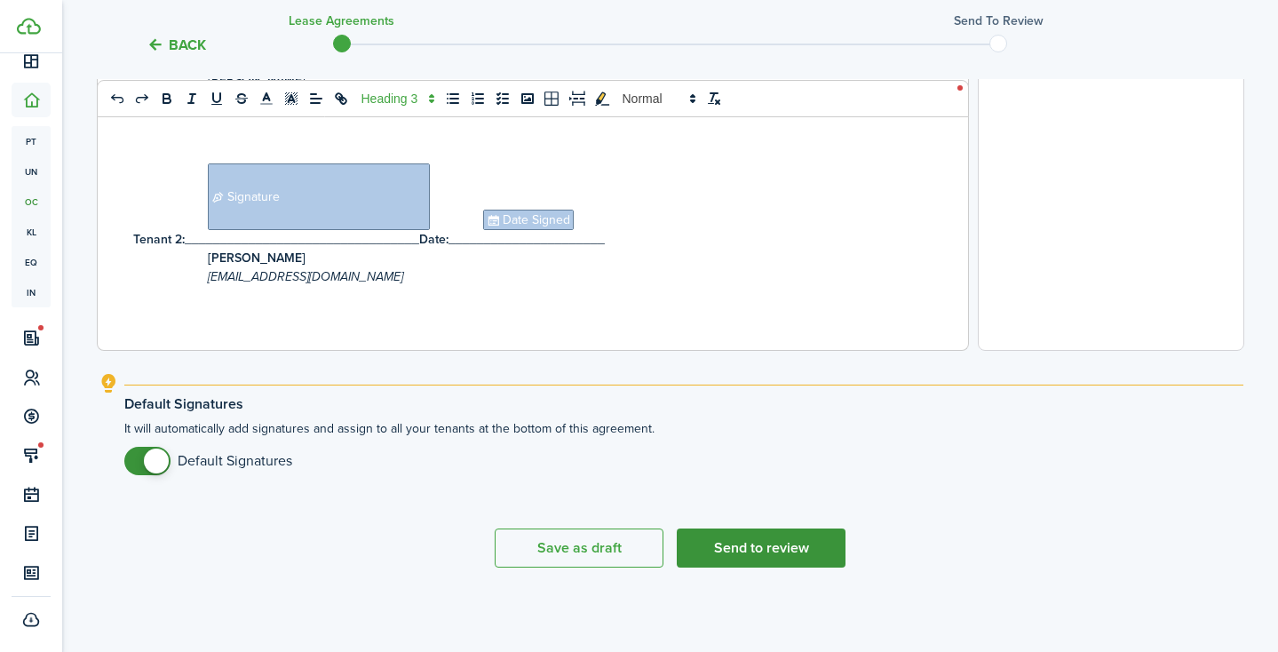
click at [770, 541] on button "Send to review" at bounding box center [761, 547] width 169 height 39
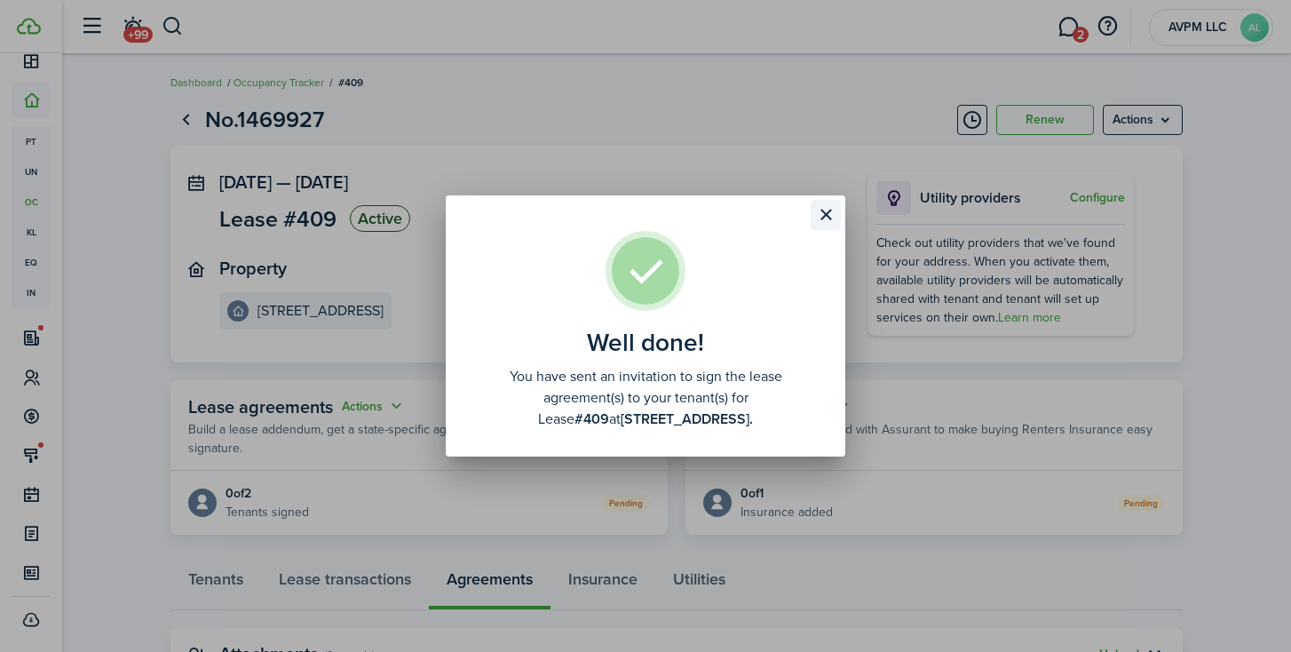
click at [822, 214] on button "Close modal" at bounding box center [826, 215] width 30 height 30
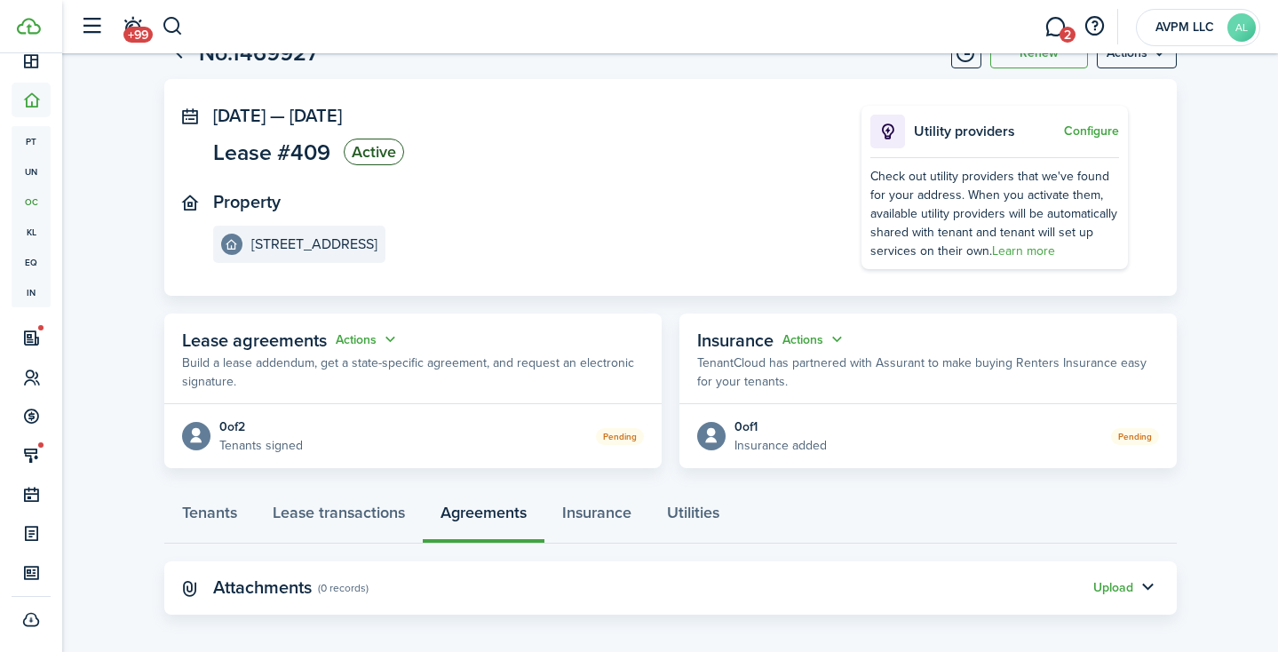
scroll to position [77, 0]
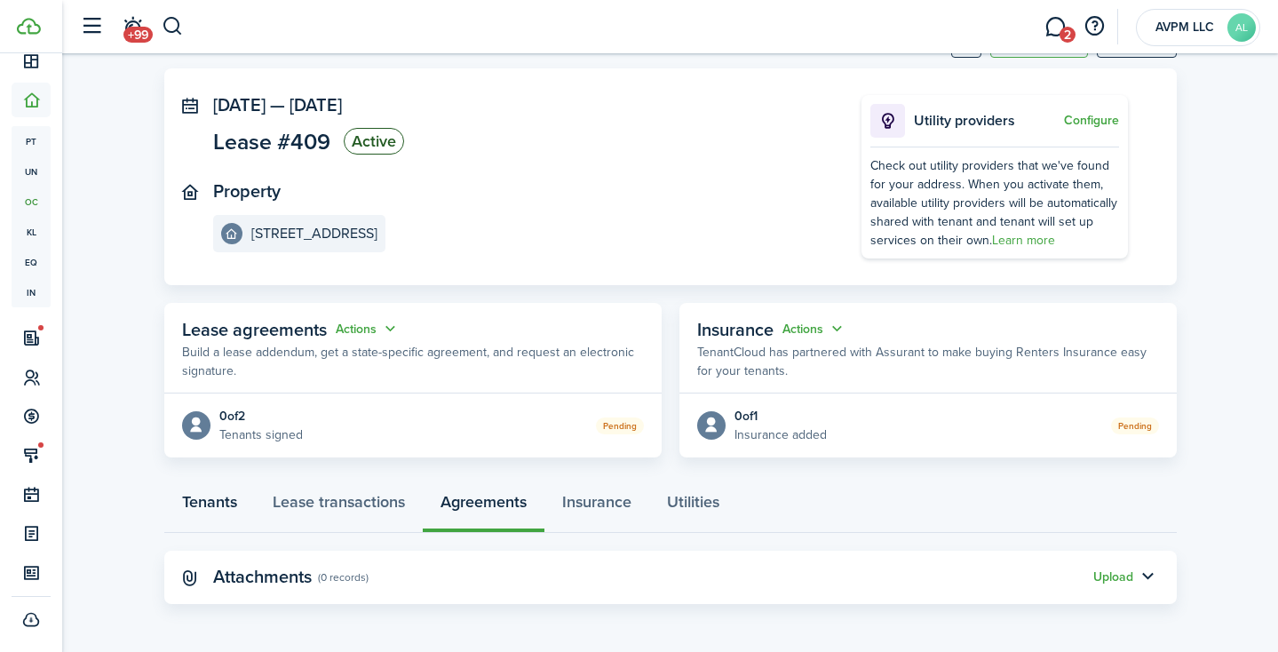
click at [210, 506] on link "Tenants" at bounding box center [209, 505] width 91 height 53
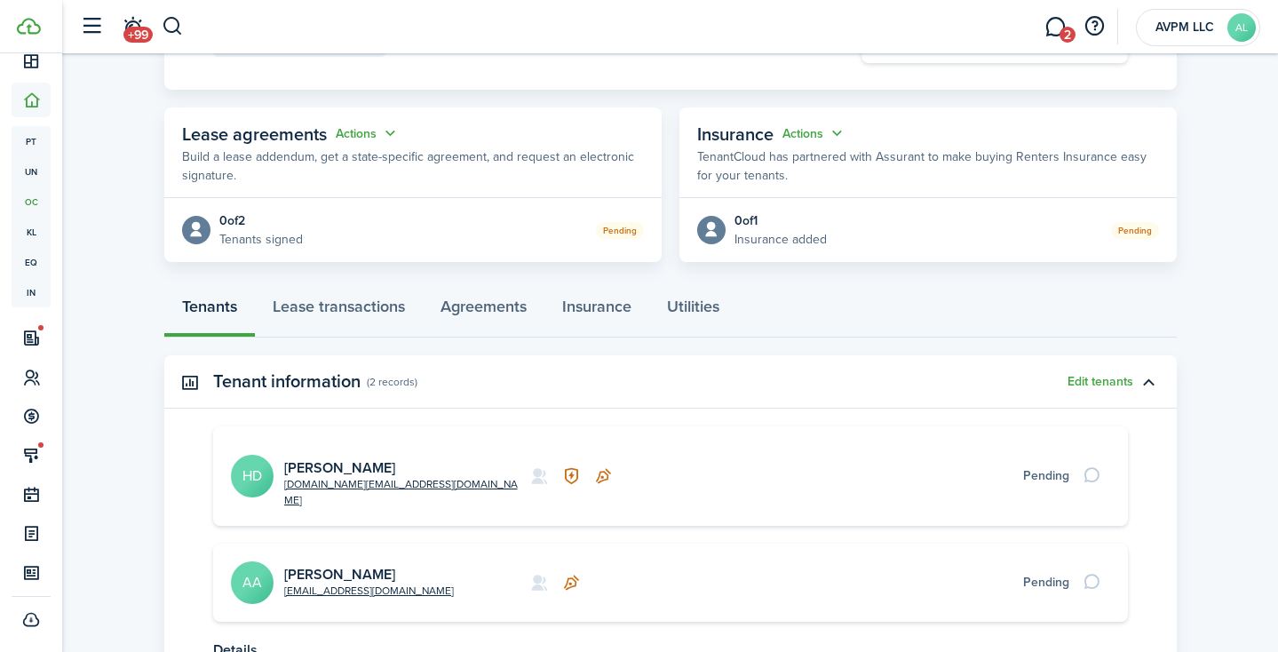
scroll to position [279, 0]
